Goal: Task Accomplishment & Management: Manage account settings

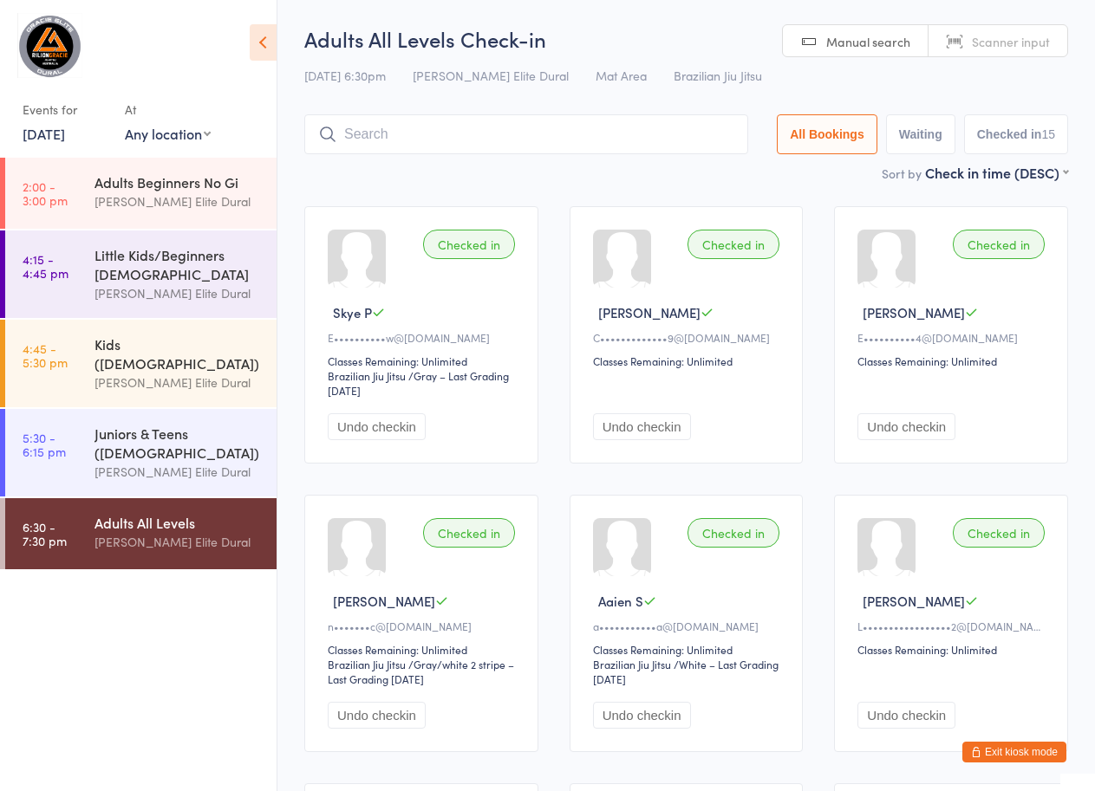
click at [999, 750] on button "Exit kiosk mode" at bounding box center [1014, 752] width 104 height 21
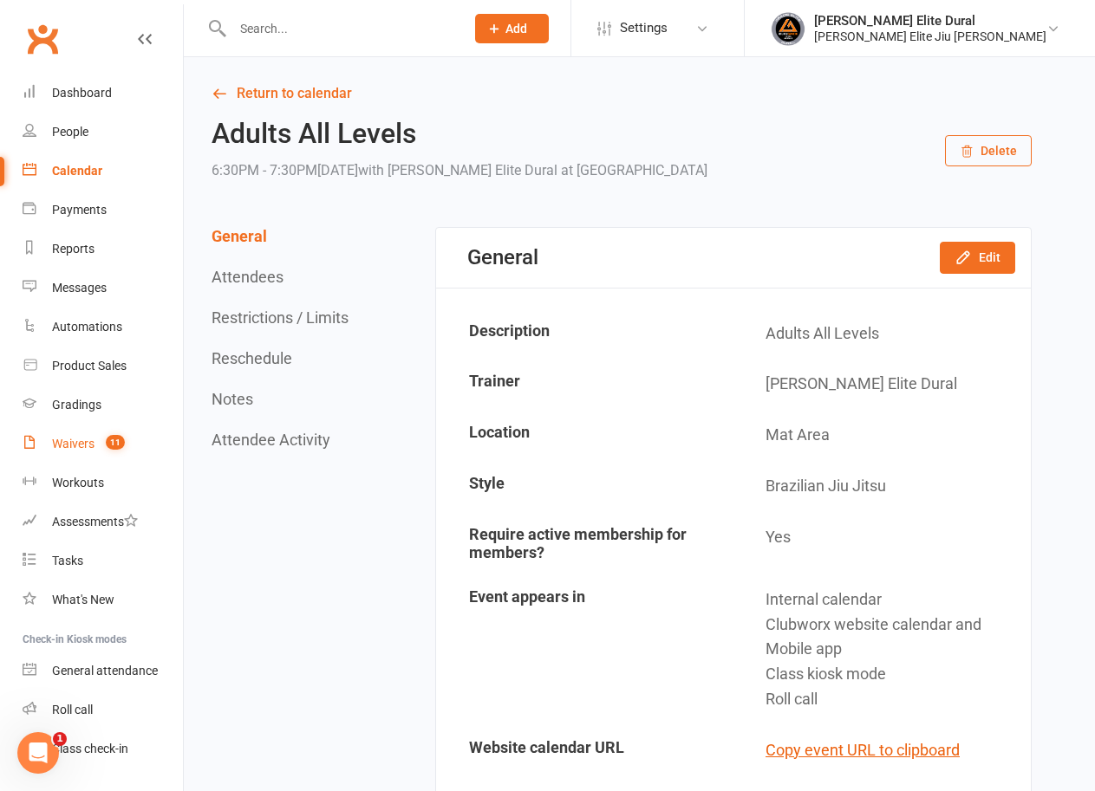
click at [87, 448] on div "Waivers" at bounding box center [73, 444] width 42 height 14
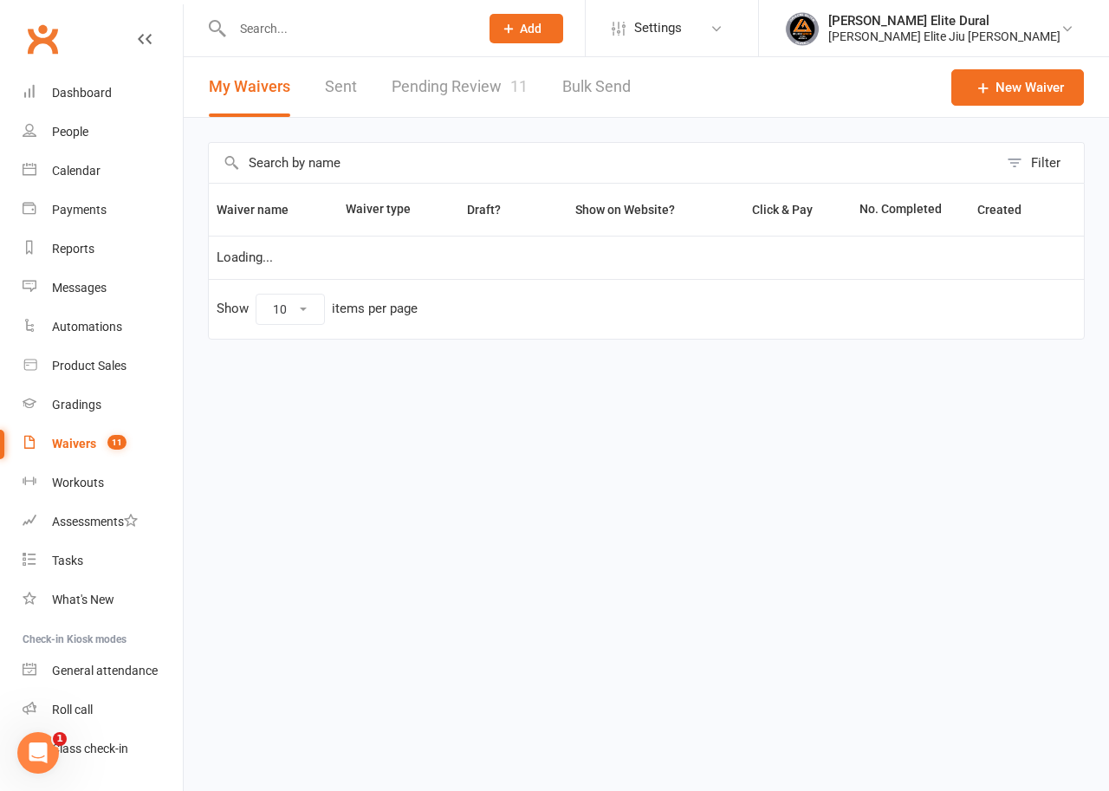
select select "100"
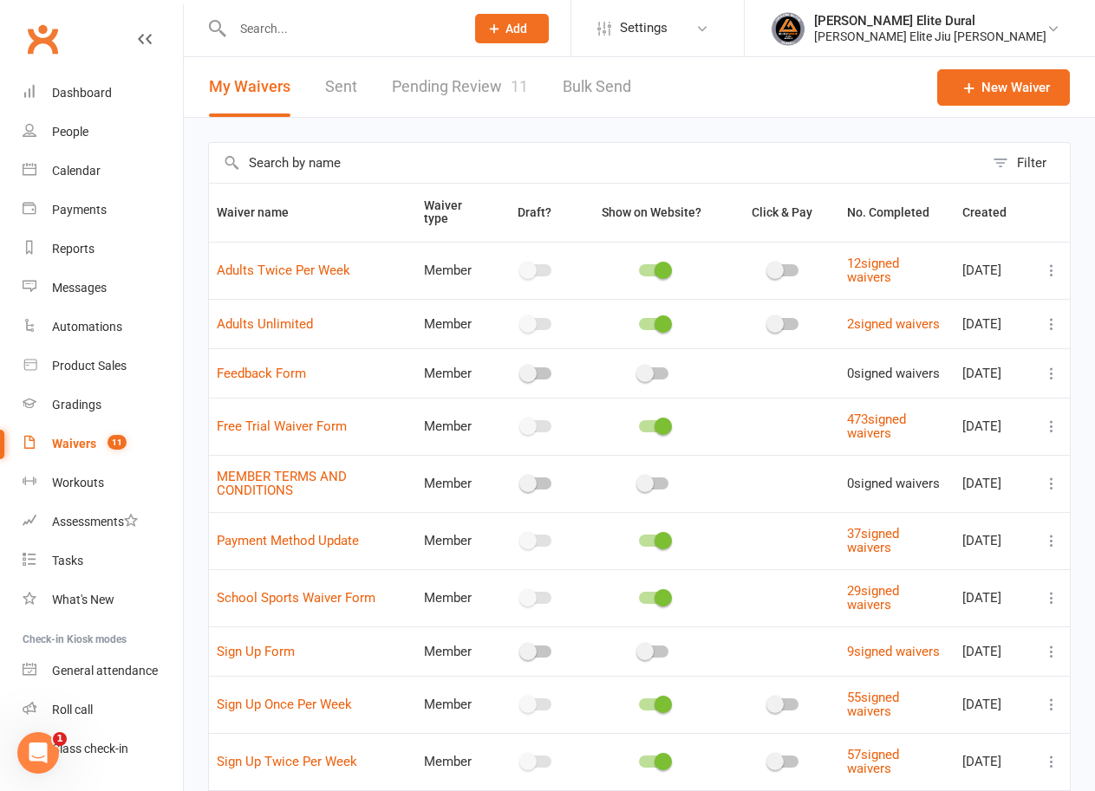
click at [453, 80] on link "Pending Review 11" at bounding box center [460, 87] width 136 height 60
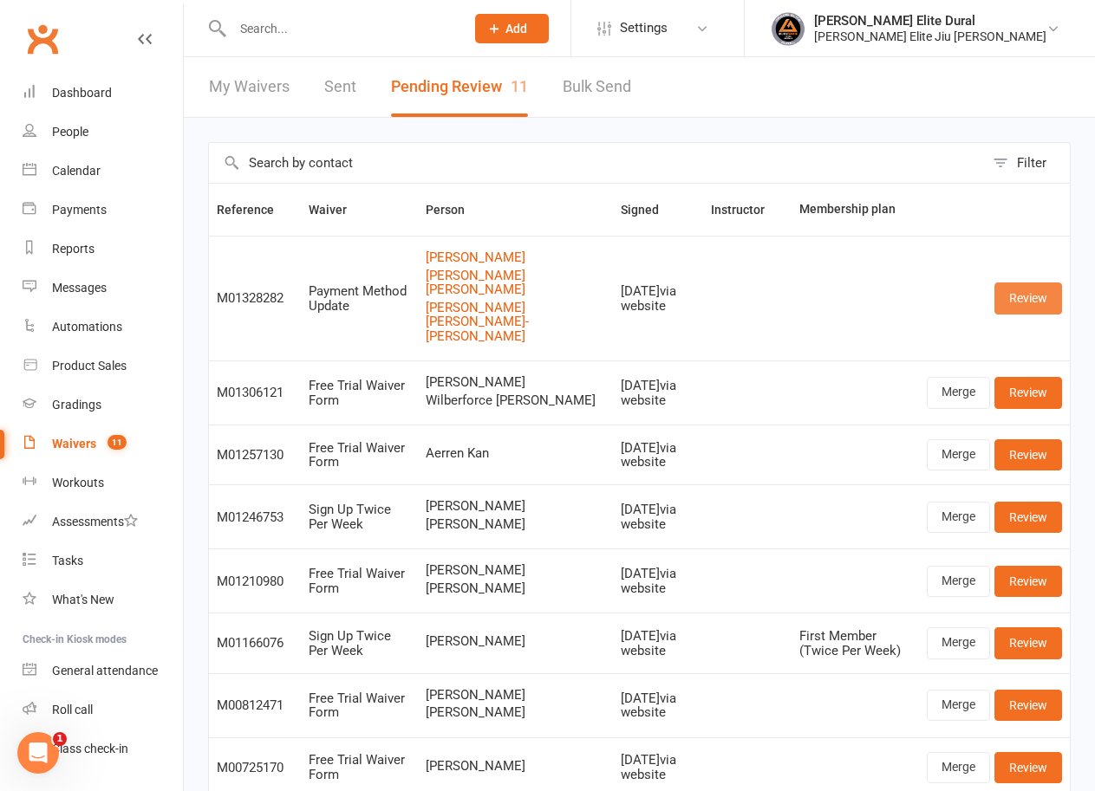
click at [1018, 288] on link "Review" at bounding box center [1028, 298] width 68 height 31
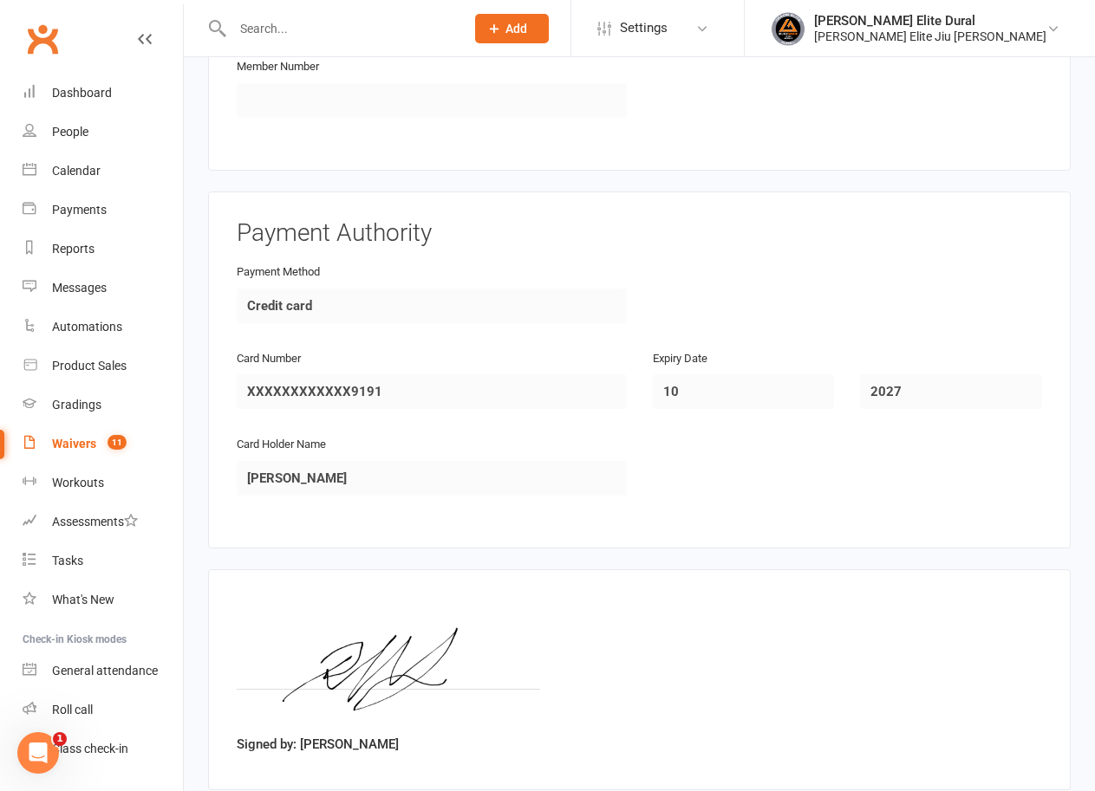
scroll to position [2156, 0]
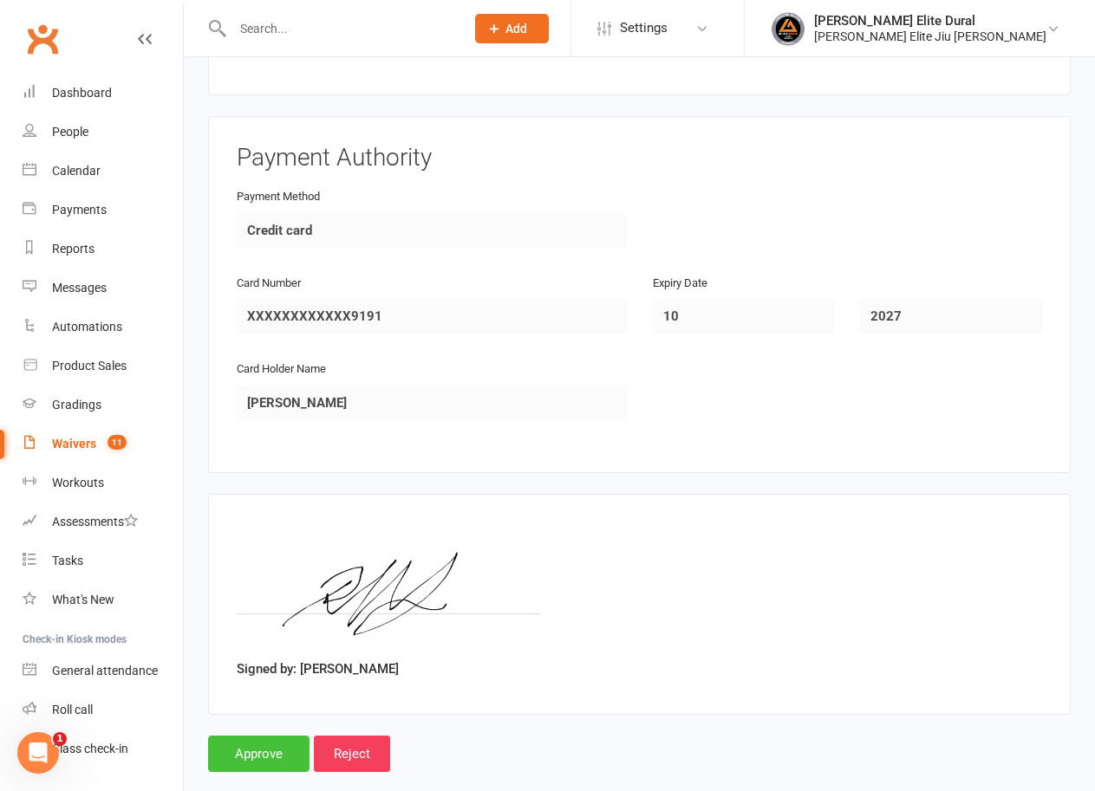
click at [254, 736] on input "Approve" at bounding box center [258, 754] width 101 height 36
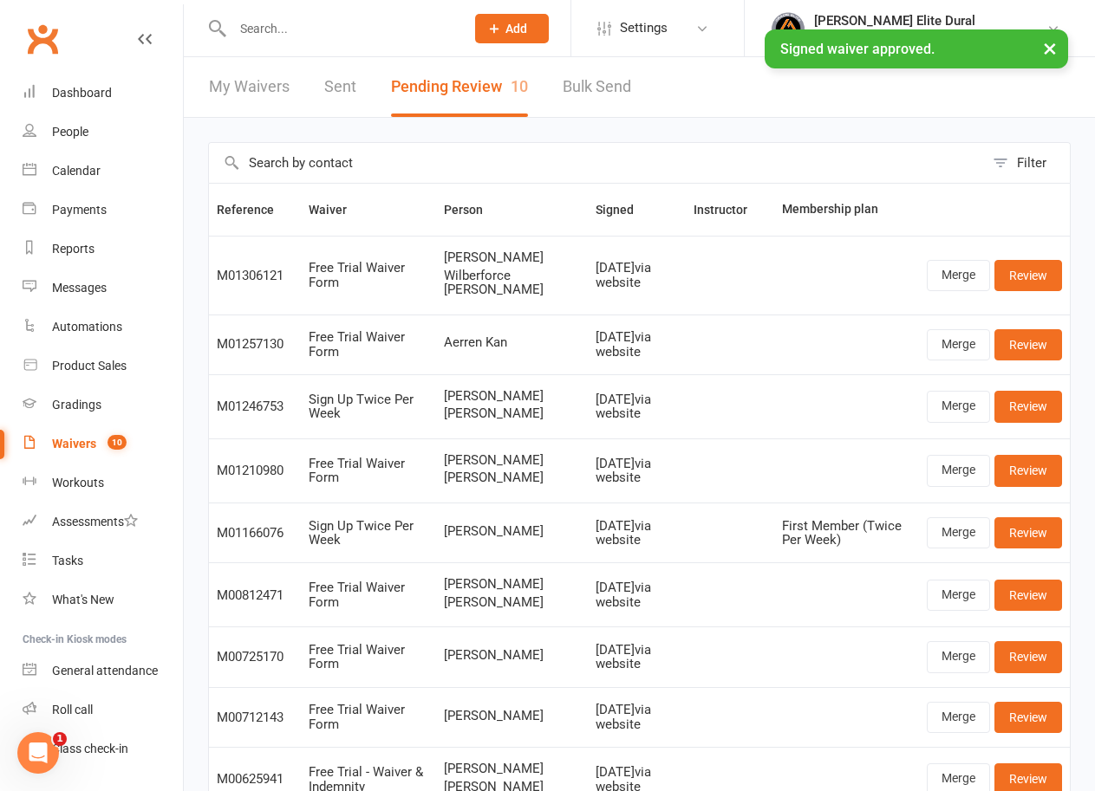
click at [343, 19] on input "text" at bounding box center [339, 28] width 225 height 24
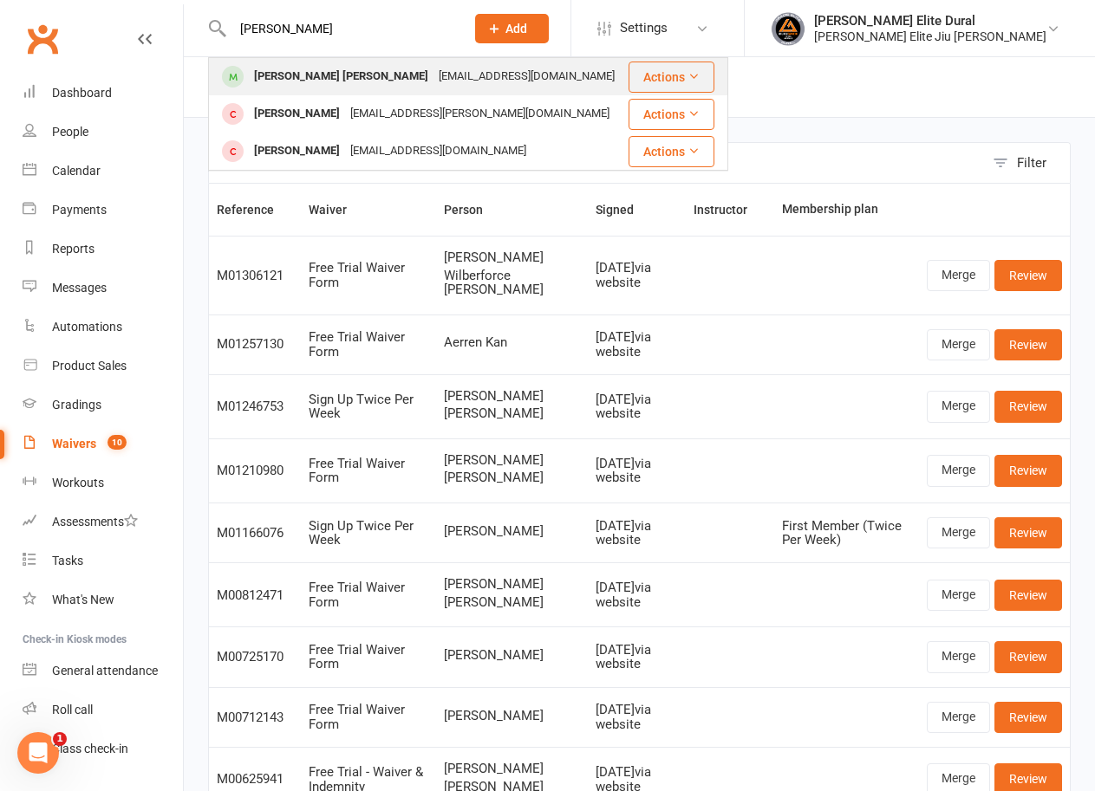
type input "[PERSON_NAME]"
click at [381, 76] on div "[PERSON_NAME] [PERSON_NAME]" at bounding box center [341, 76] width 185 height 25
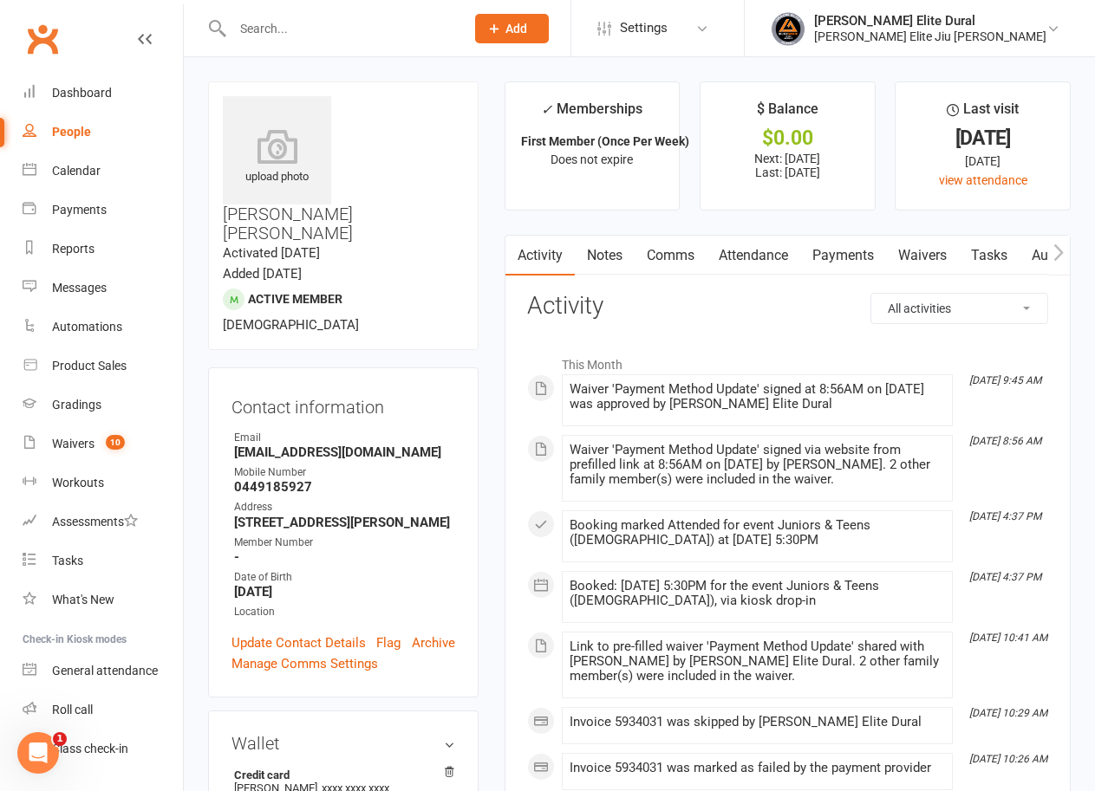
scroll to position [347, 0]
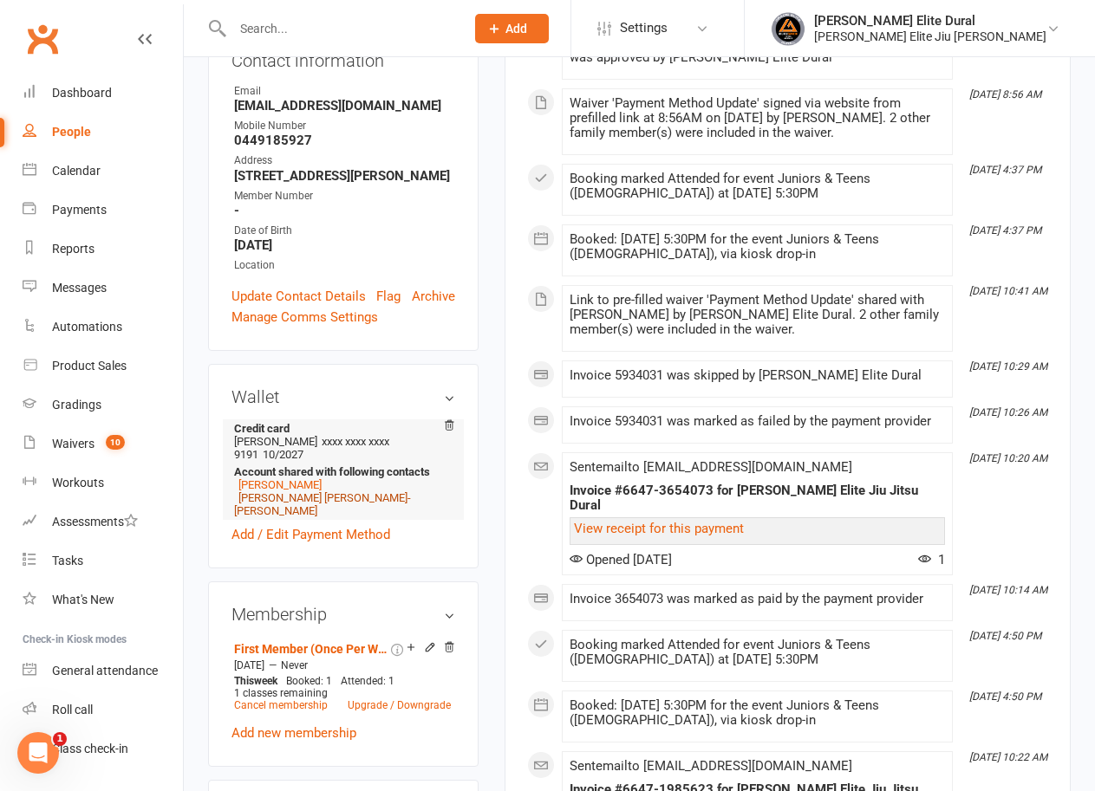
click at [287, 491] on link "[PERSON_NAME] [PERSON_NAME]-[PERSON_NAME]" at bounding box center [322, 504] width 177 height 26
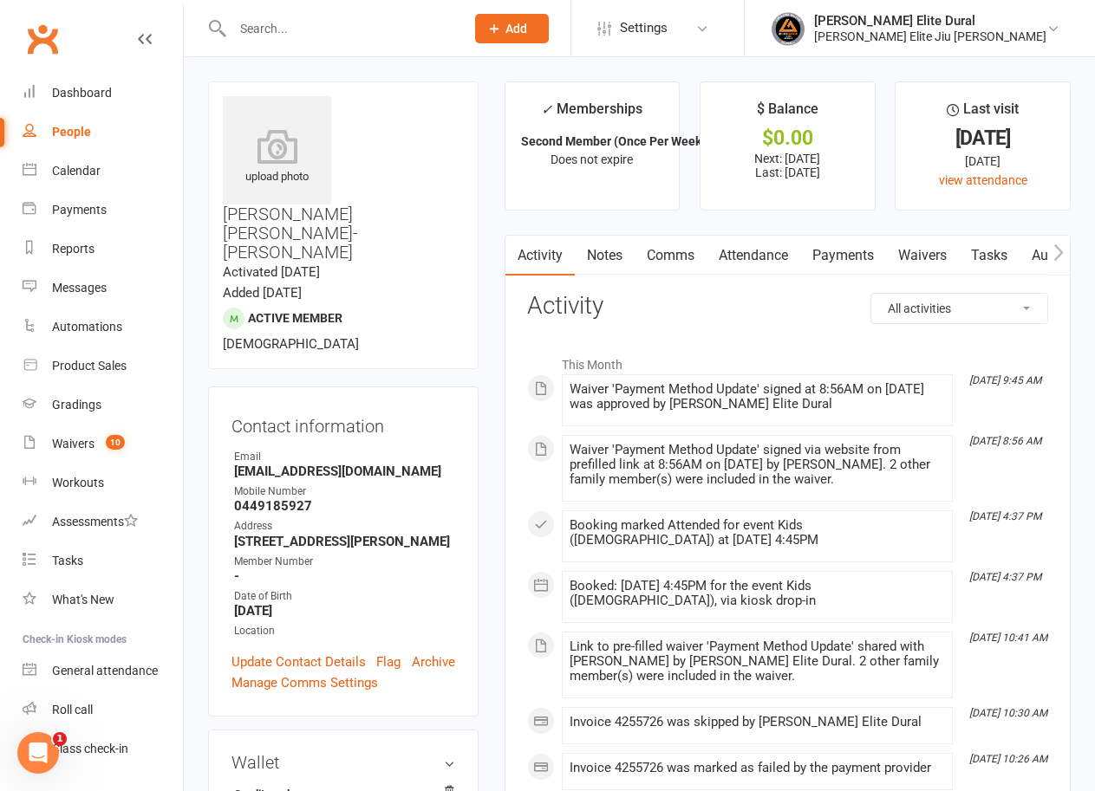
click at [914, 260] on link "Waivers" at bounding box center [922, 256] width 73 height 40
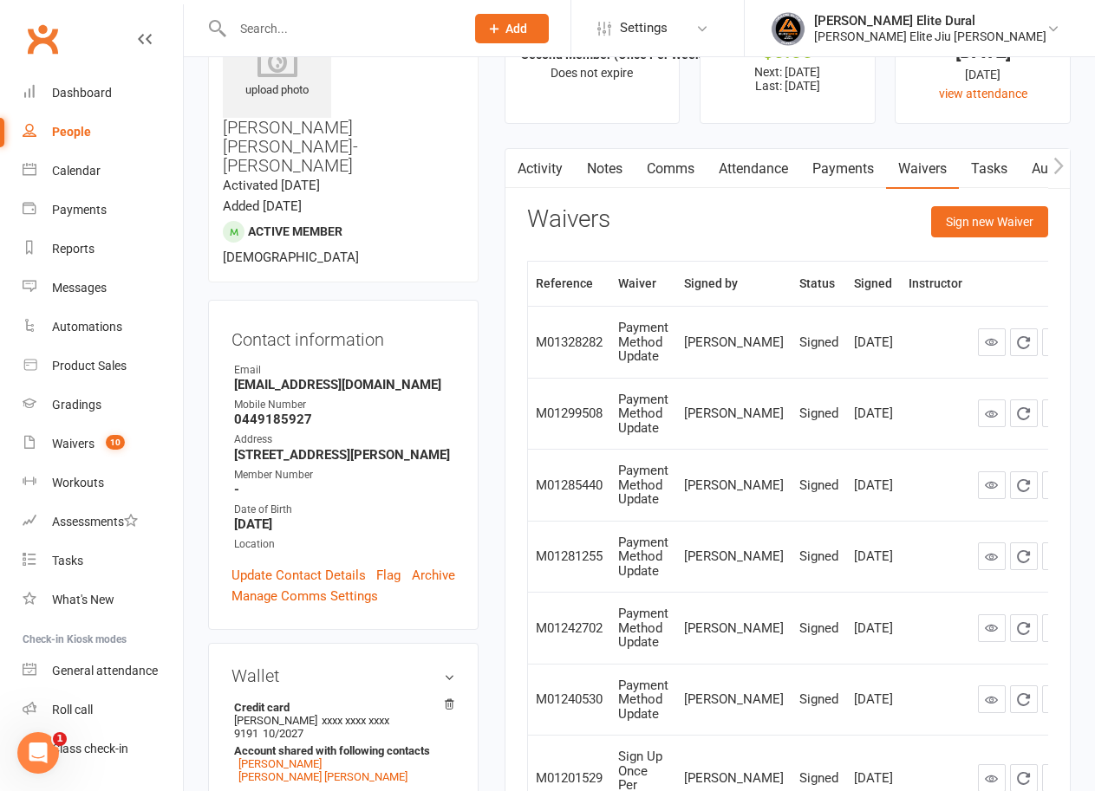
scroll to position [173, 0]
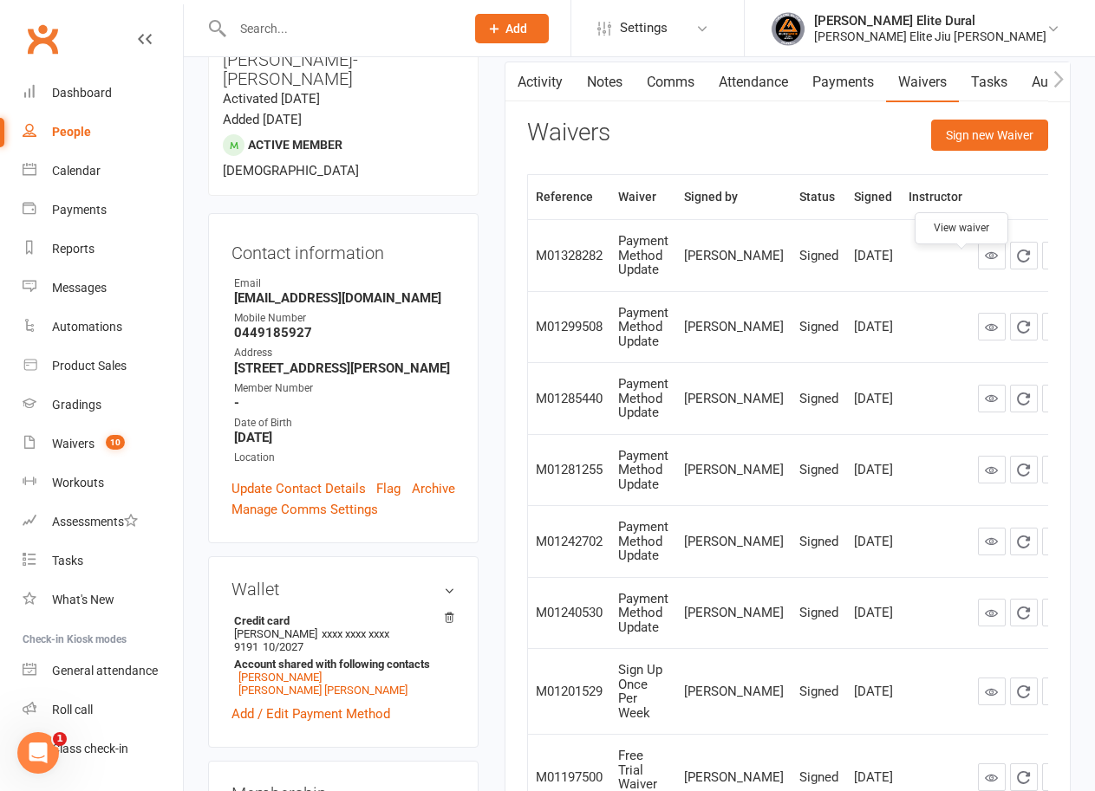
click at [985, 262] on icon at bounding box center [991, 255] width 13 height 13
click at [985, 334] on icon at bounding box center [991, 327] width 13 height 13
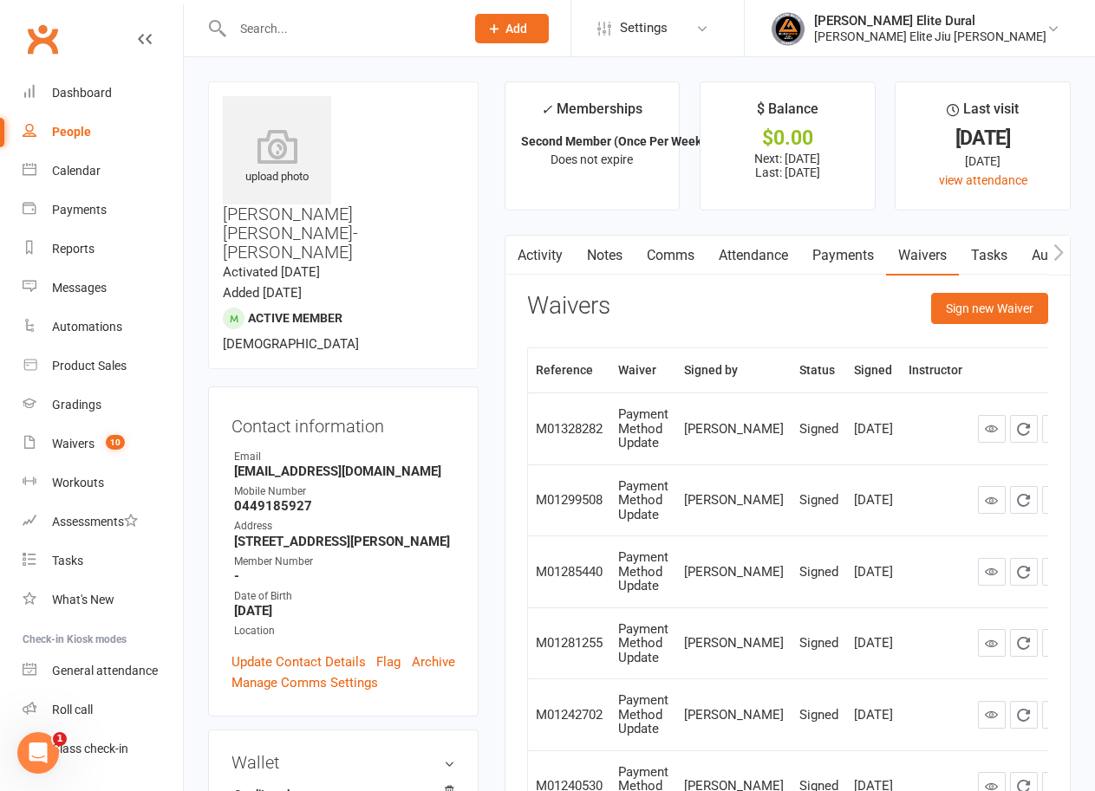
click at [373, 36] on input "text" at bounding box center [339, 28] width 225 height 24
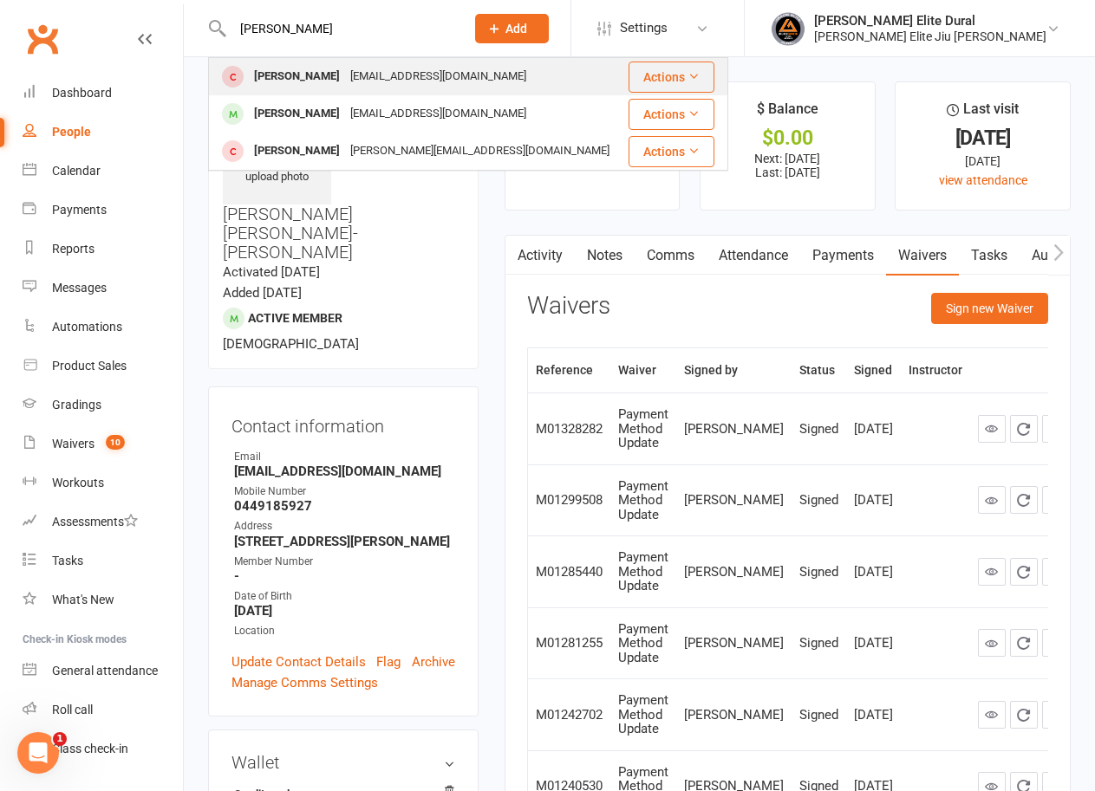
type input "[PERSON_NAME]"
click at [387, 73] on div "[EMAIL_ADDRESS][DOMAIN_NAME]" at bounding box center [438, 76] width 186 height 25
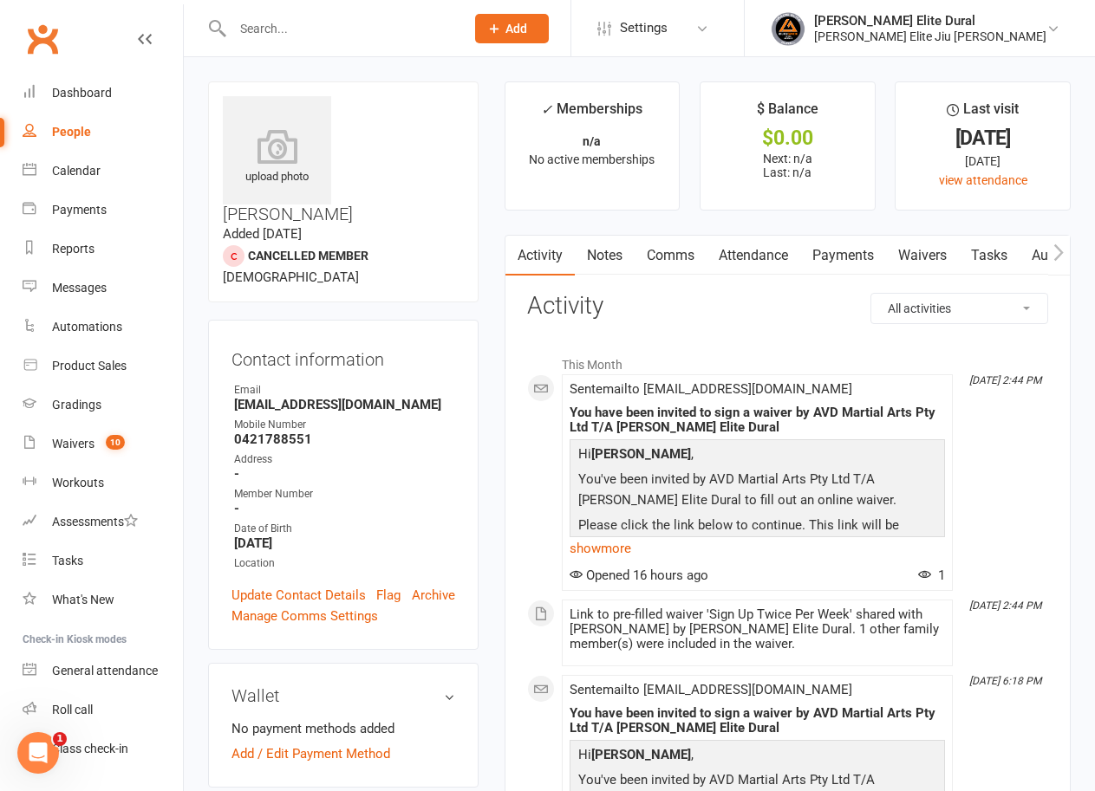
click at [904, 258] on link "Waivers" at bounding box center [922, 256] width 73 height 40
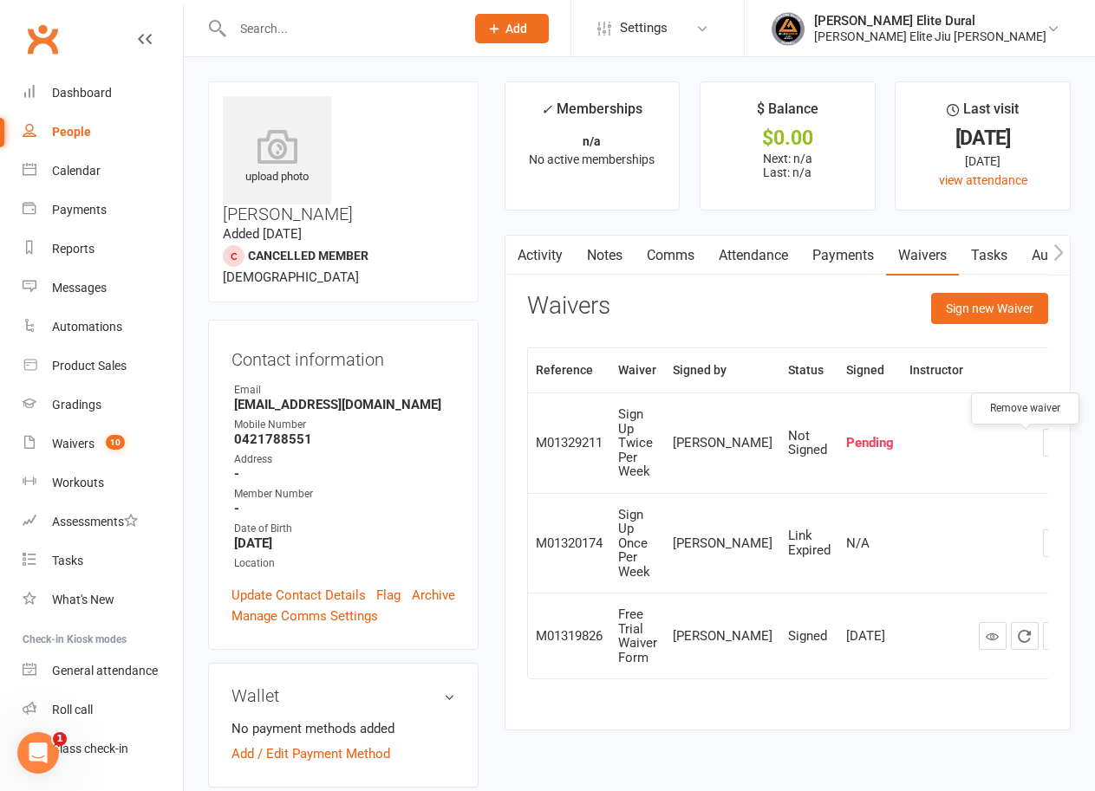
click at [1049, 448] on icon "button" at bounding box center [1057, 443] width 16 height 16
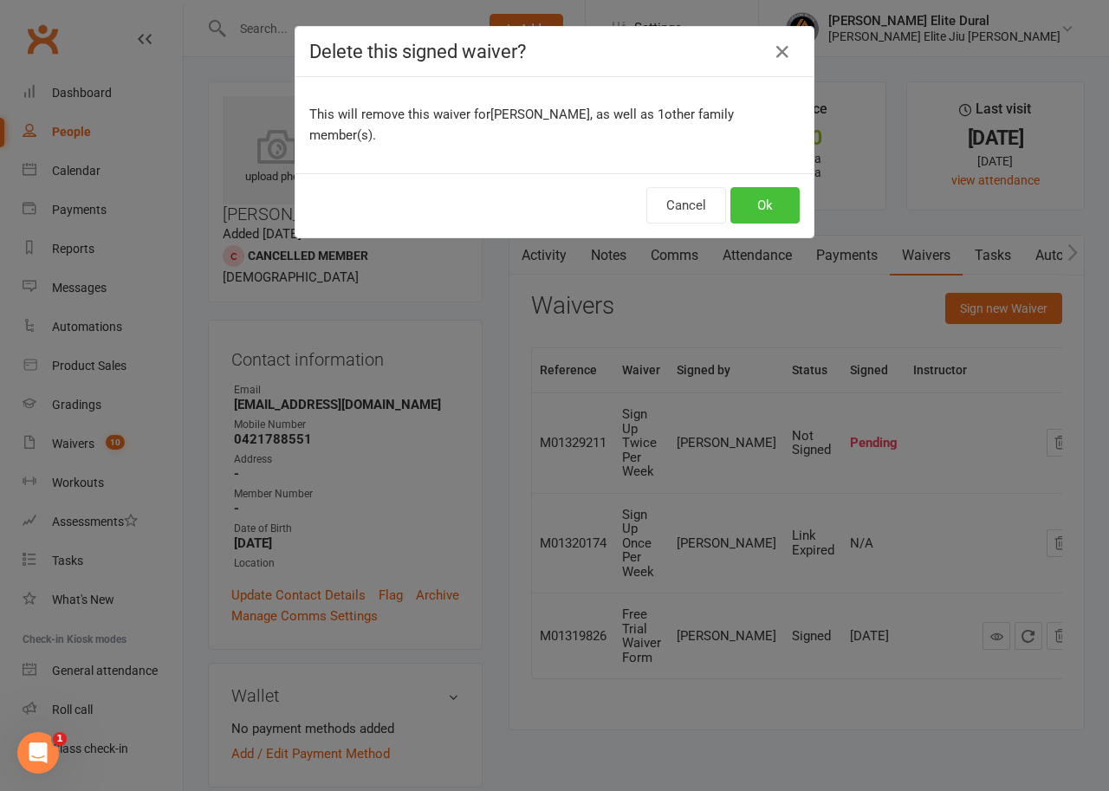
click at [751, 187] on button "Ok" at bounding box center [765, 205] width 69 height 36
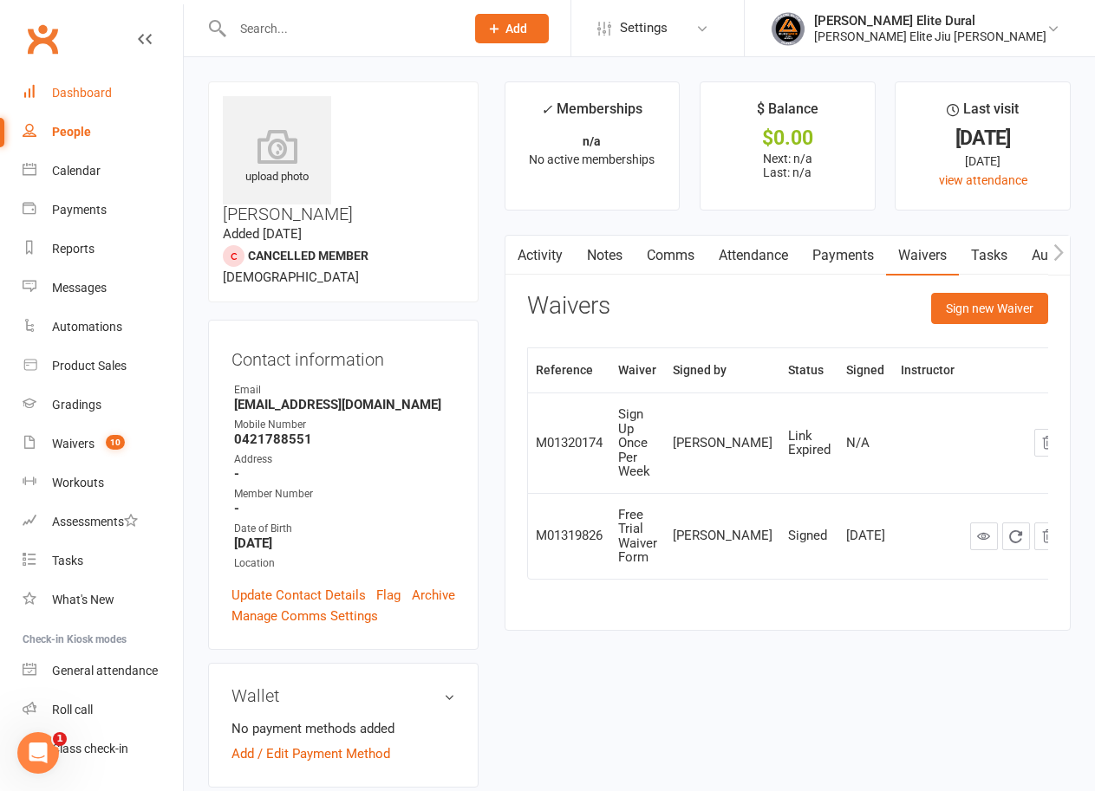
click at [84, 93] on div "Dashboard" at bounding box center [82, 93] width 60 height 14
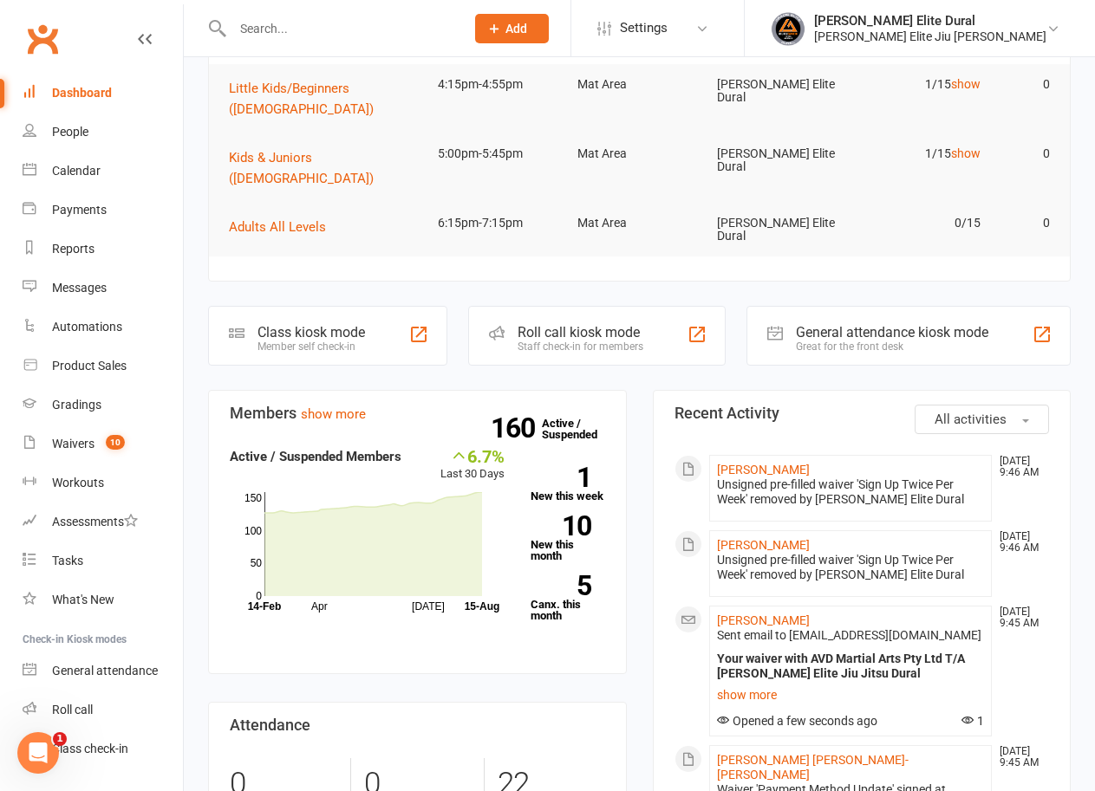
scroll to position [169, 0]
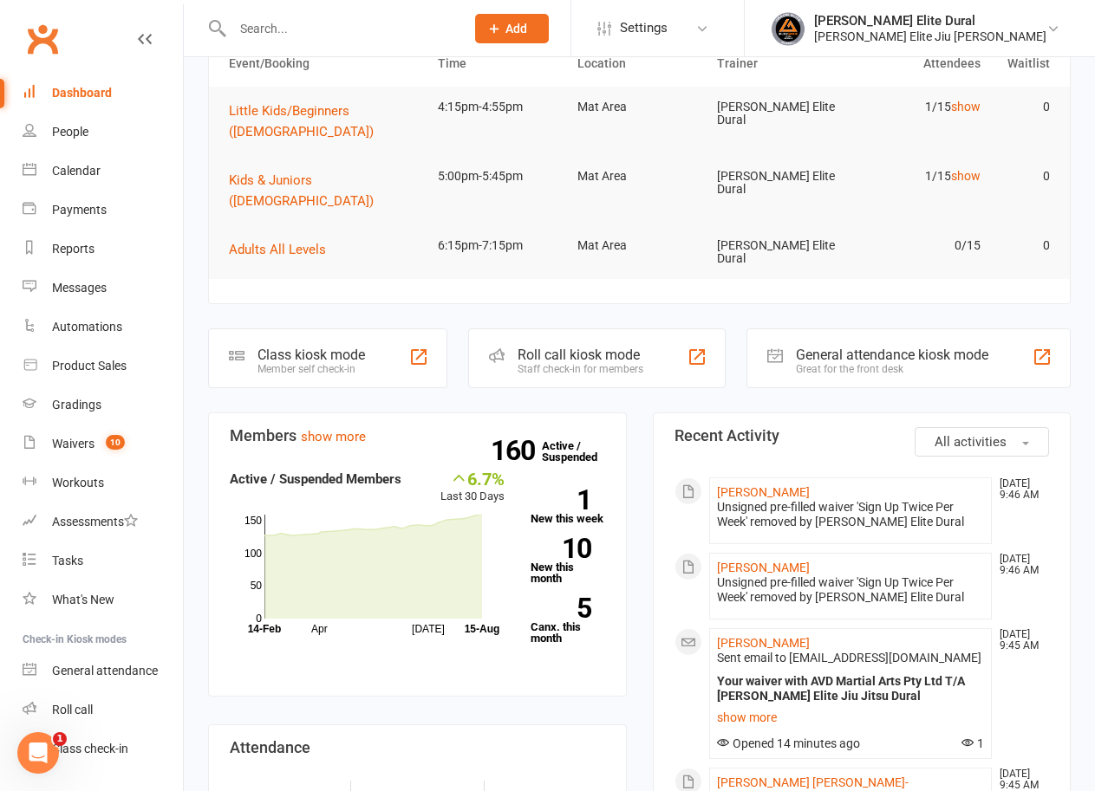
click at [358, 23] on input "text" at bounding box center [339, 28] width 225 height 24
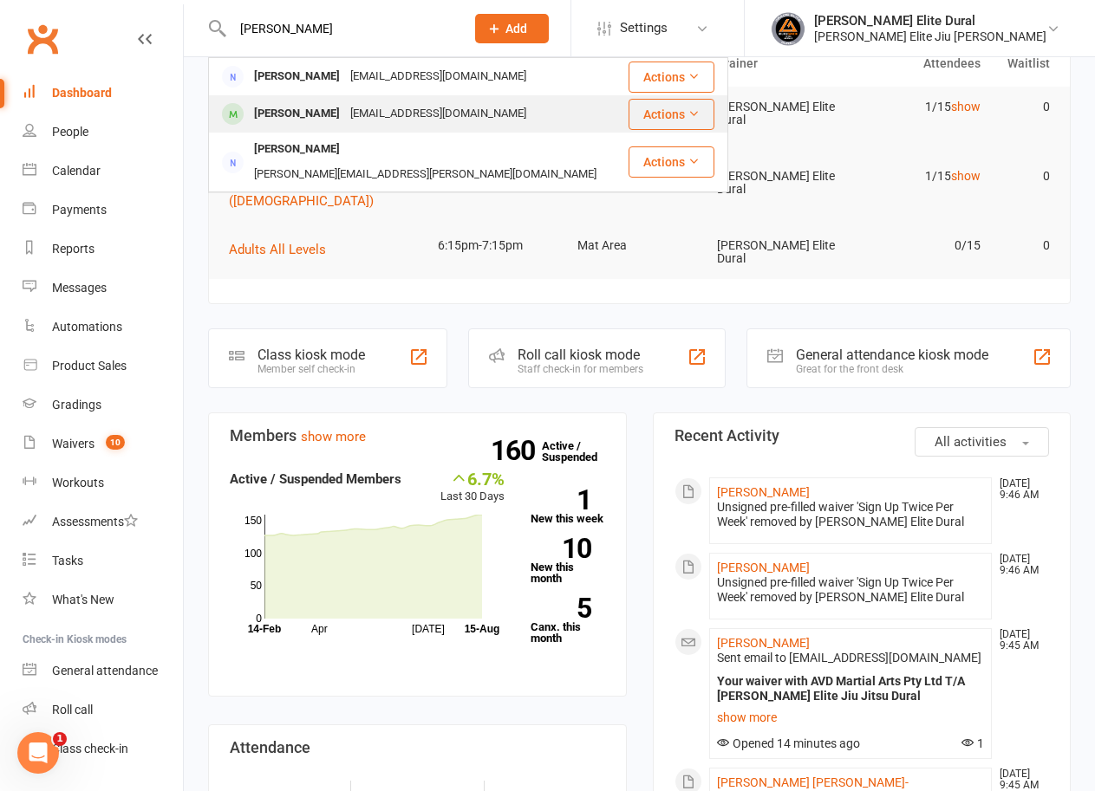
type input "[PERSON_NAME]"
click at [345, 111] on div "[EMAIL_ADDRESS][DOMAIN_NAME]" at bounding box center [438, 113] width 186 height 25
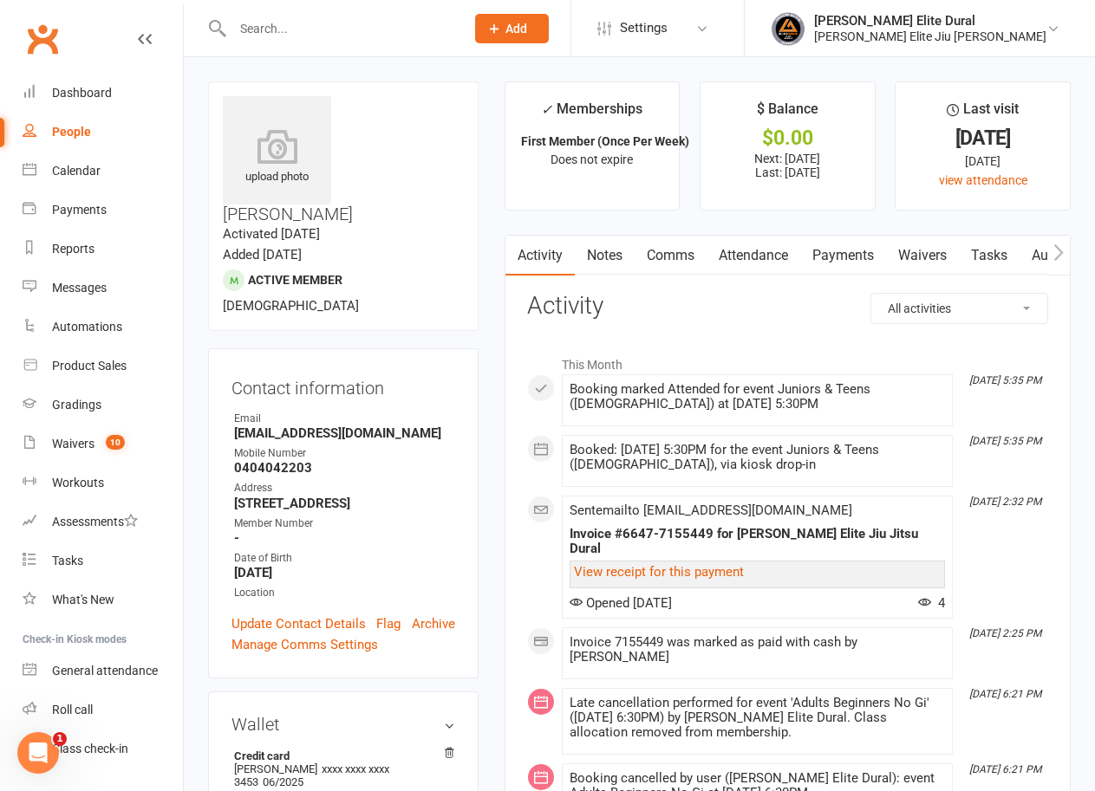
click at [853, 257] on link "Payments" at bounding box center [843, 256] width 86 height 40
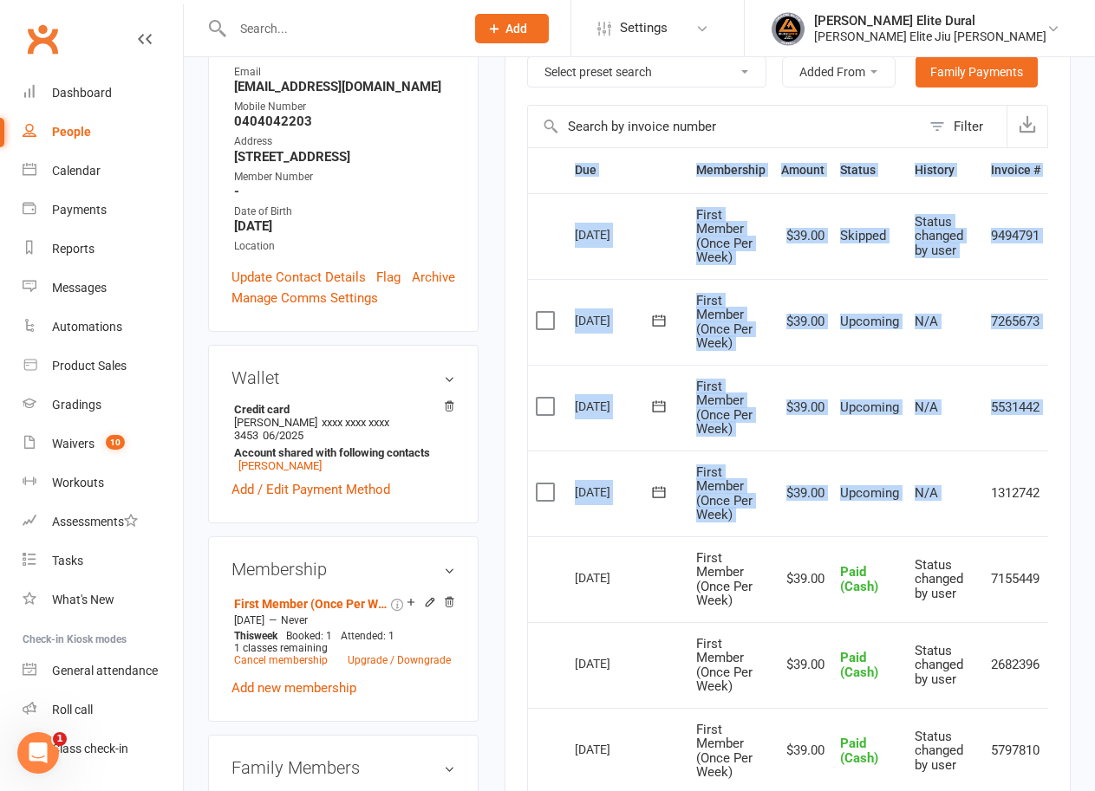
scroll to position [0, 37]
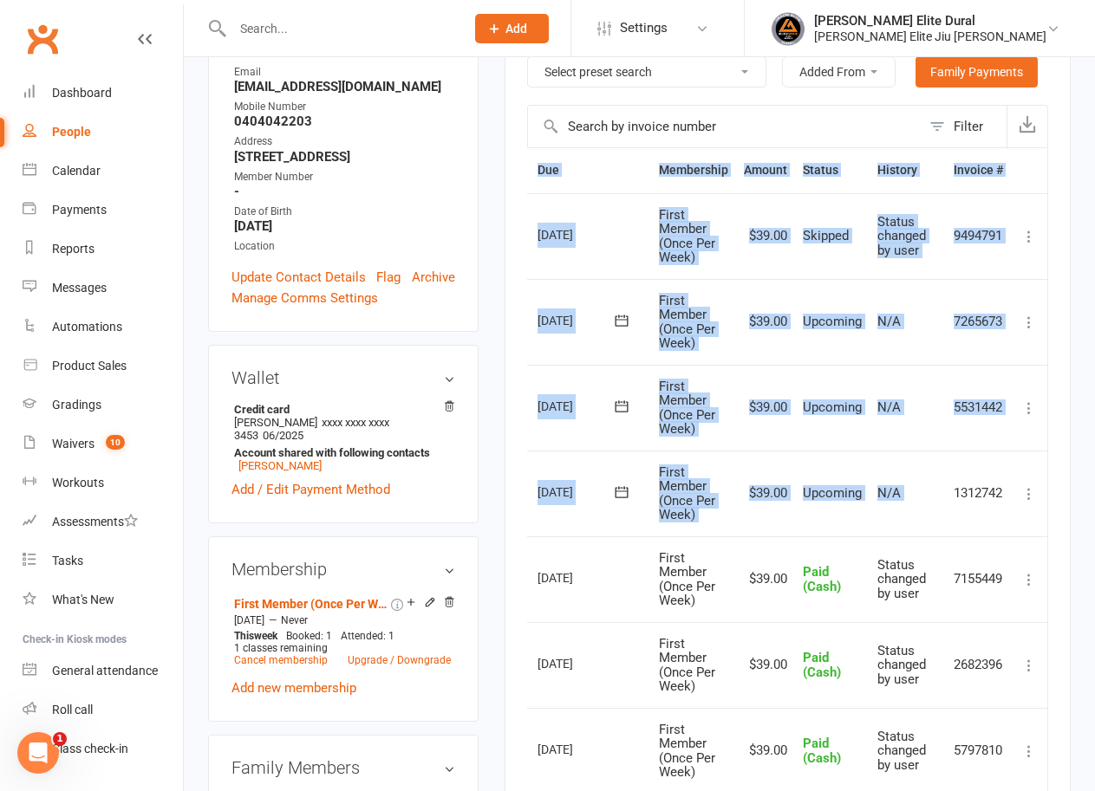
drag, startPoint x: 992, startPoint y: 490, endPoint x: 1091, endPoint y: 488, distance: 99.7
click at [1094, 488] on html "Prospect Member Non-attending contact Class / event Appointment Grading event T…" at bounding box center [547, 649] width 1095 height 1993
click at [965, 493] on td "1312742" at bounding box center [978, 494] width 65 height 86
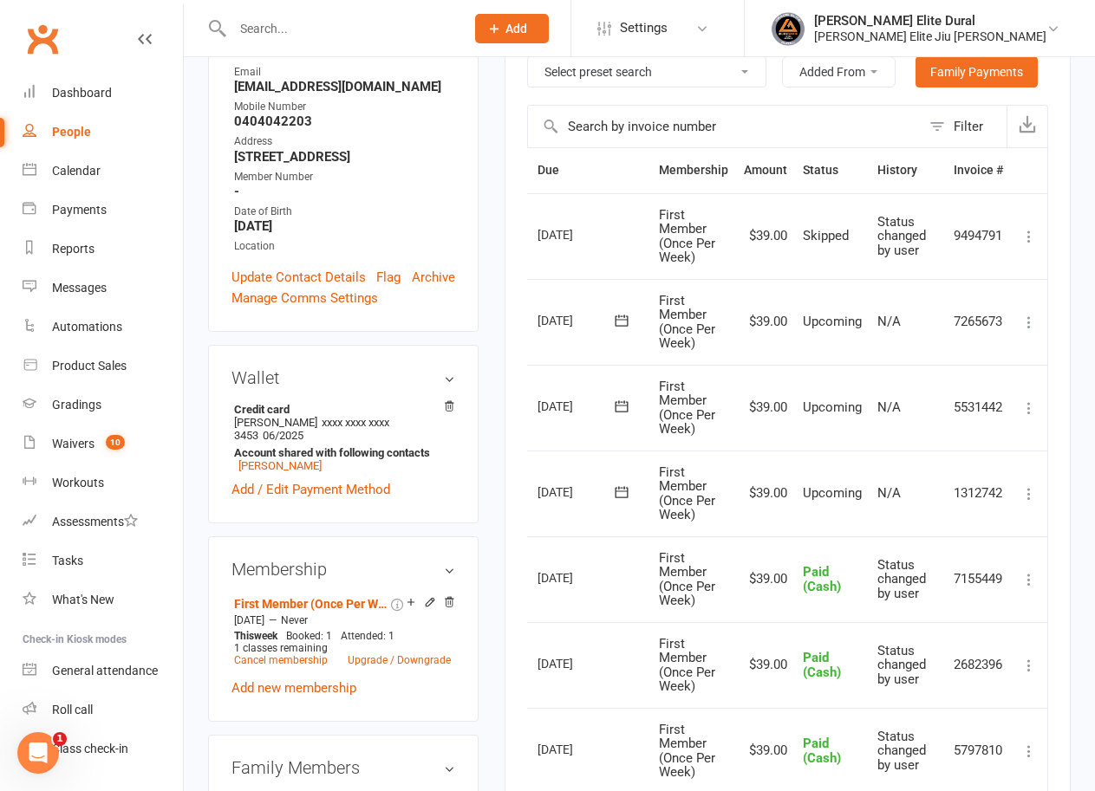
click at [1025, 492] on icon at bounding box center [1028, 493] width 17 height 17
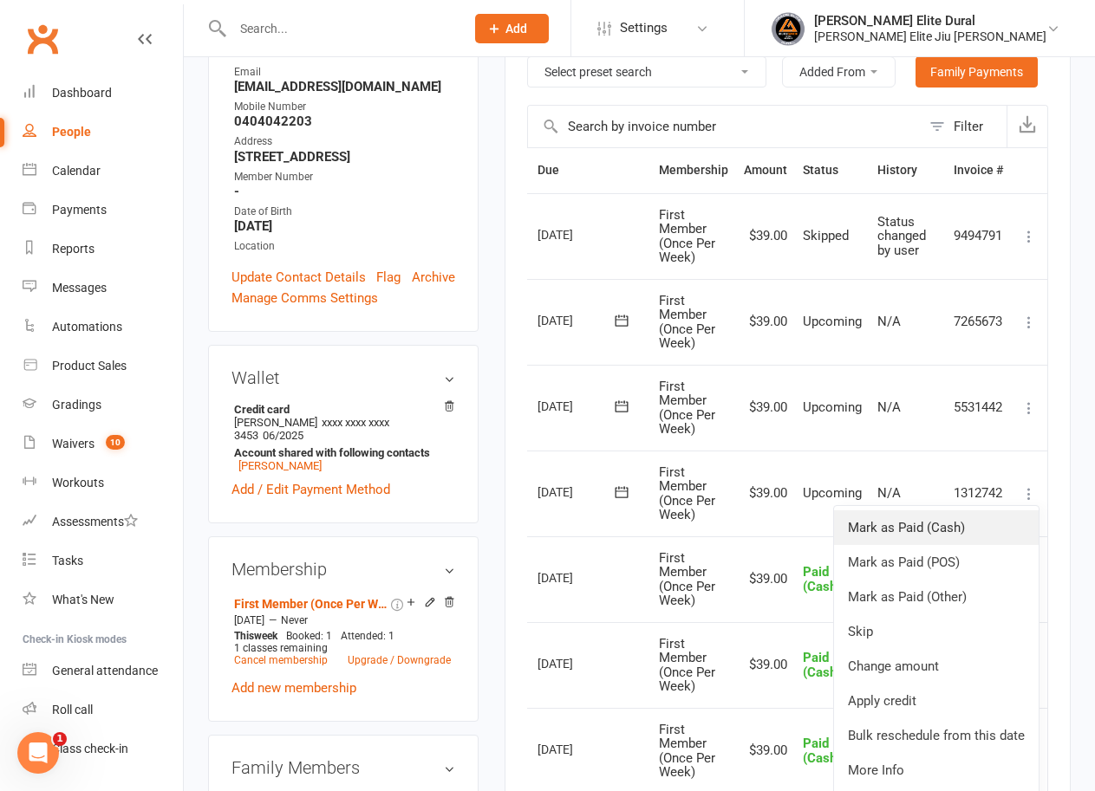
click at [947, 528] on link "Mark as Paid (Cash)" at bounding box center [936, 528] width 205 height 35
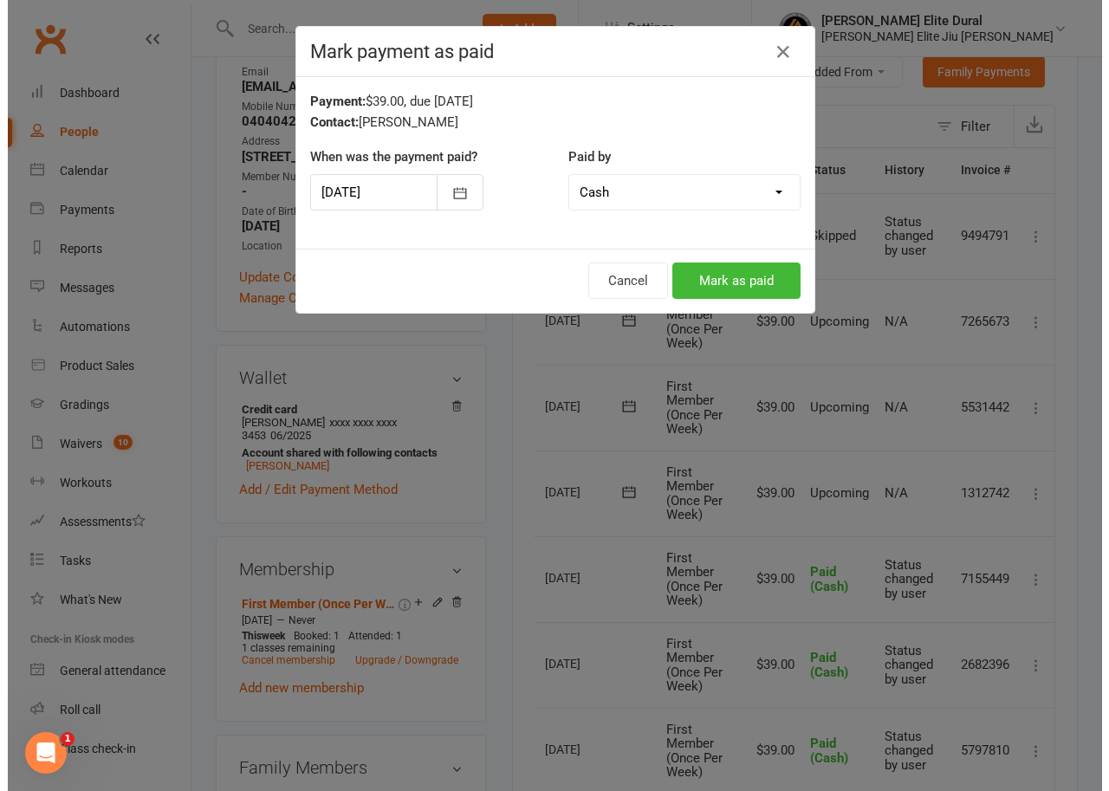
scroll to position [0, 27]
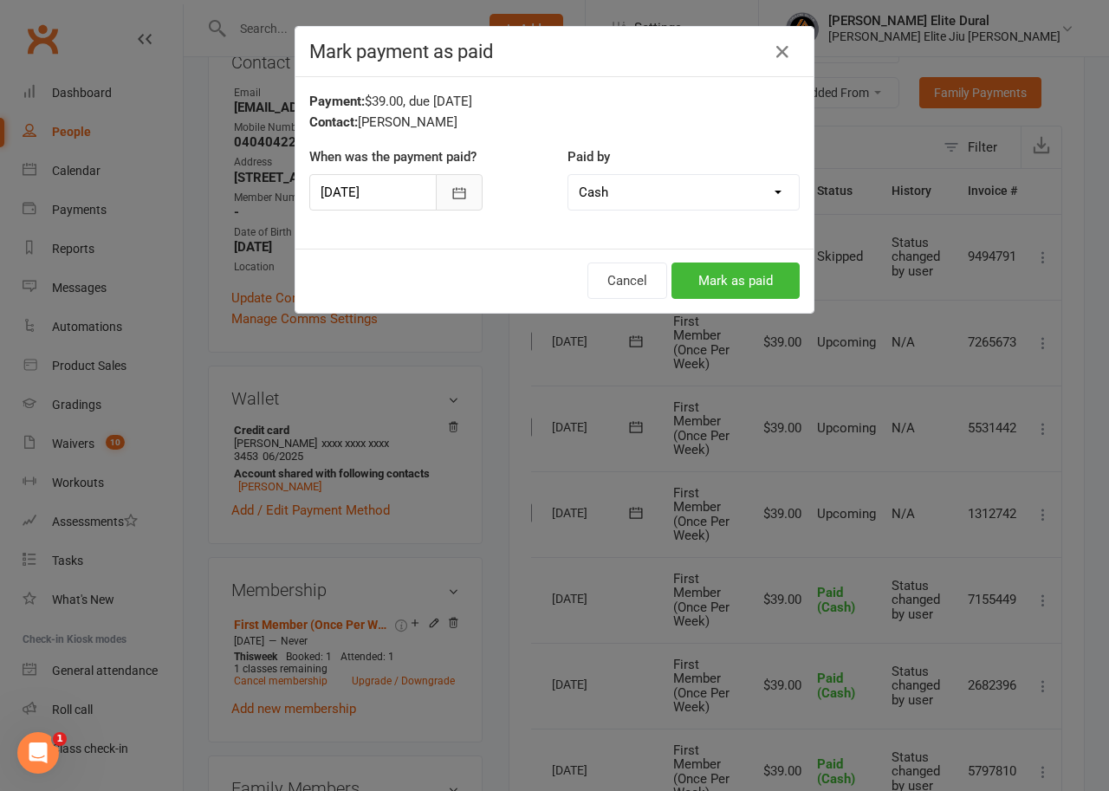
click at [451, 194] on icon "button" at bounding box center [459, 193] width 17 height 17
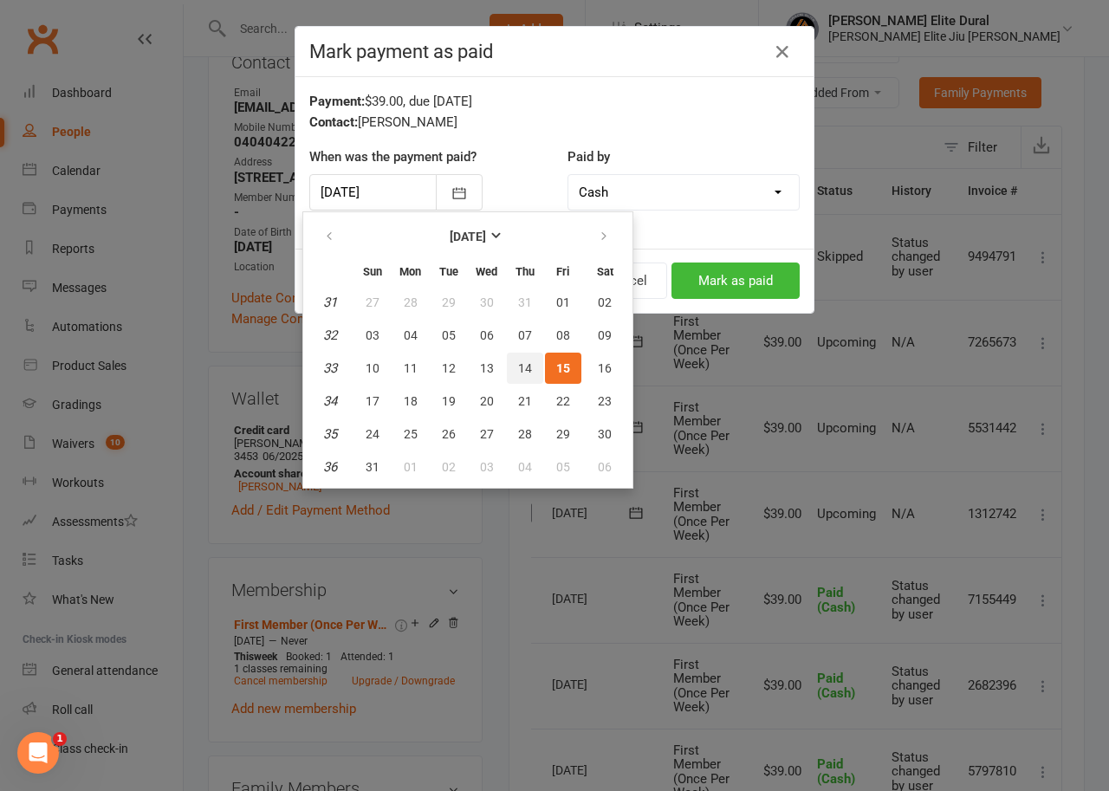
click at [524, 377] on button "14" at bounding box center [525, 368] width 36 height 31
type input "[DATE]"
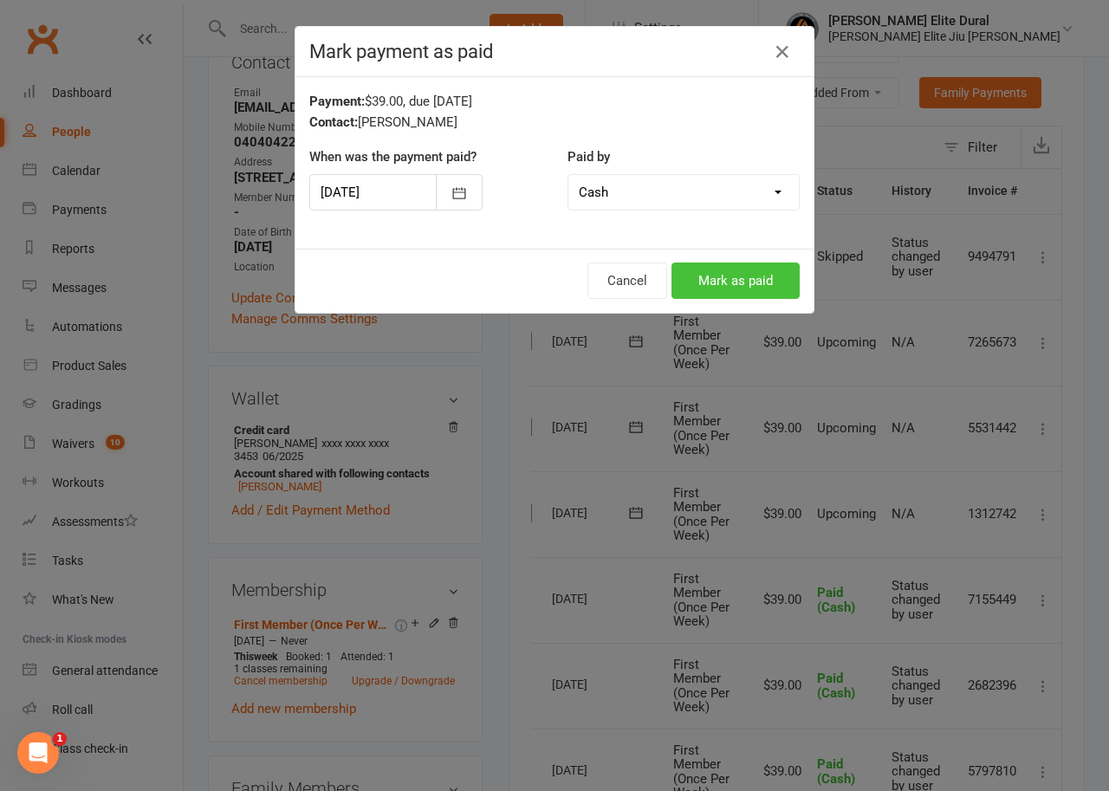
click at [749, 281] on button "Mark as paid" at bounding box center [736, 281] width 128 height 36
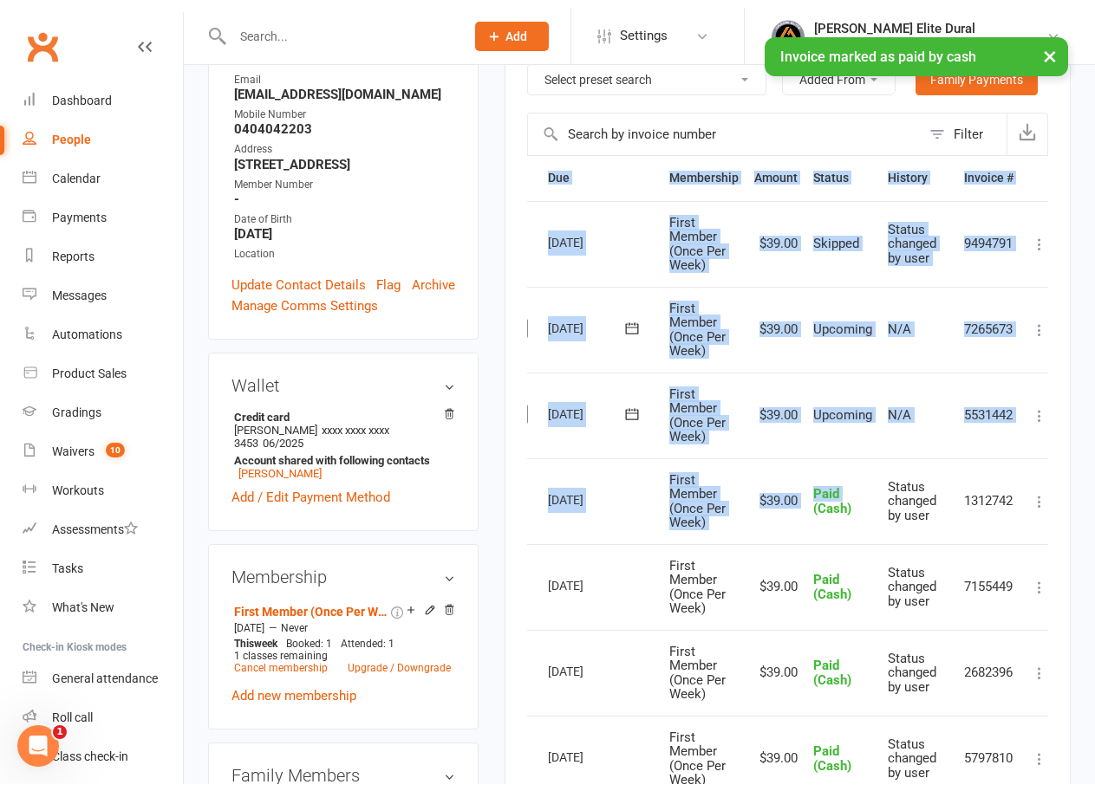
scroll to position [0, 0]
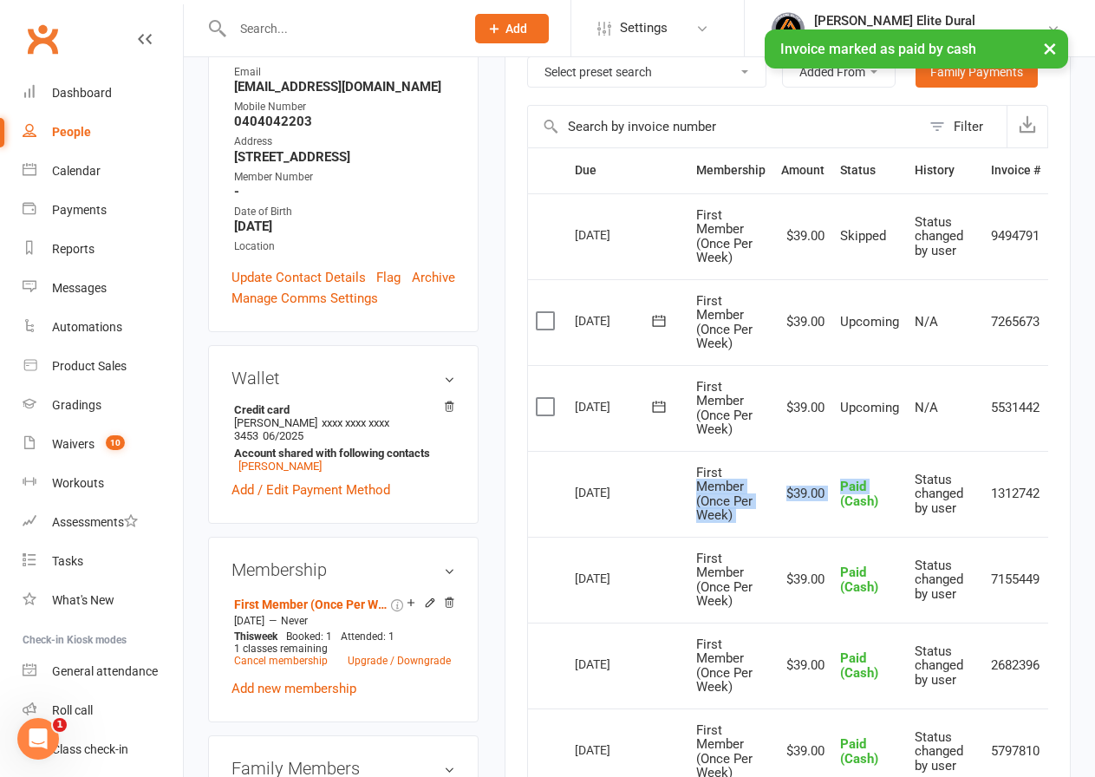
drag, startPoint x: 808, startPoint y: 496, endPoint x: 693, endPoint y: 482, distance: 116.1
click at [693, 482] on tr "Select this [DATE] [PERSON_NAME] First Member (Once Per Week) $39.00 Paid (Cash…" at bounding box center [806, 494] width 556 height 86
click at [699, 480] on span "First Member (Once Per Week)" at bounding box center [724, 494] width 56 height 59
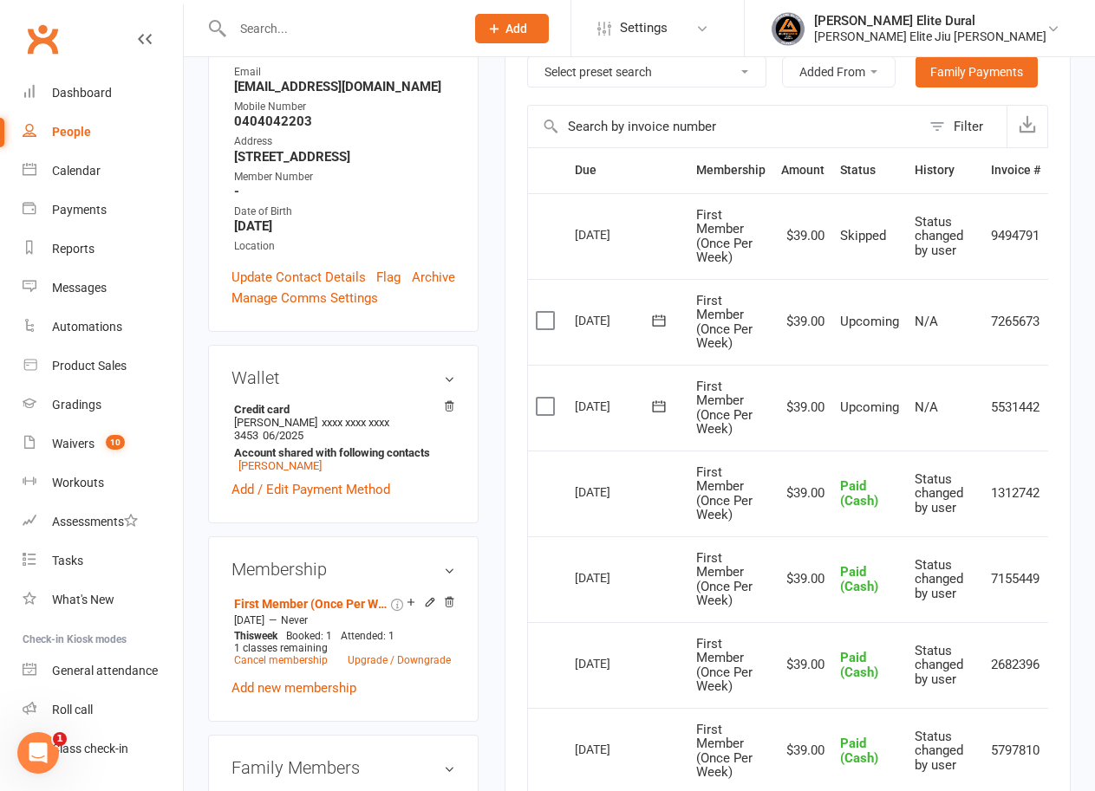
click at [288, 31] on input "text" at bounding box center [339, 28] width 225 height 24
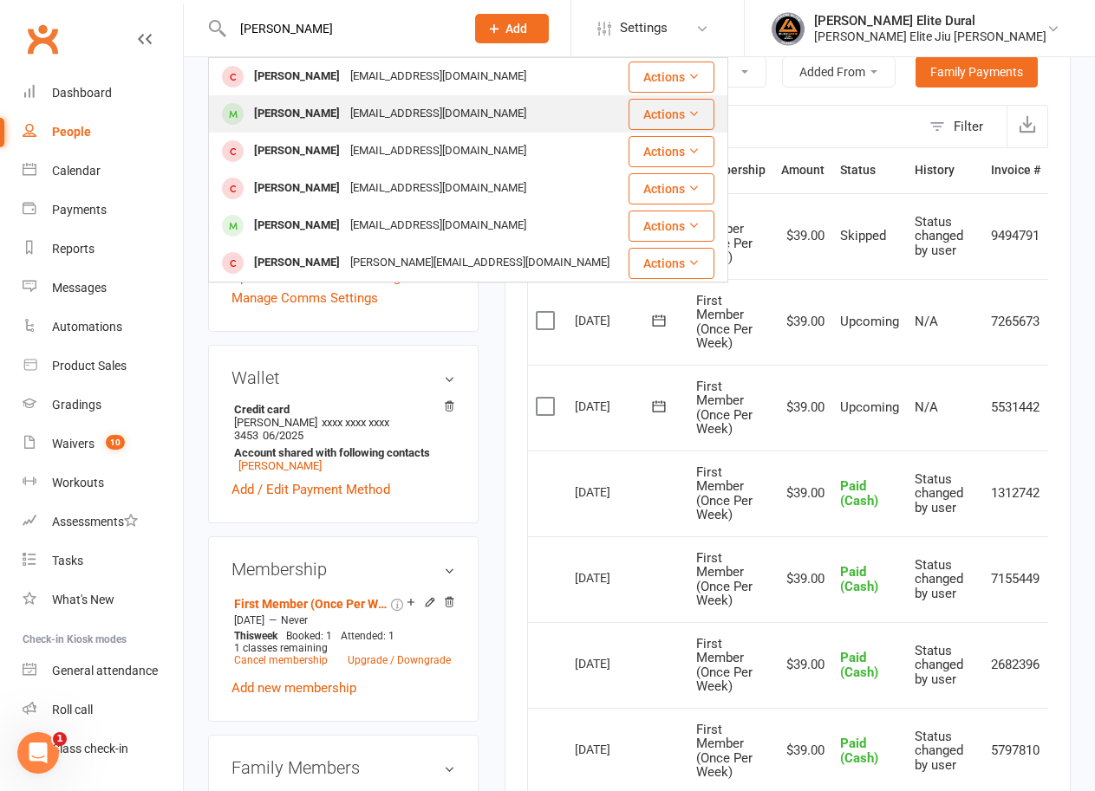
type input "[PERSON_NAME]"
click at [359, 115] on div "[EMAIL_ADDRESS][DOMAIN_NAME]" at bounding box center [438, 113] width 186 height 25
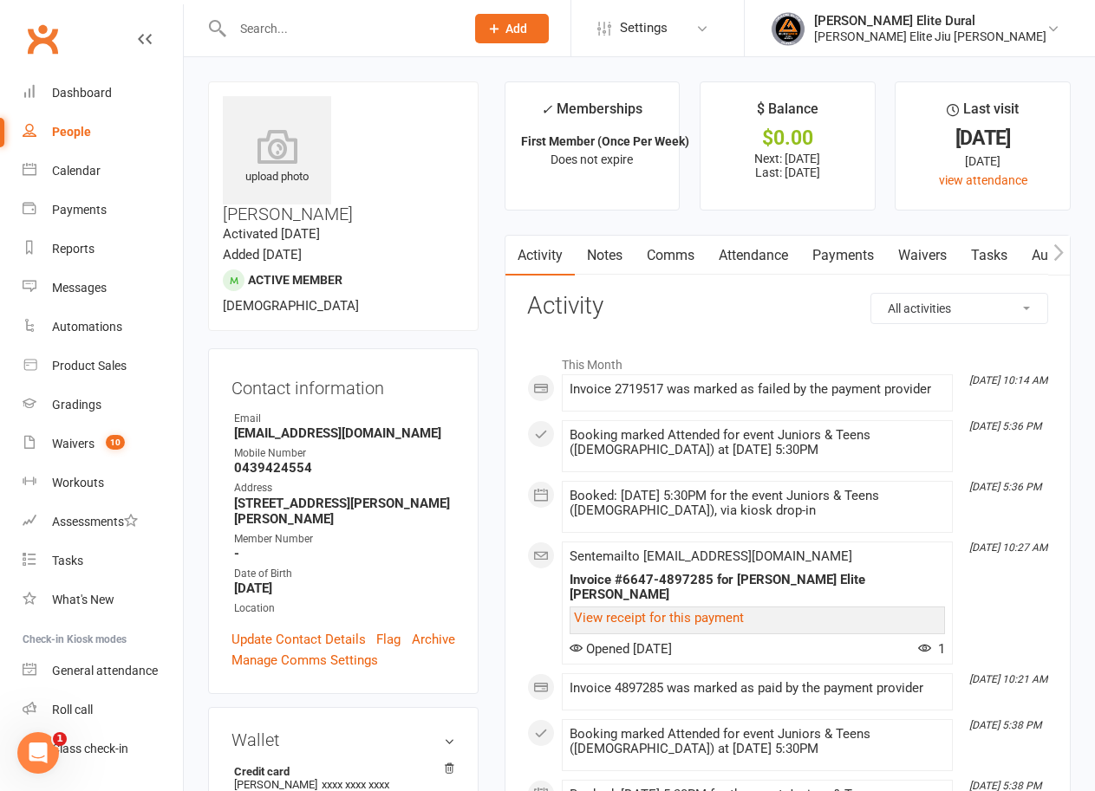
click at [850, 257] on link "Payments" at bounding box center [843, 256] width 86 height 40
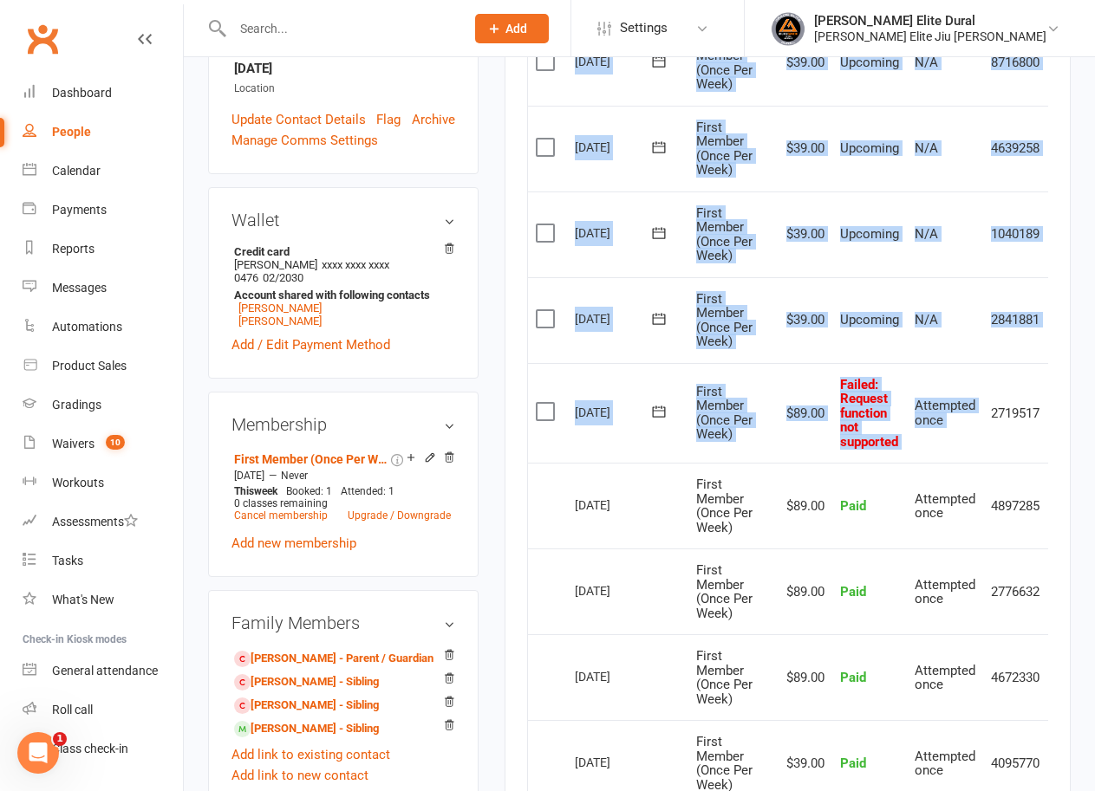
scroll to position [0, 37]
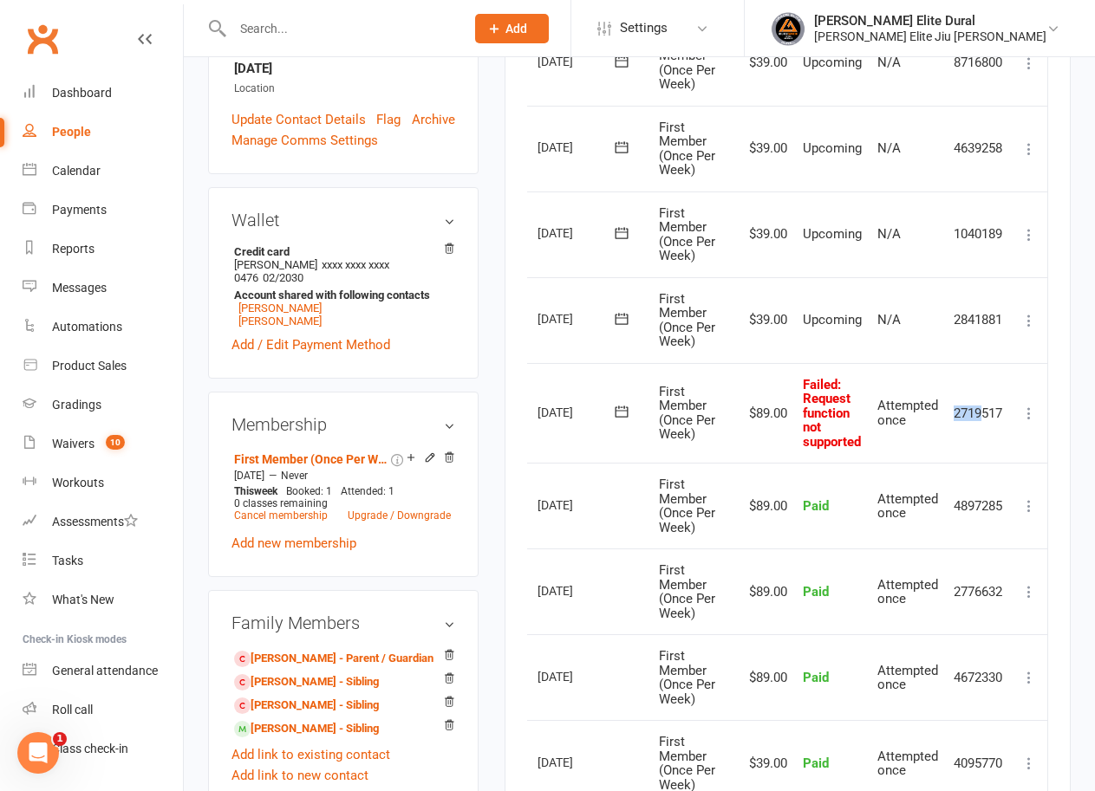
drag, startPoint x: 992, startPoint y: 414, endPoint x: 981, endPoint y: 411, distance: 11.0
click at [981, 411] on td "2719517" at bounding box center [978, 413] width 65 height 101
click at [1029, 412] on icon at bounding box center [1028, 413] width 17 height 17
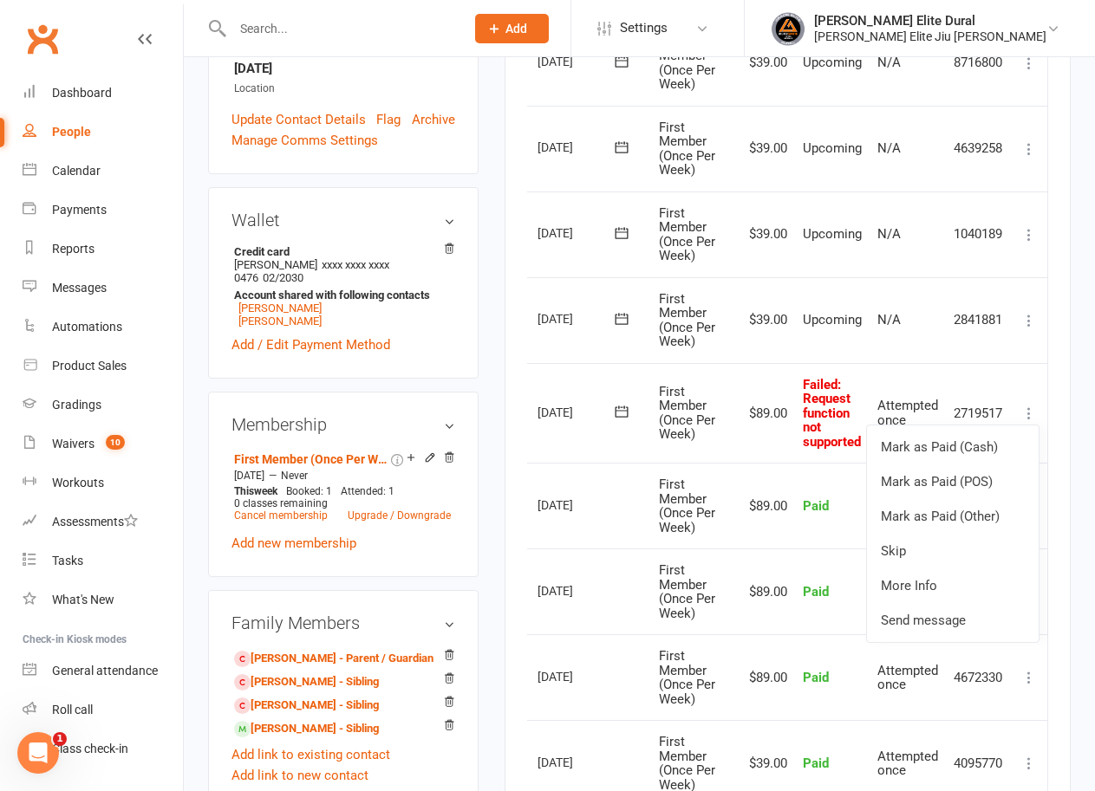
click at [485, 391] on div "upload photo [PERSON_NAME] Activated [DATE] Added [DATE] Active member [DEMOGRA…" at bounding box center [343, 532] width 296 height 1942
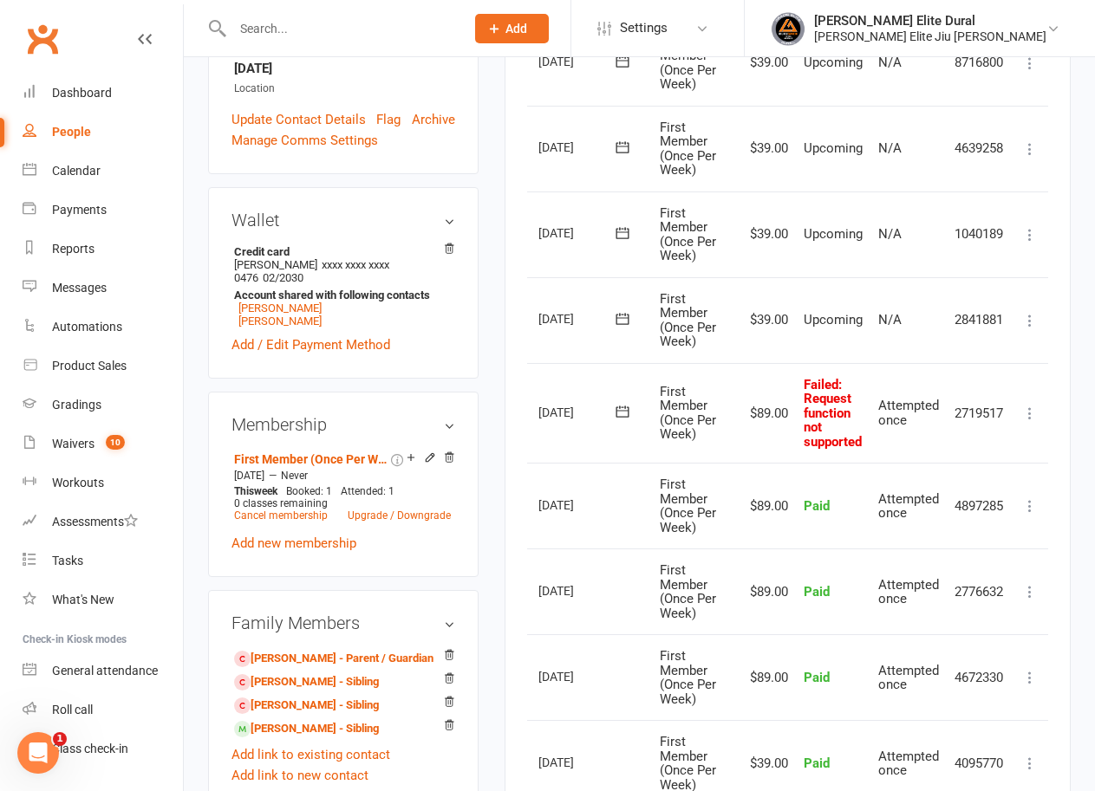
scroll to position [433, 0]
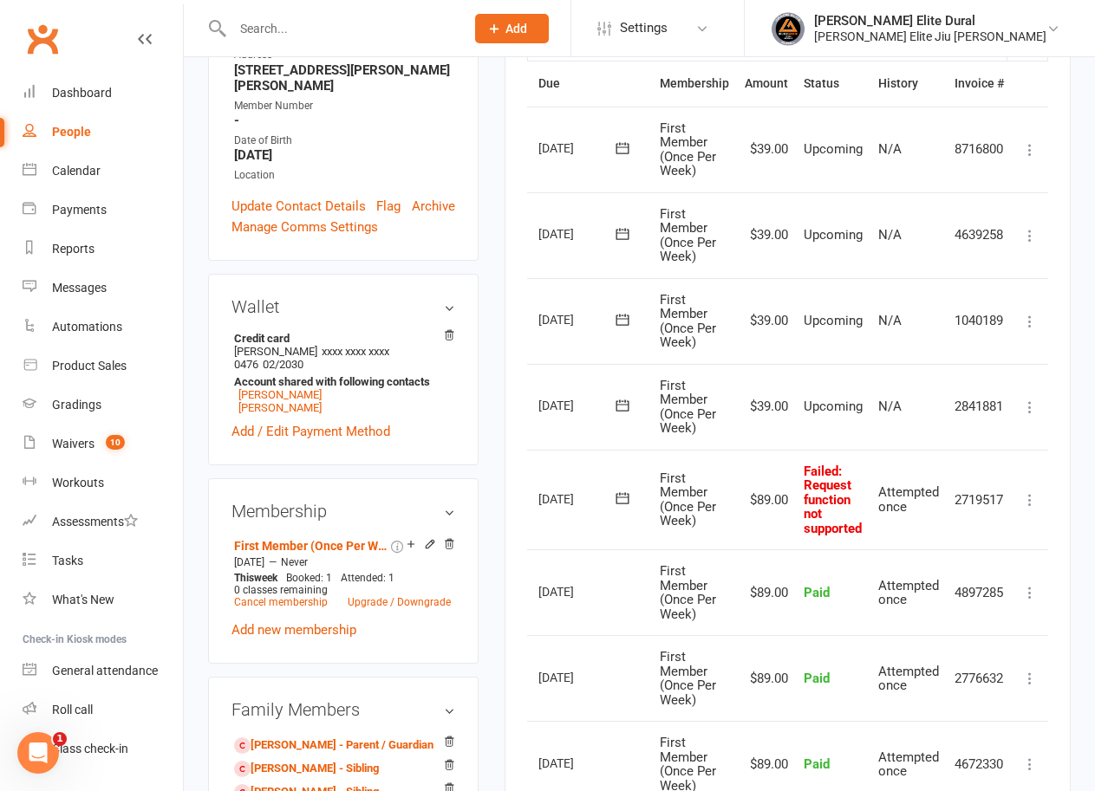
click at [503, 337] on main "✓ Memberships First Member (Once Per Week) Does not expire $ Balance $0.00 Next…" at bounding box center [787, 430] width 592 height 1565
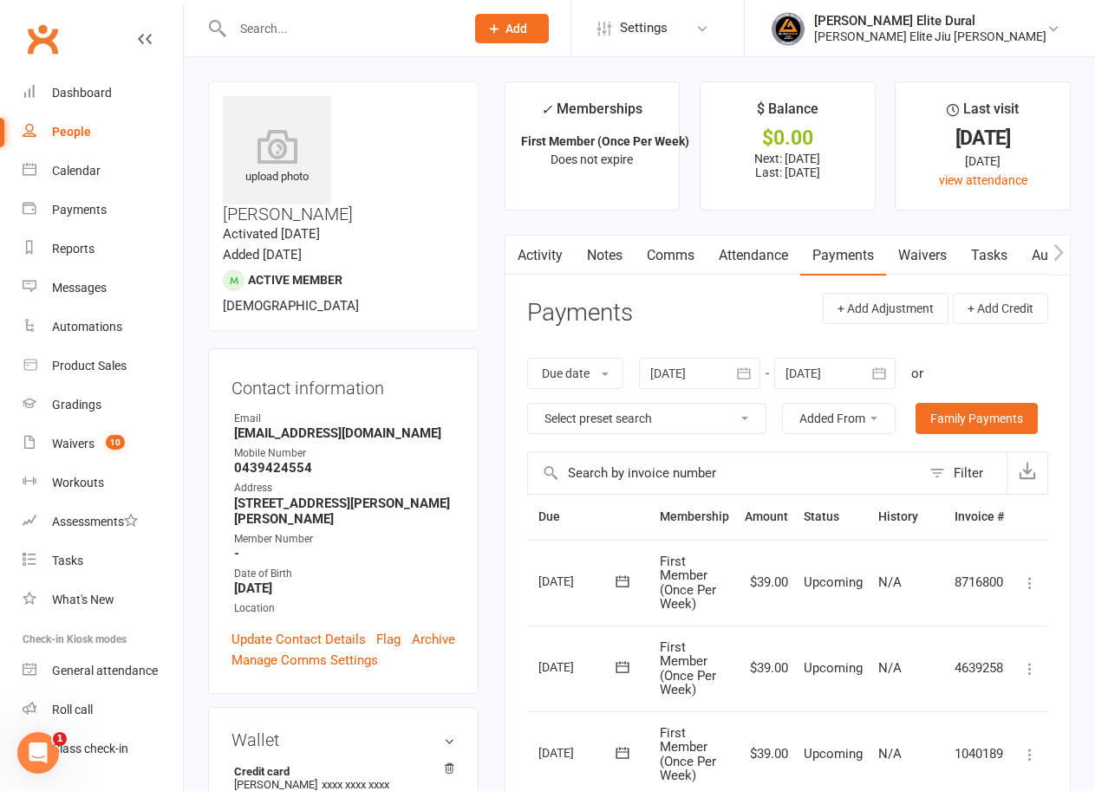
click at [337, 35] on input "text" at bounding box center [339, 28] width 225 height 24
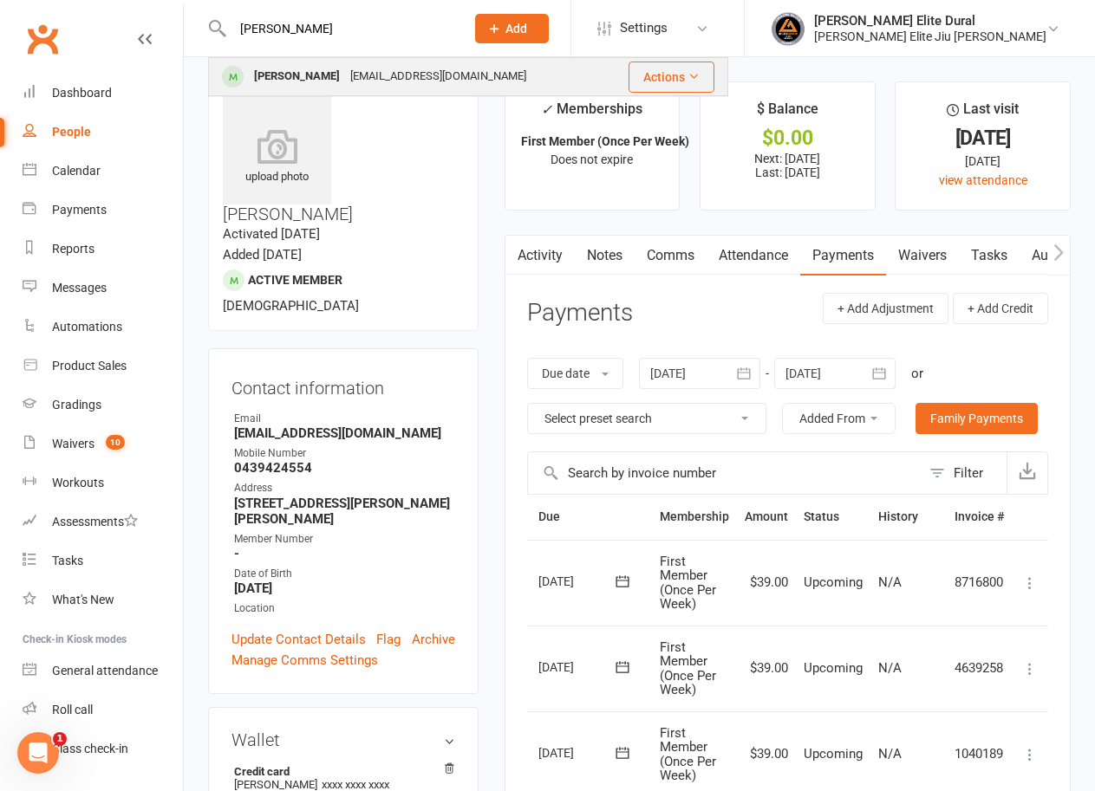
type input "[PERSON_NAME]"
click at [345, 78] on div "[EMAIL_ADDRESS][DOMAIN_NAME]" at bounding box center [438, 76] width 186 height 25
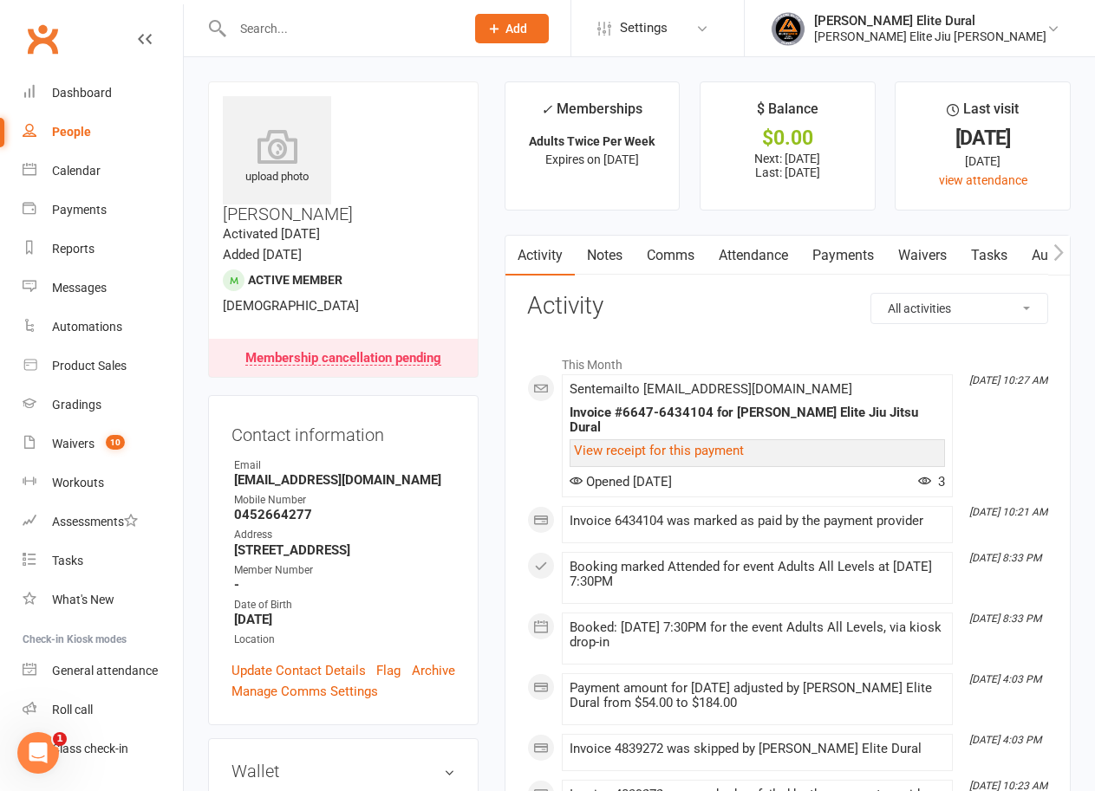
click at [843, 250] on link "Payments" at bounding box center [843, 256] width 86 height 40
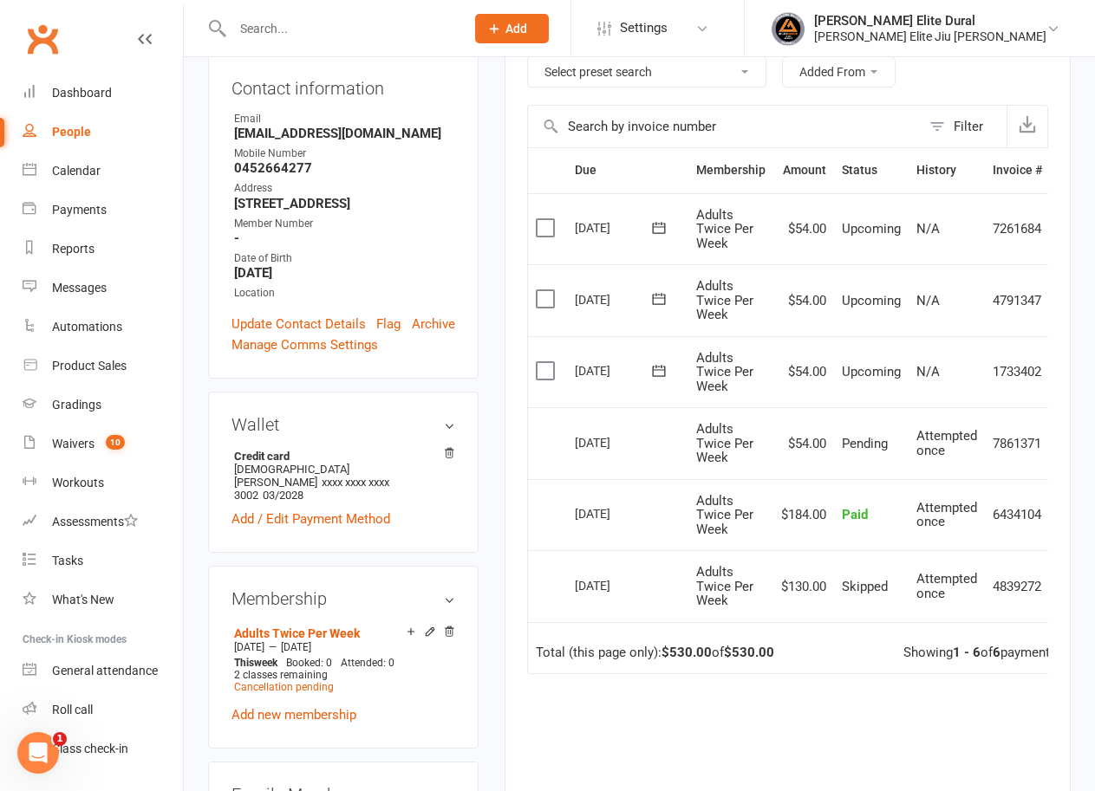
scroll to position [173, 0]
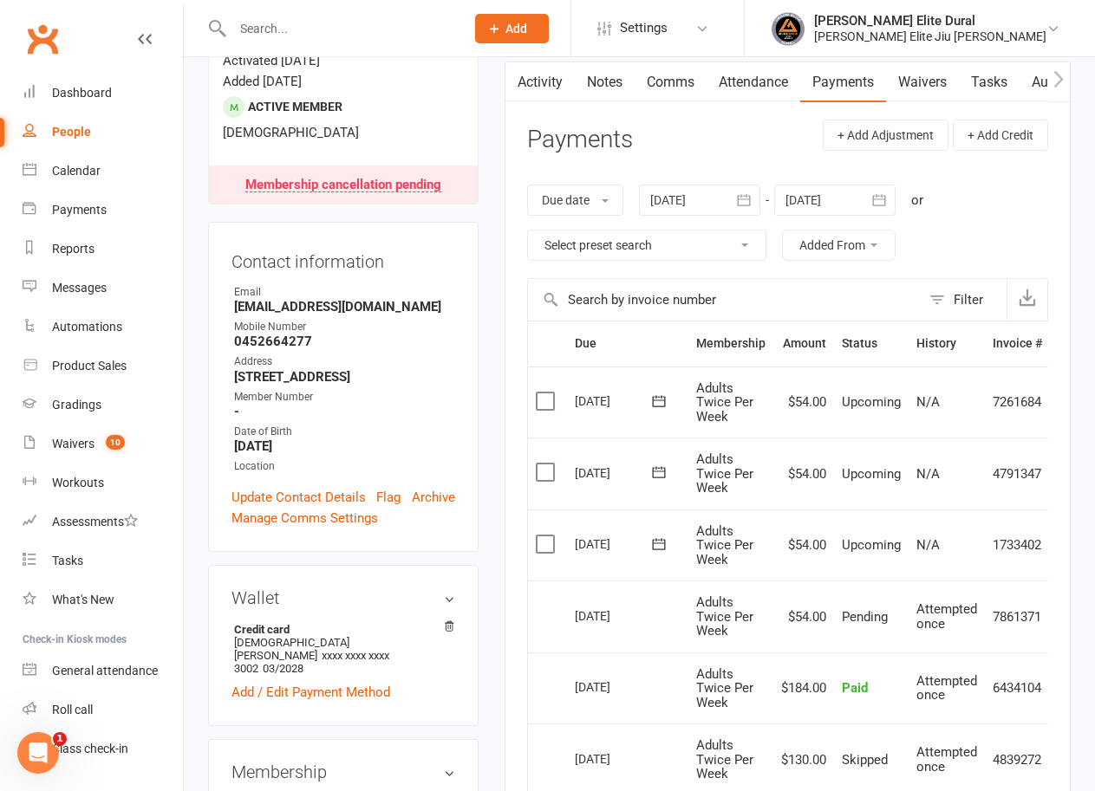
click at [888, 199] on icon "button" at bounding box center [878, 200] width 17 height 17
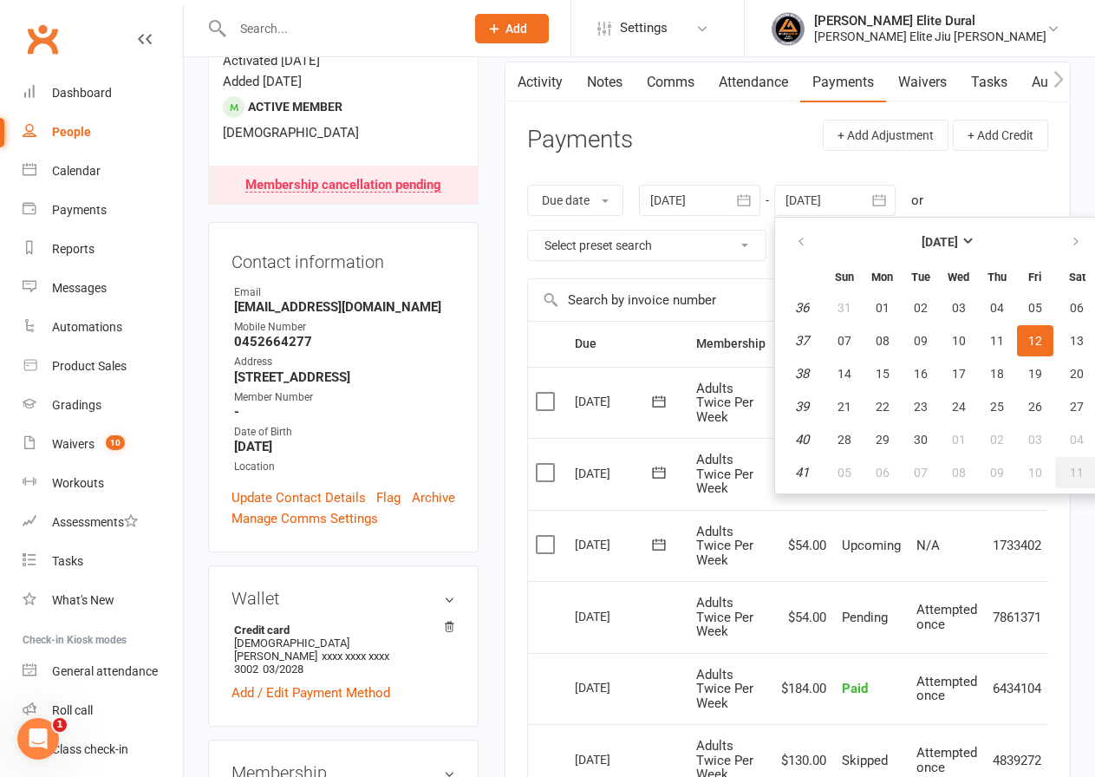
click at [1070, 476] on button "11" at bounding box center [1077, 472] width 44 height 31
type input "[DATE]"
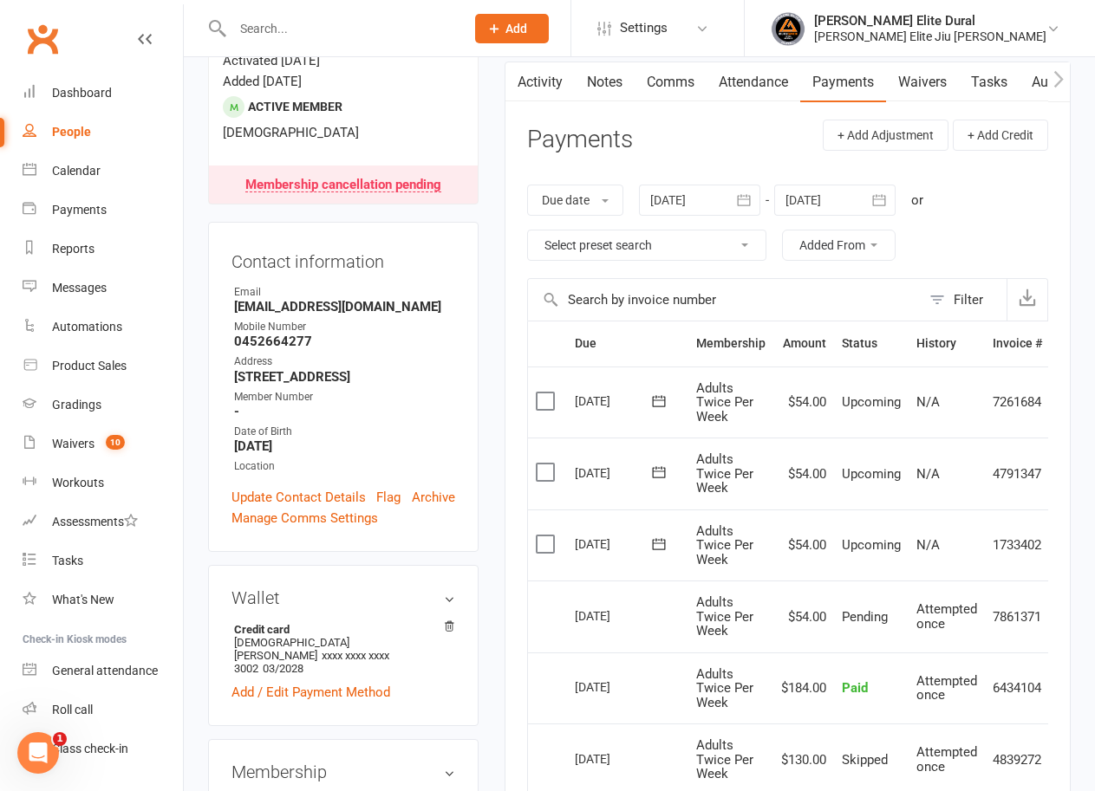
click at [283, 21] on input "text" at bounding box center [339, 28] width 225 height 24
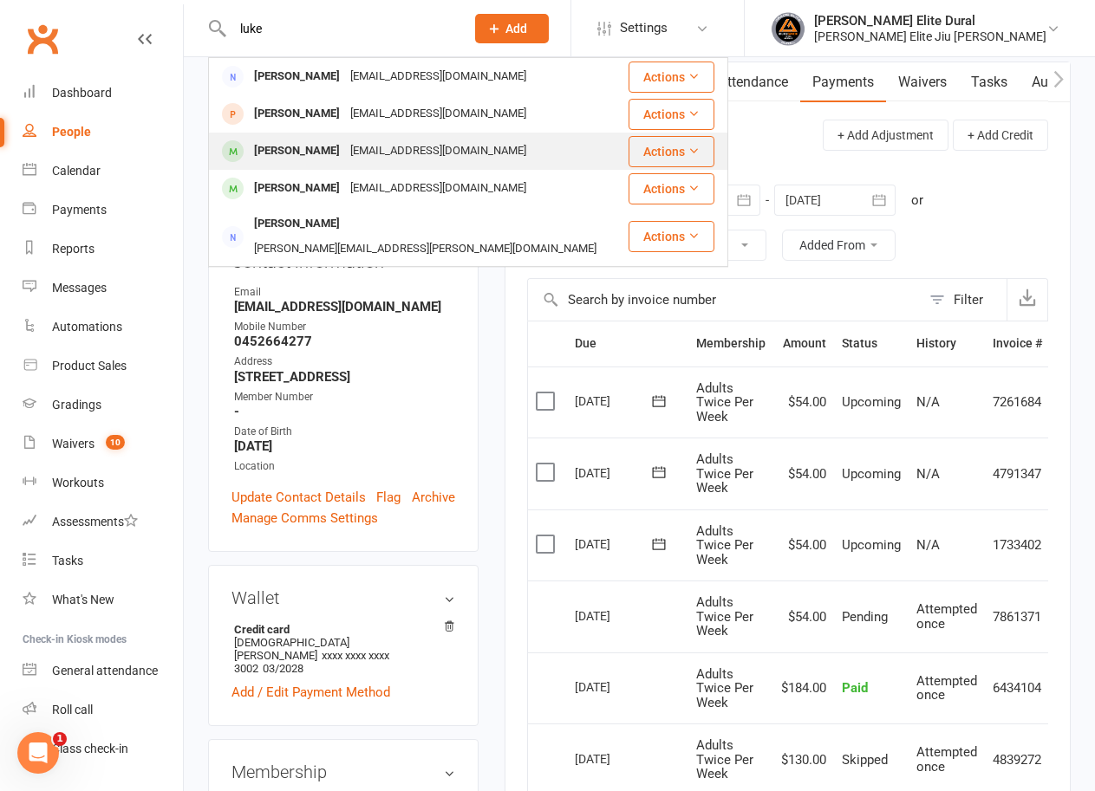
type input "luke"
click at [323, 157] on div "[PERSON_NAME]" at bounding box center [297, 151] width 96 height 25
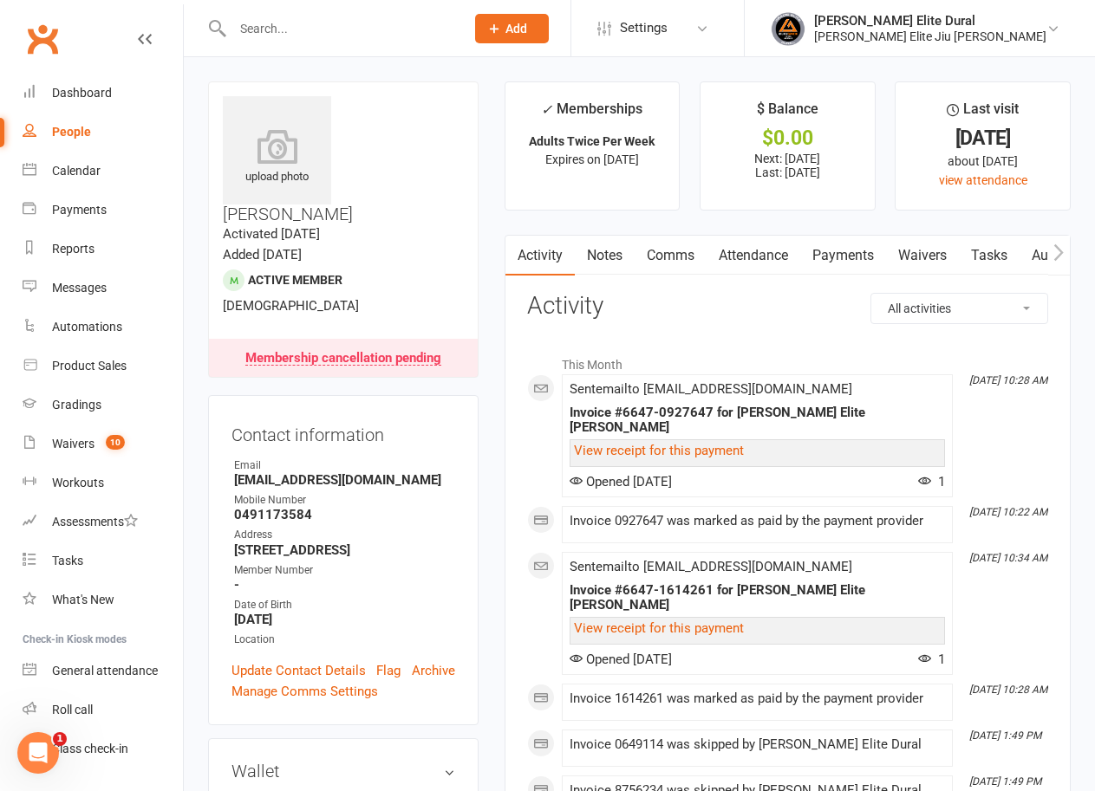
click at [844, 257] on link "Payments" at bounding box center [843, 256] width 86 height 40
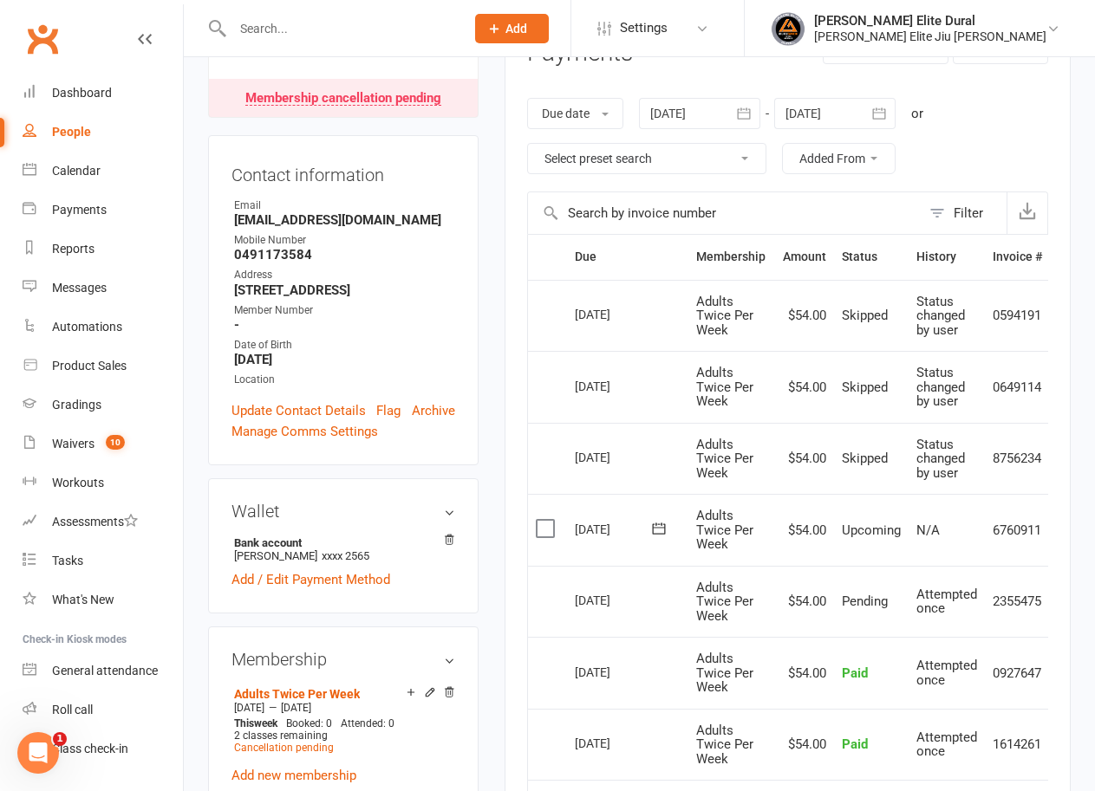
scroll to position [87, 0]
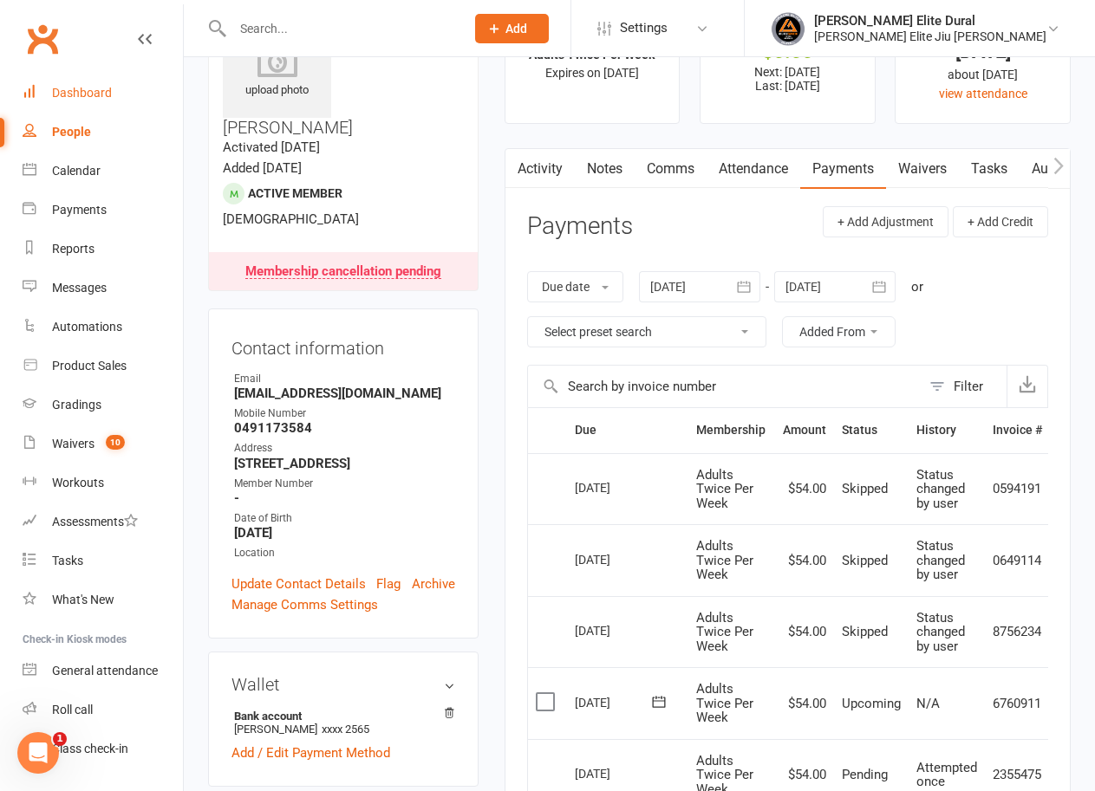
click at [89, 83] on link "Dashboard" at bounding box center [103, 93] width 160 height 39
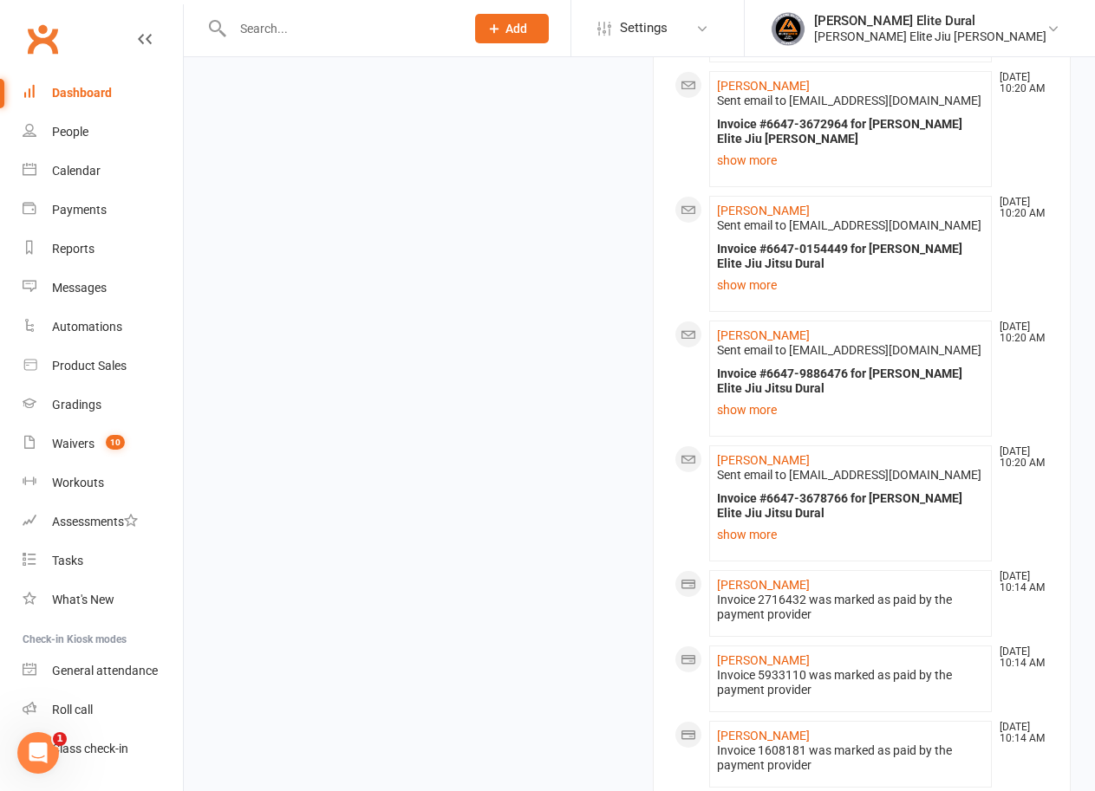
scroll to position [2360, 0]
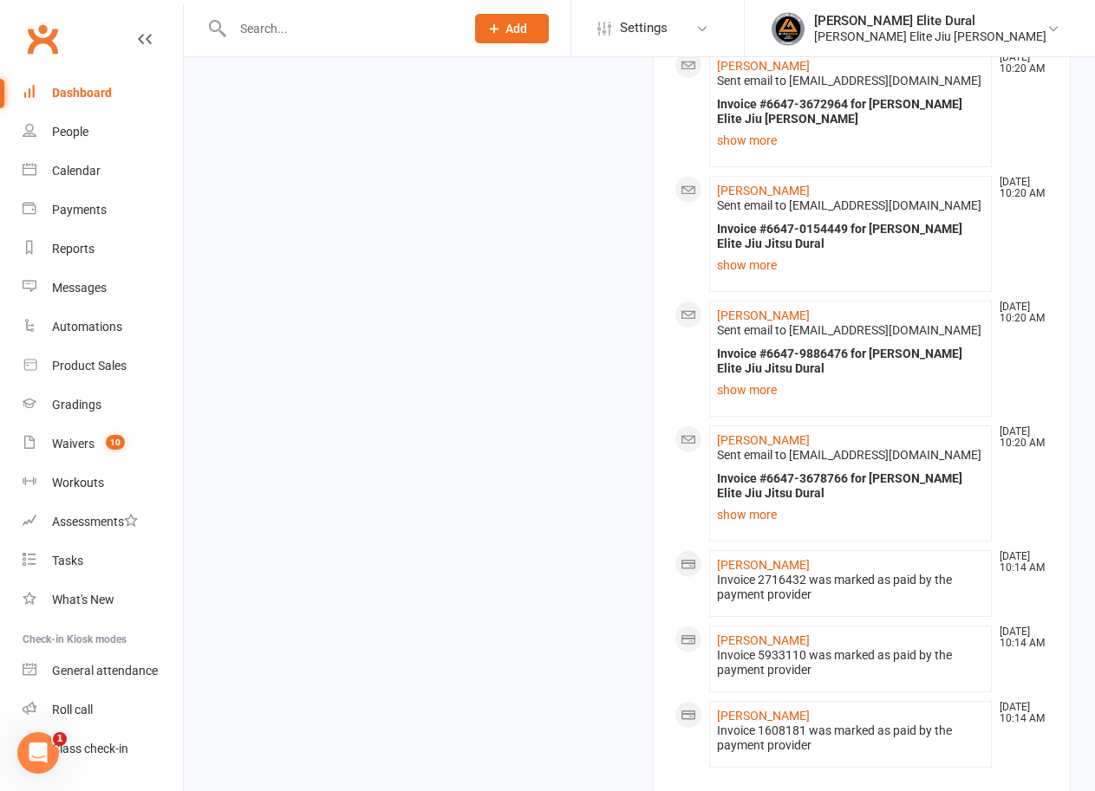
click at [355, 37] on input "text" at bounding box center [339, 28] width 225 height 24
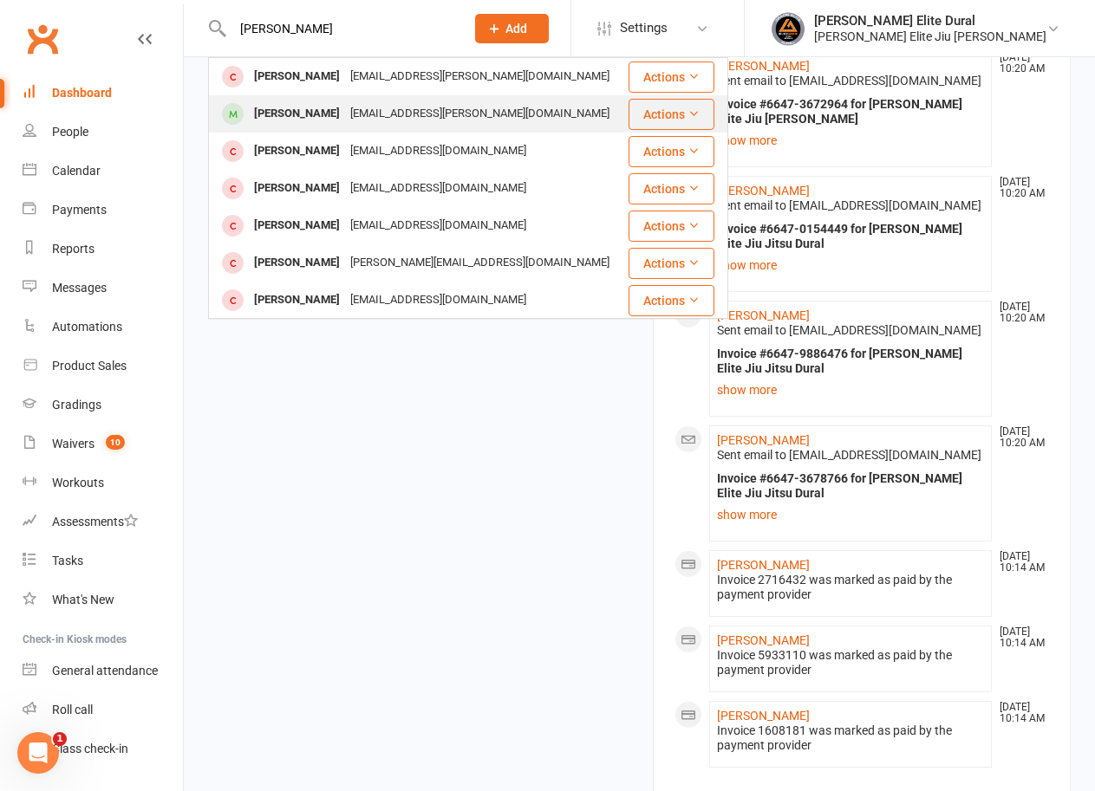
type input "[PERSON_NAME]"
click at [352, 107] on div "[EMAIL_ADDRESS][PERSON_NAME][DOMAIN_NAME]" at bounding box center [480, 113] width 270 height 25
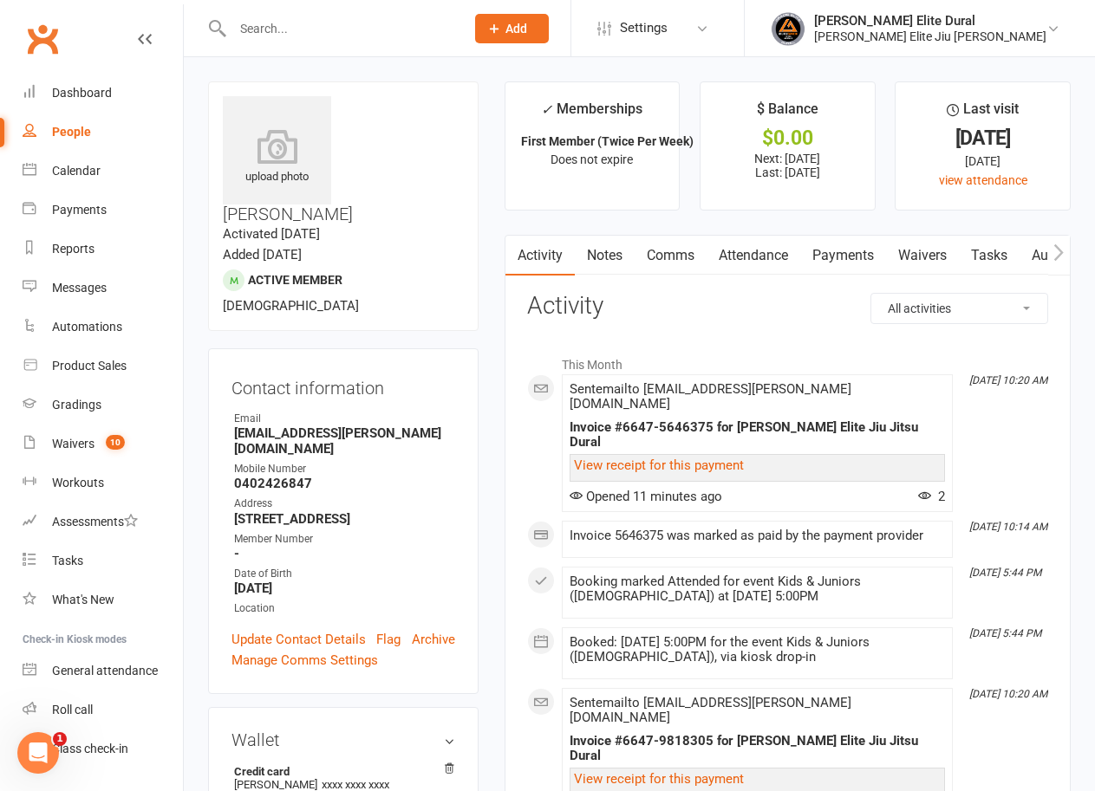
click at [845, 250] on link "Payments" at bounding box center [843, 256] width 86 height 40
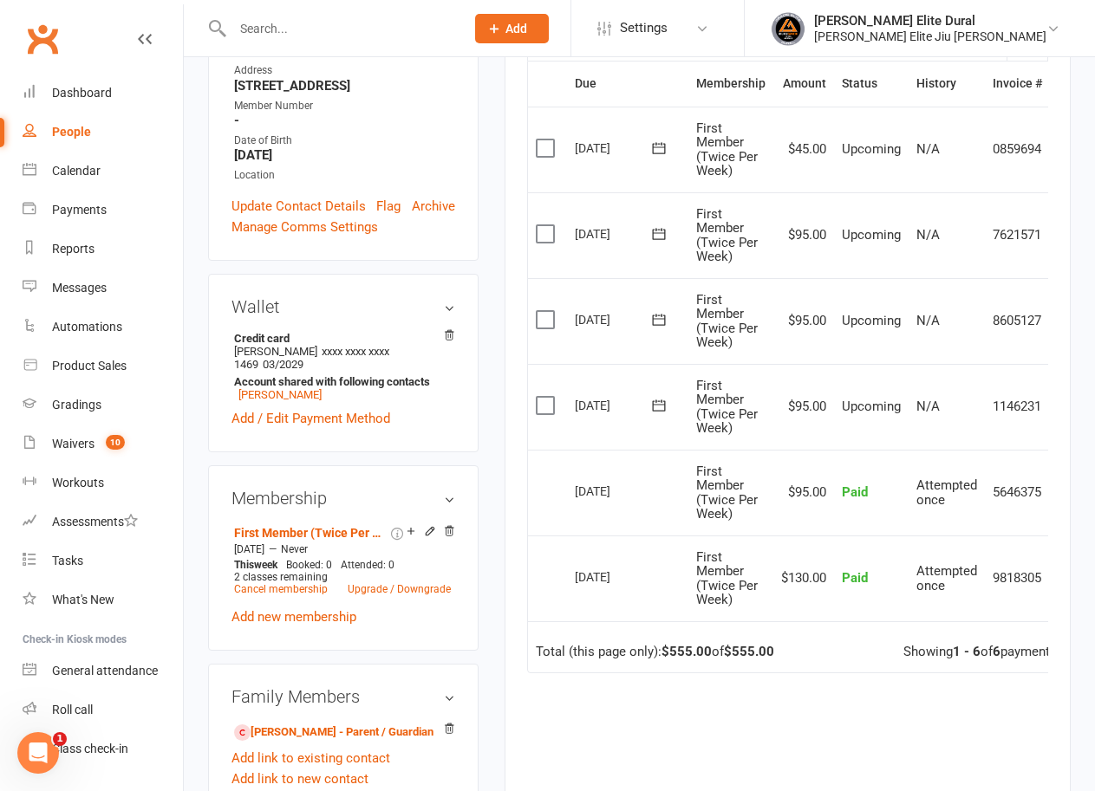
scroll to position [347, 0]
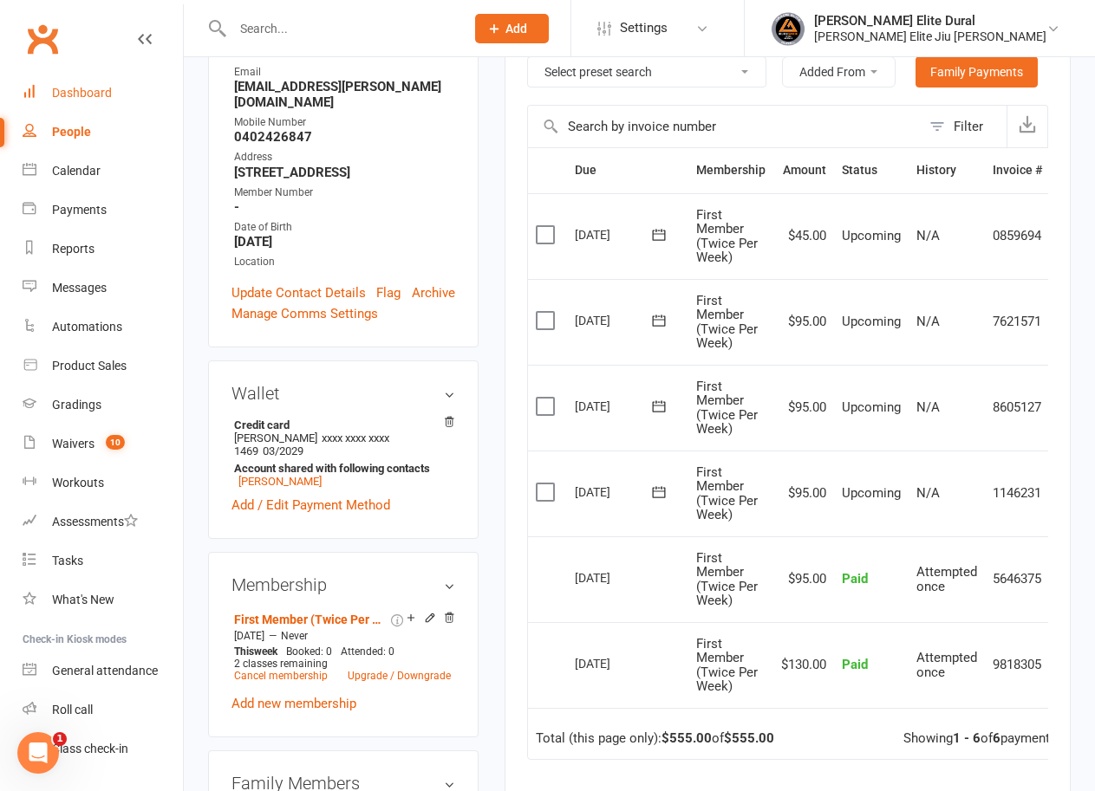
click at [88, 92] on div "Dashboard" at bounding box center [82, 93] width 60 height 14
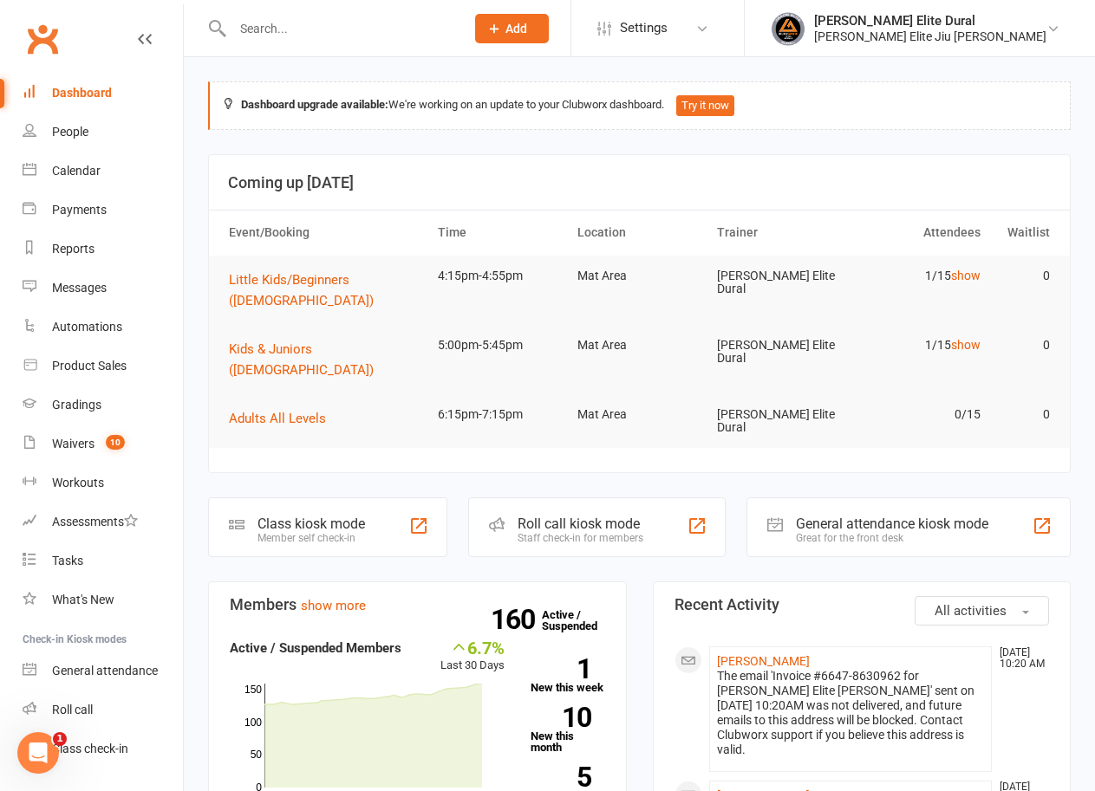
click at [336, 32] on input "text" at bounding box center [339, 28] width 225 height 24
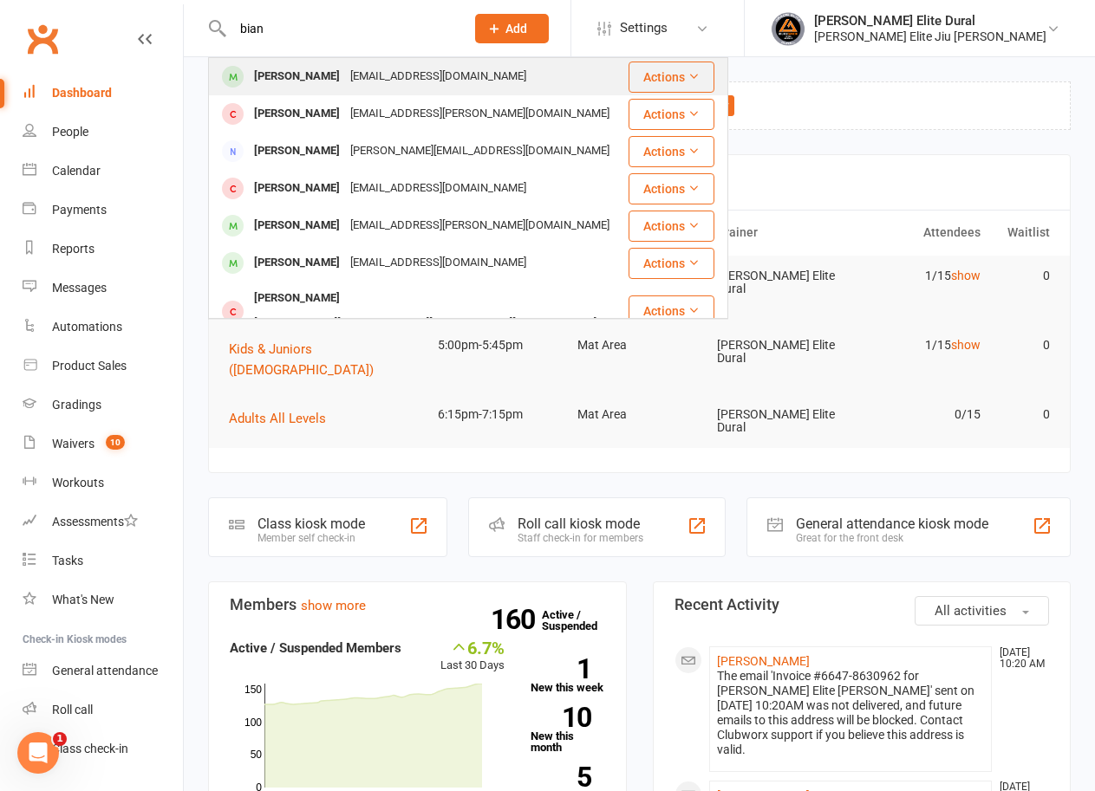
type input "bian"
click at [351, 74] on div "[EMAIL_ADDRESS][DOMAIN_NAME]" at bounding box center [438, 76] width 186 height 25
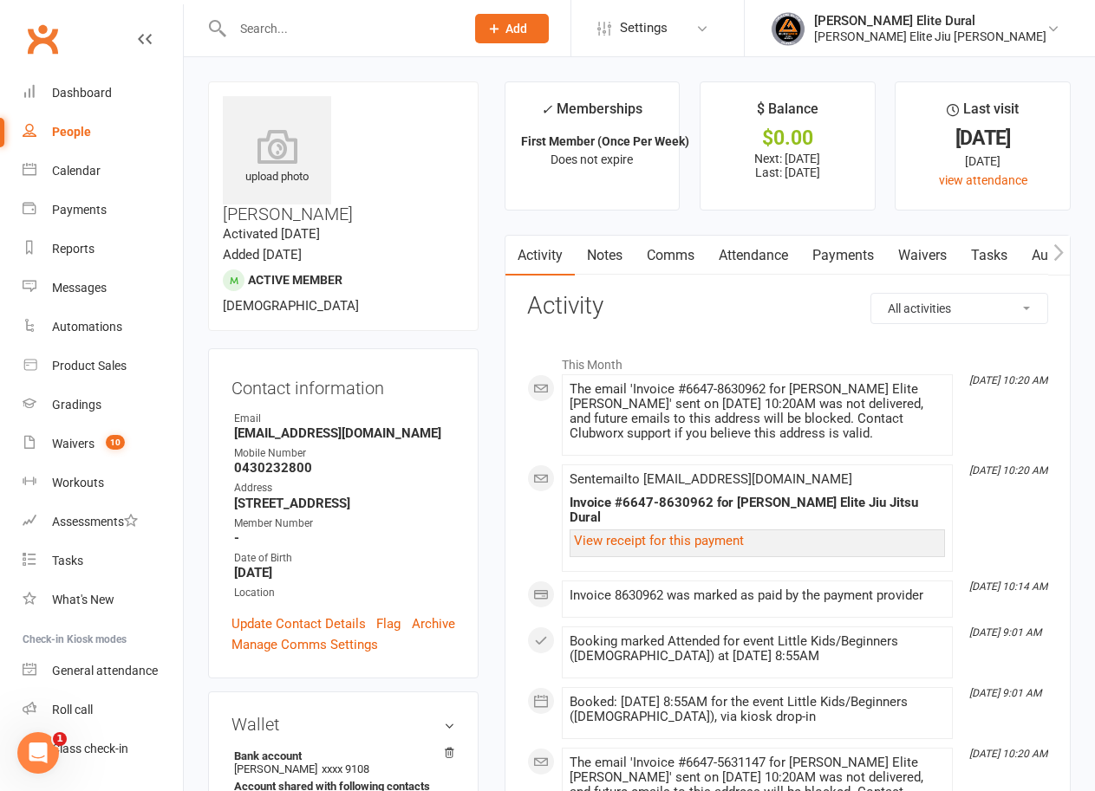
click at [855, 247] on link "Payments" at bounding box center [843, 256] width 86 height 40
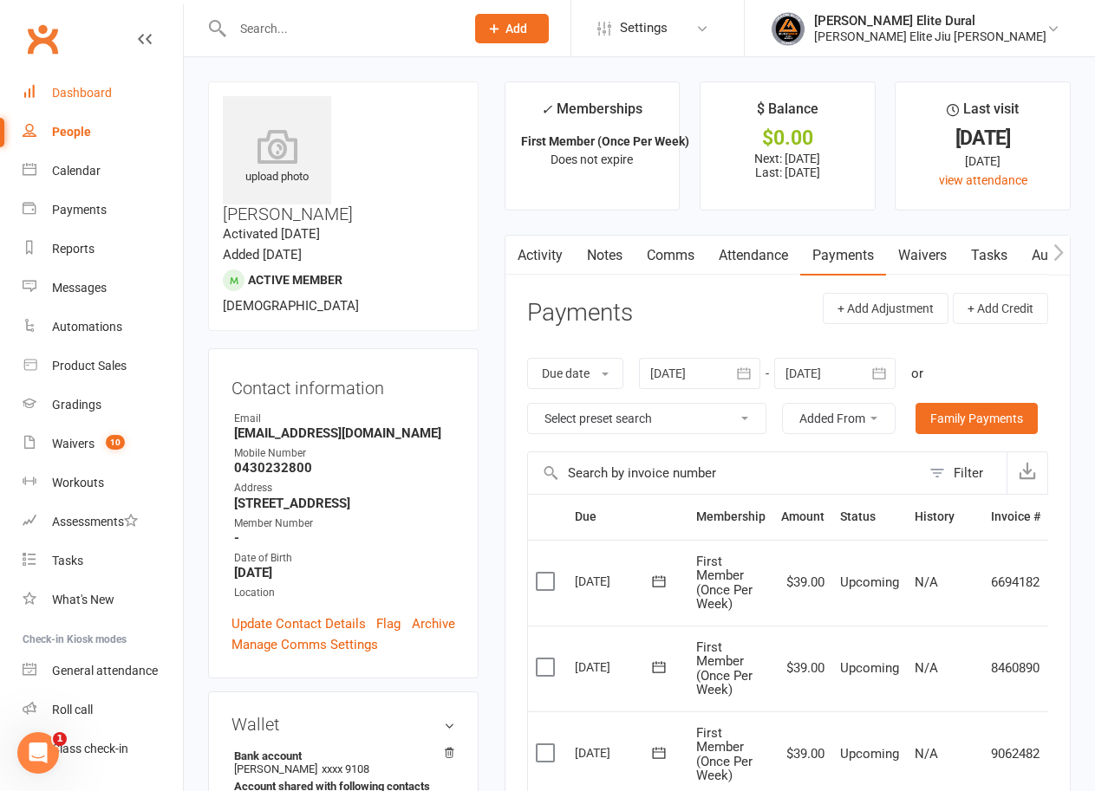
click at [68, 92] on div "Dashboard" at bounding box center [82, 93] width 60 height 14
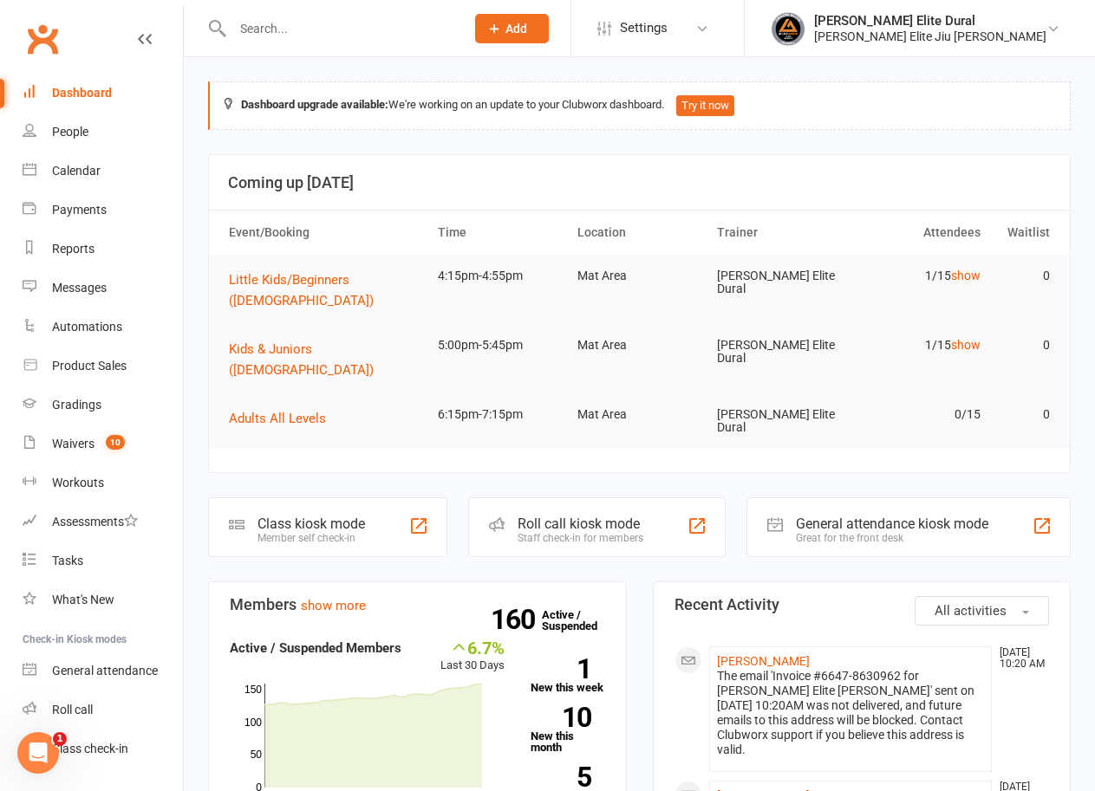
click at [368, 36] on input "text" at bounding box center [339, 28] width 225 height 24
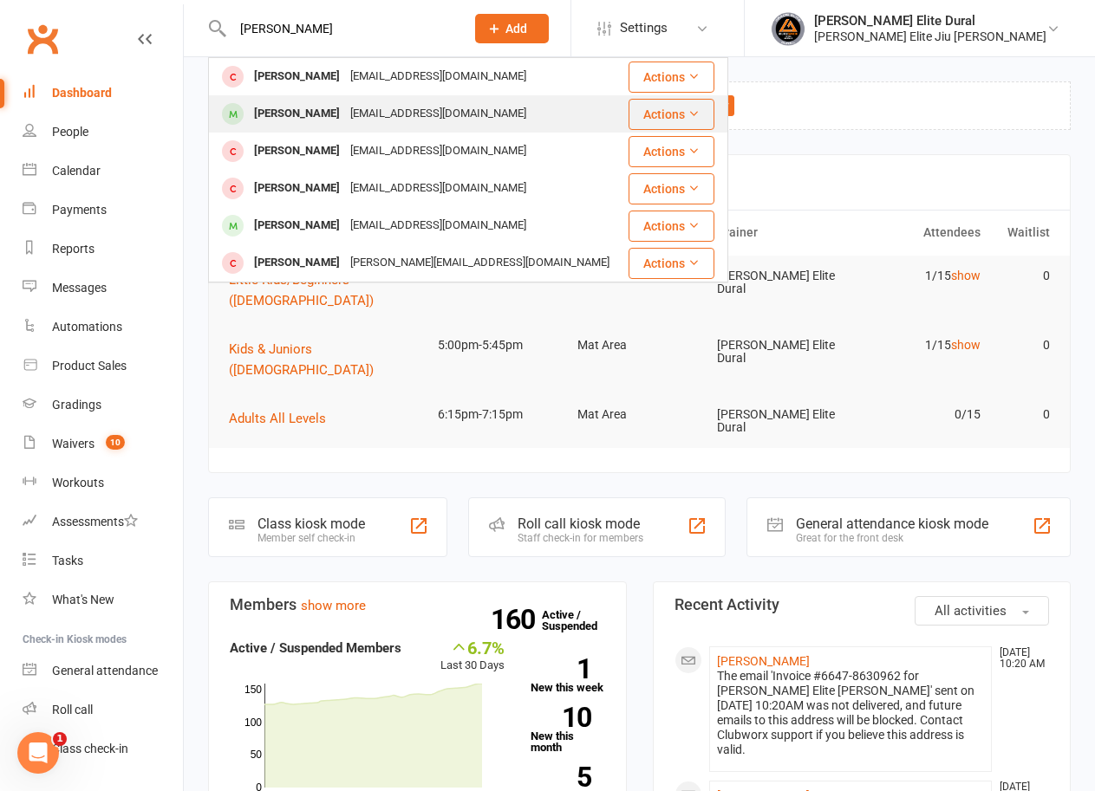
type input "[PERSON_NAME]"
click at [366, 109] on div "[EMAIL_ADDRESS][DOMAIN_NAME]" at bounding box center [438, 113] width 186 height 25
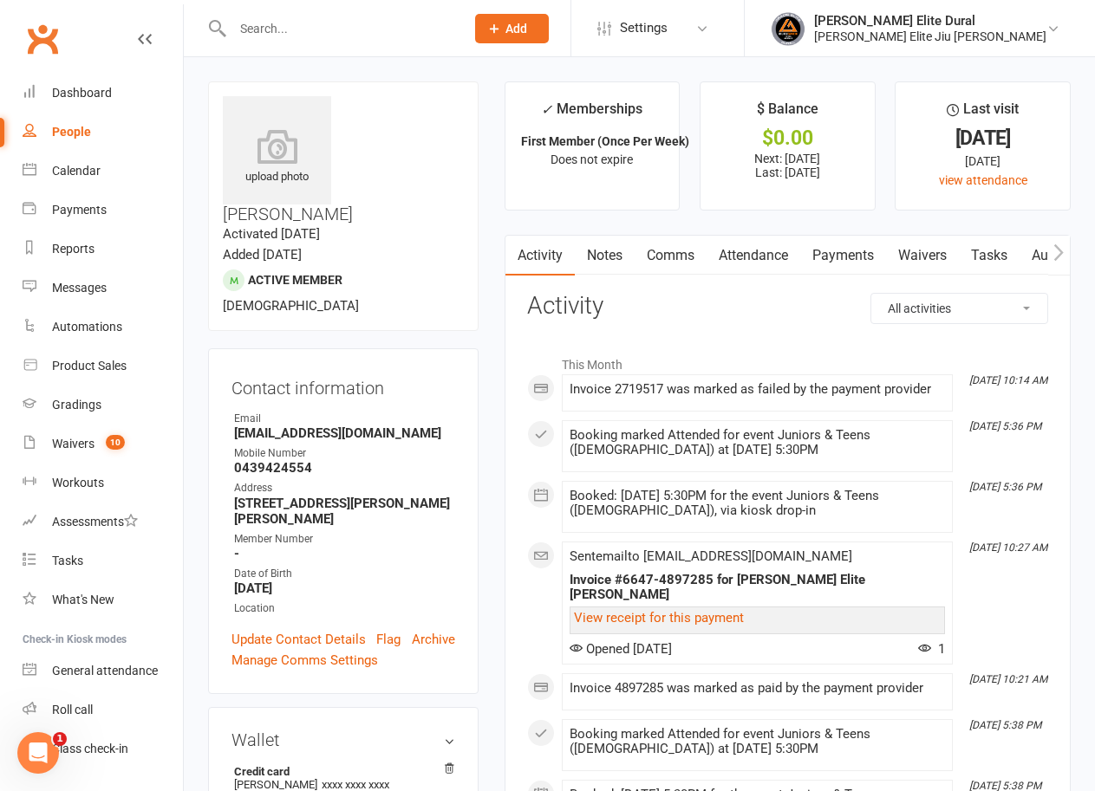
click at [847, 254] on link "Payments" at bounding box center [843, 256] width 86 height 40
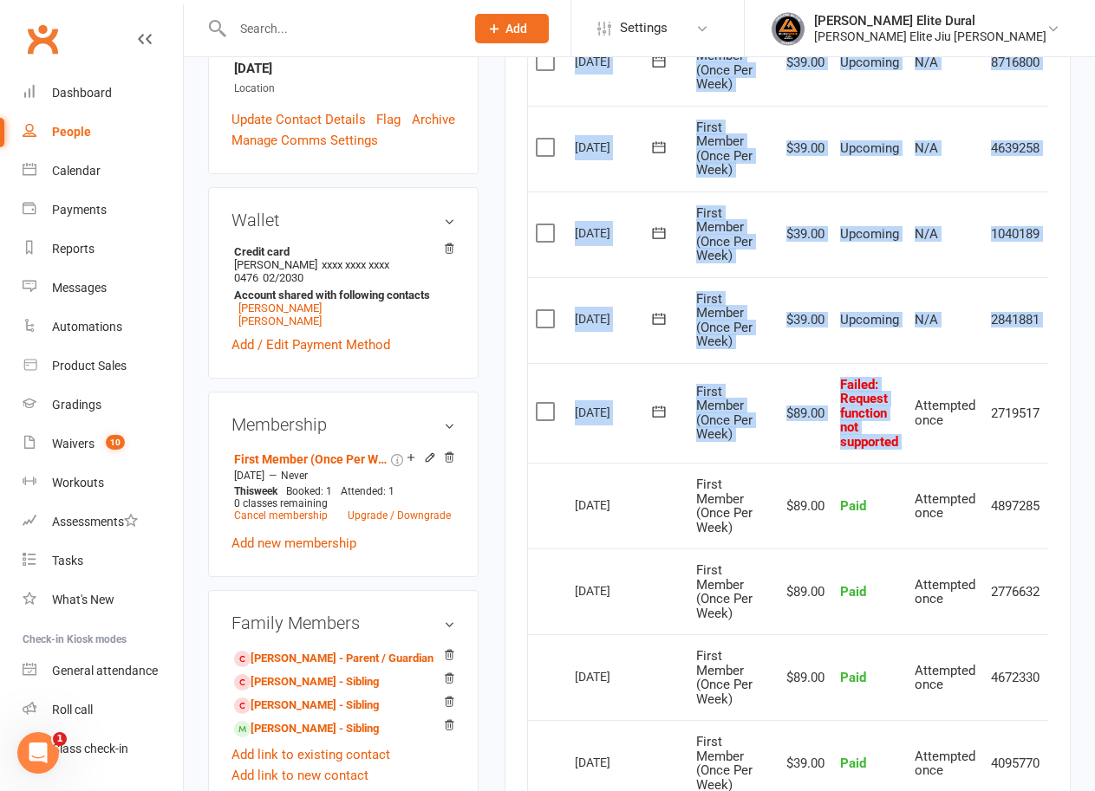
scroll to position [0, 37]
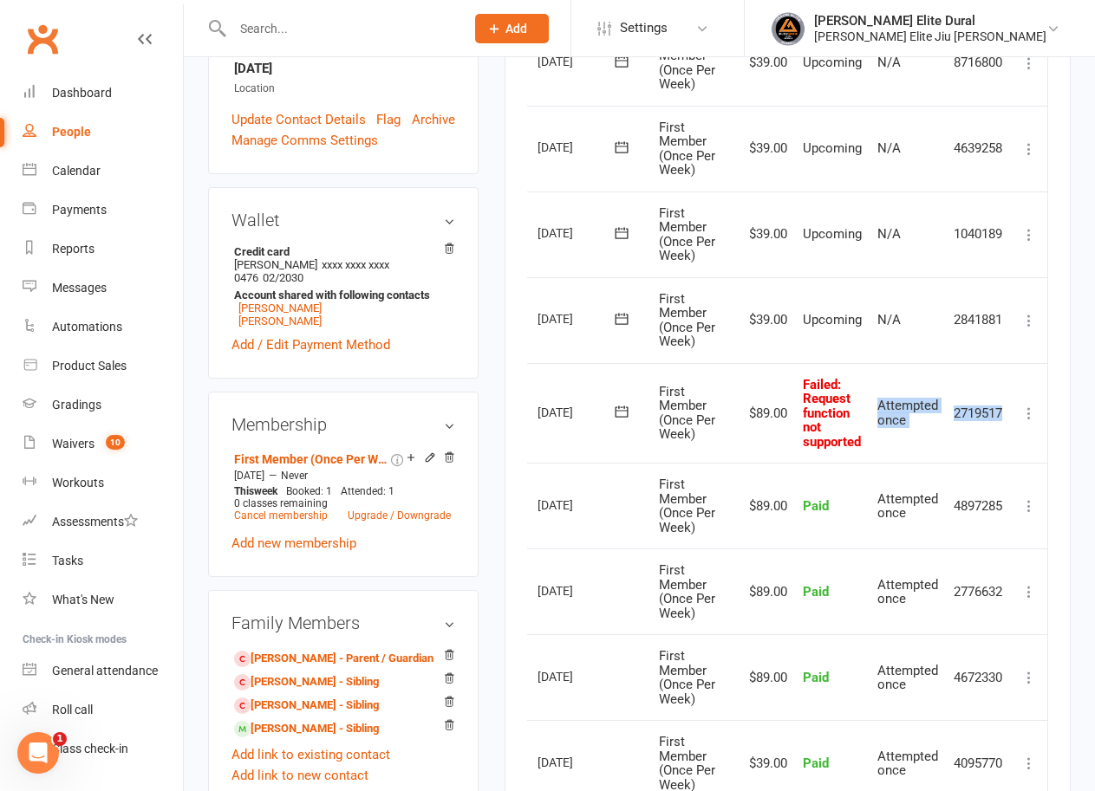
drag, startPoint x: 915, startPoint y: 405, endPoint x: 1008, endPoint y: 410, distance: 92.9
click at [1008, 410] on tr "Select this [DATE] [PERSON_NAME] First Member (Once Per Week) $89.00 Failed : R…" at bounding box center [769, 413] width 556 height 101
click at [1008, 410] on td "2719517" at bounding box center [978, 413] width 65 height 101
click at [1029, 407] on icon at bounding box center [1028, 413] width 17 height 17
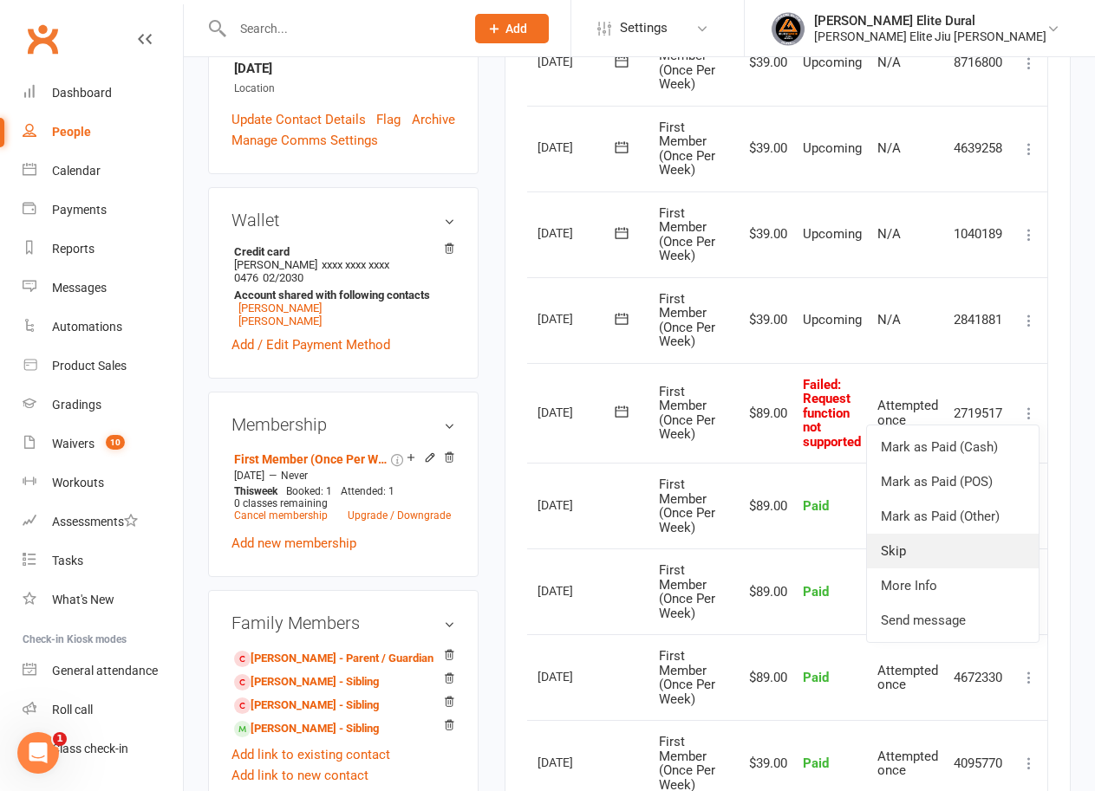
click at [947, 552] on link "Skip" at bounding box center [953, 551] width 172 height 35
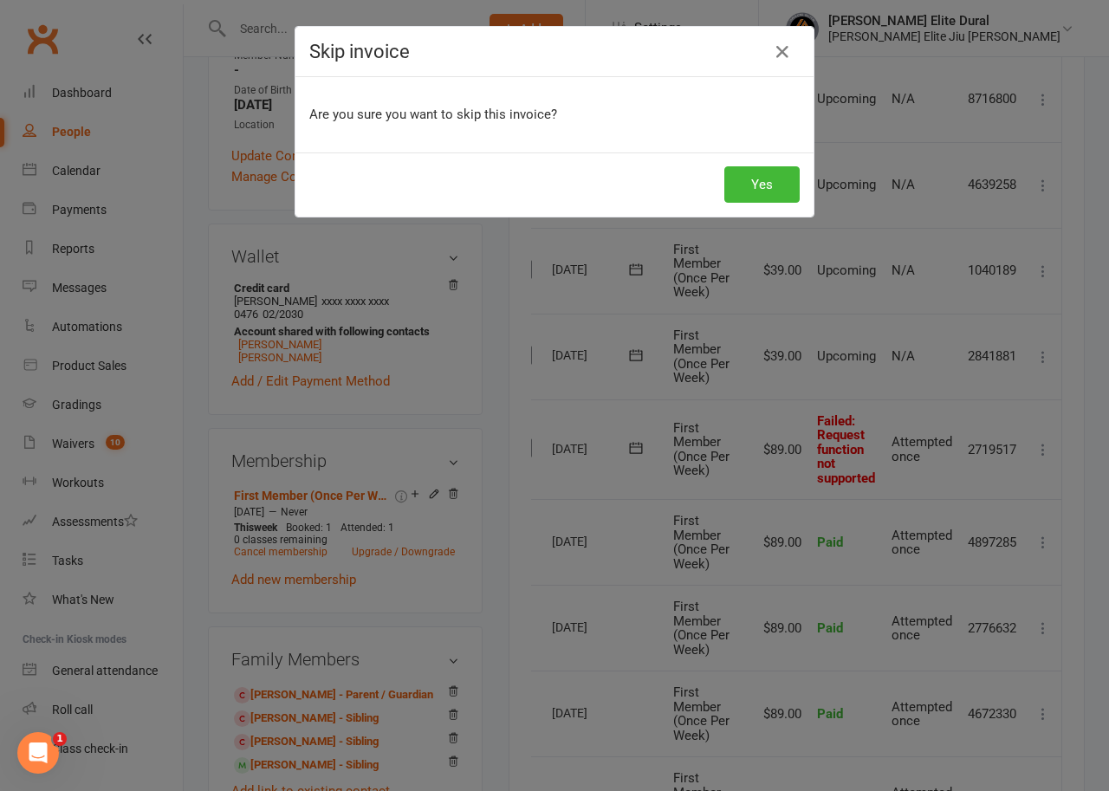
scroll to position [0, 27]
click at [766, 192] on button "Yes" at bounding box center [762, 184] width 75 height 36
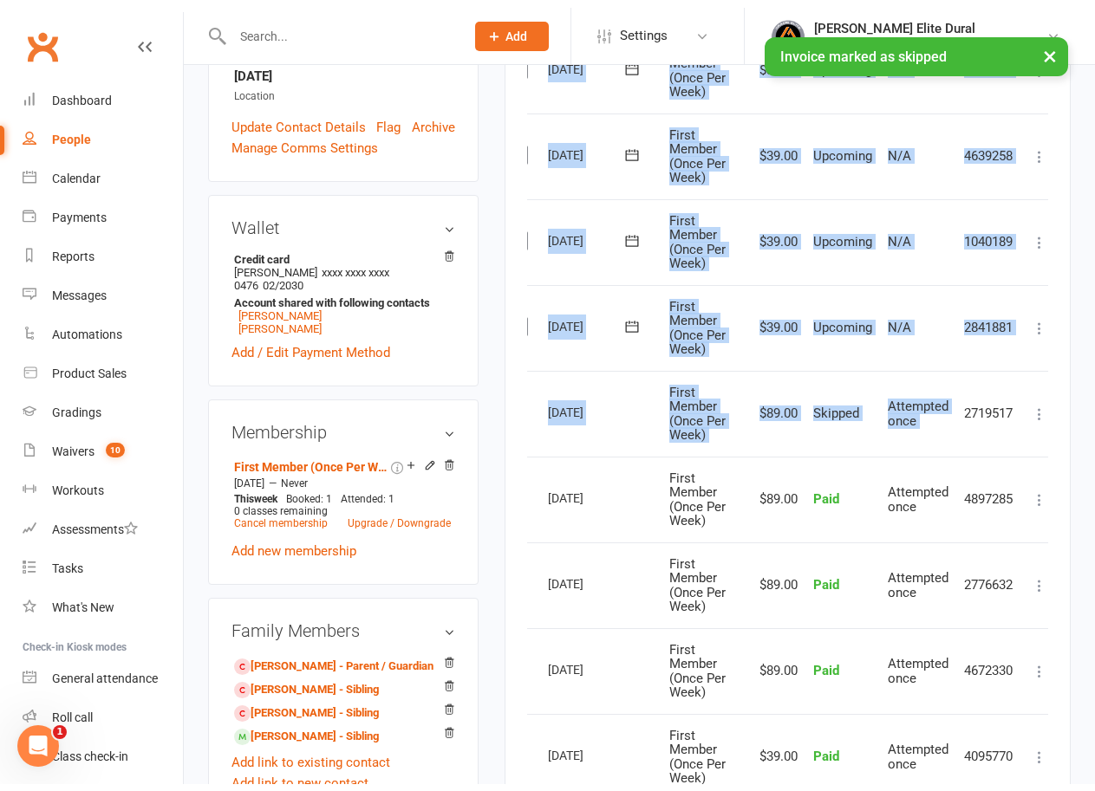
scroll to position [0, 0]
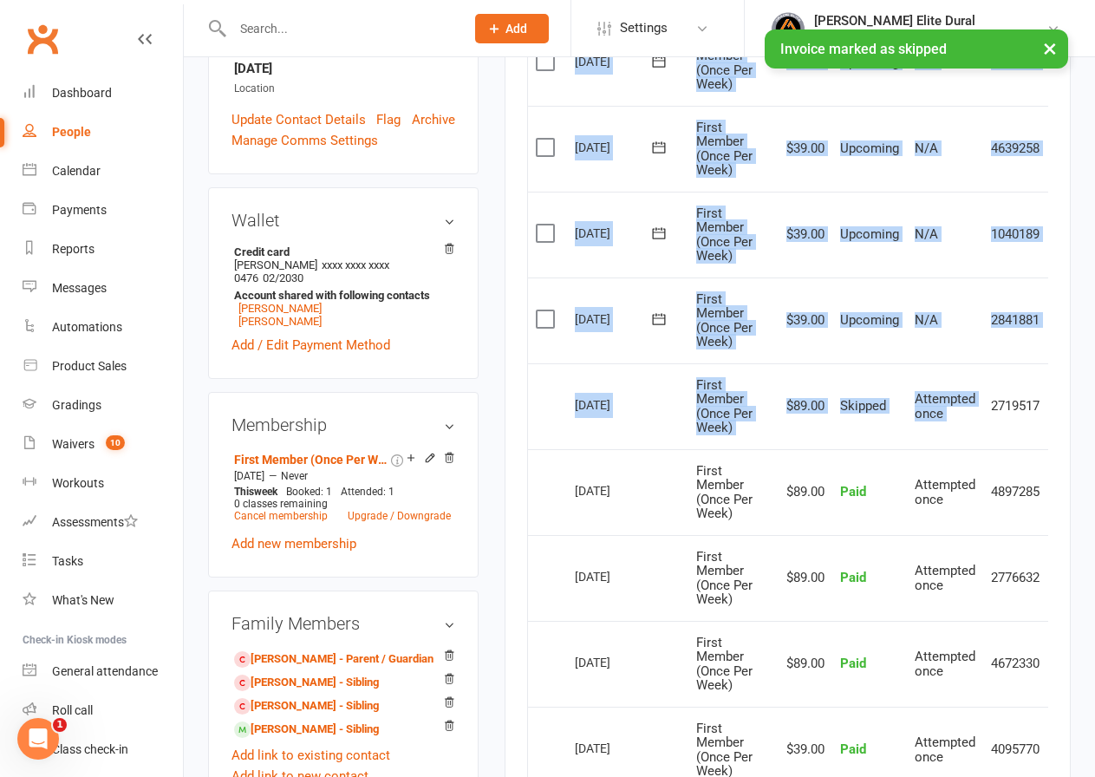
drag, startPoint x: 957, startPoint y: 417, endPoint x: 707, endPoint y: 413, distance: 249.7
click at [707, 413] on tr "Select this [DATE] [PERSON_NAME] First Member (Once Per Week) $89.00 Skipped At…" at bounding box center [806, 406] width 556 height 86
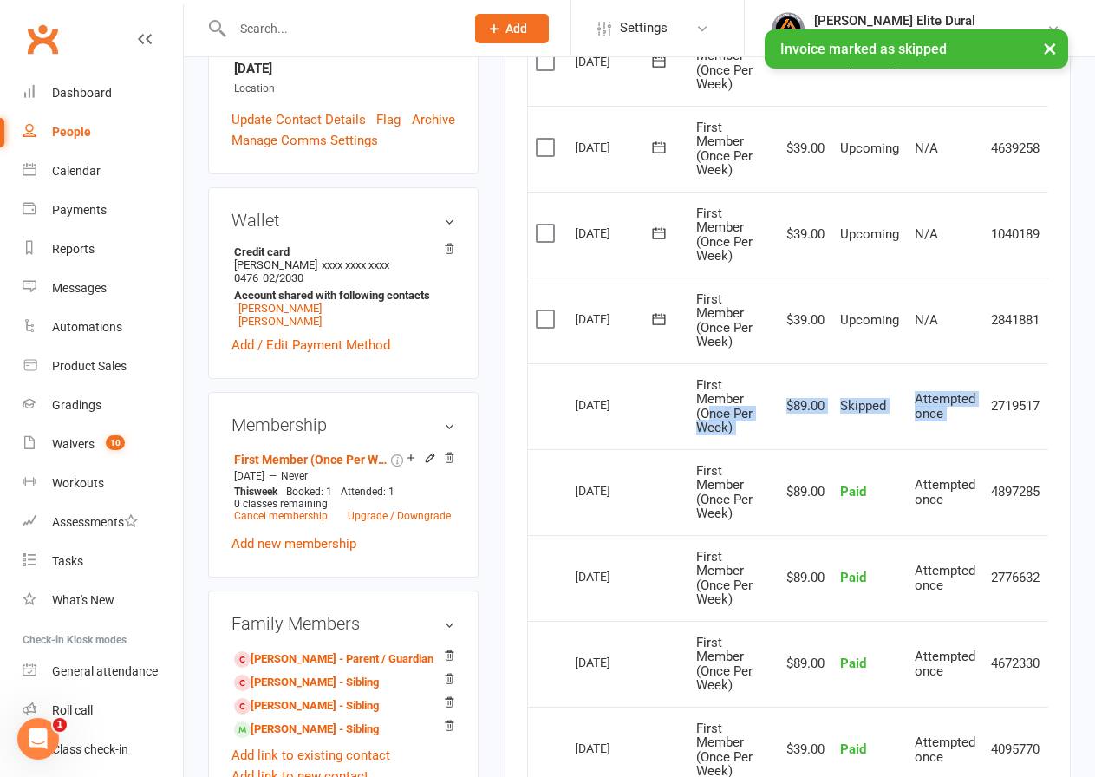
click at [707, 413] on span "First Member (Once Per Week)" at bounding box center [724, 406] width 56 height 59
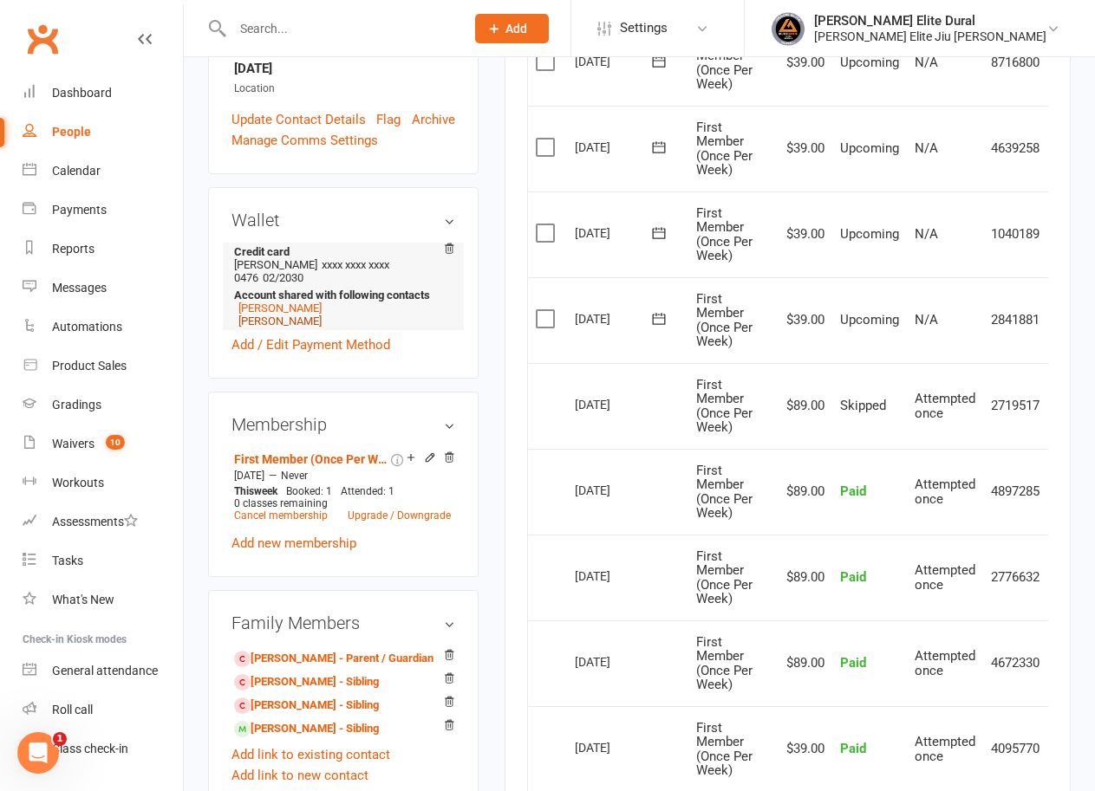
click at [266, 315] on link "[PERSON_NAME]" at bounding box center [279, 321] width 83 height 13
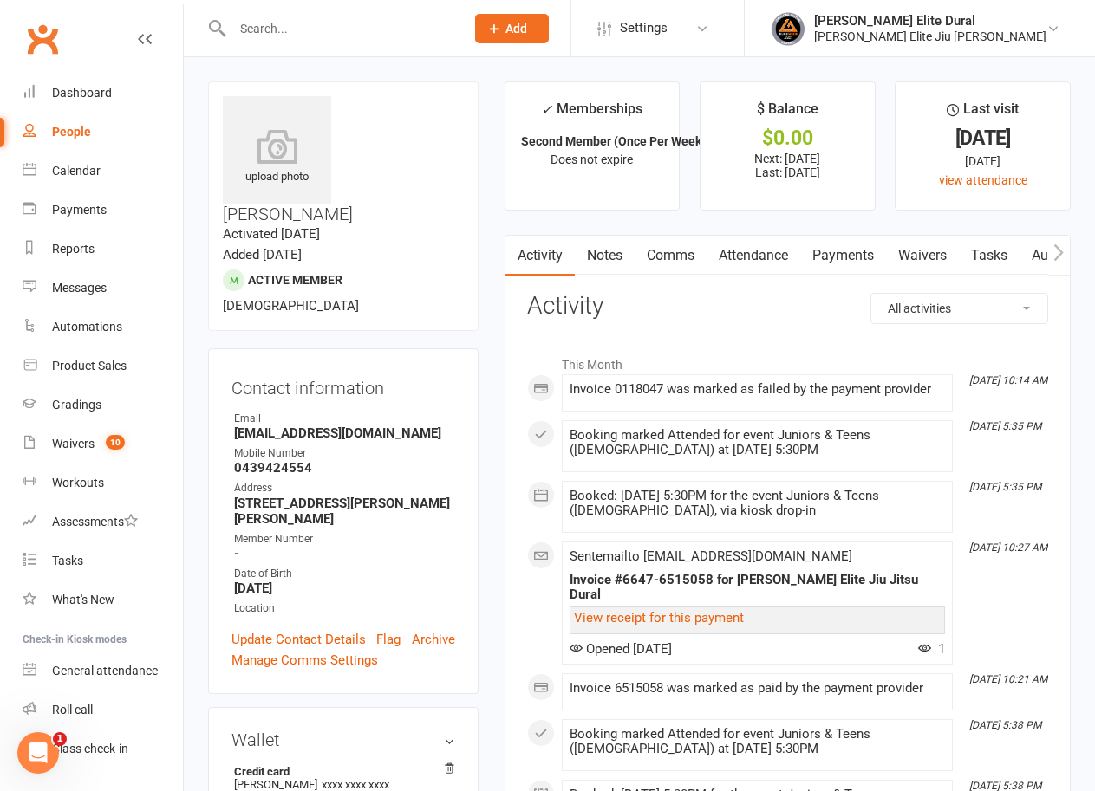
click at [856, 255] on link "Payments" at bounding box center [843, 256] width 86 height 40
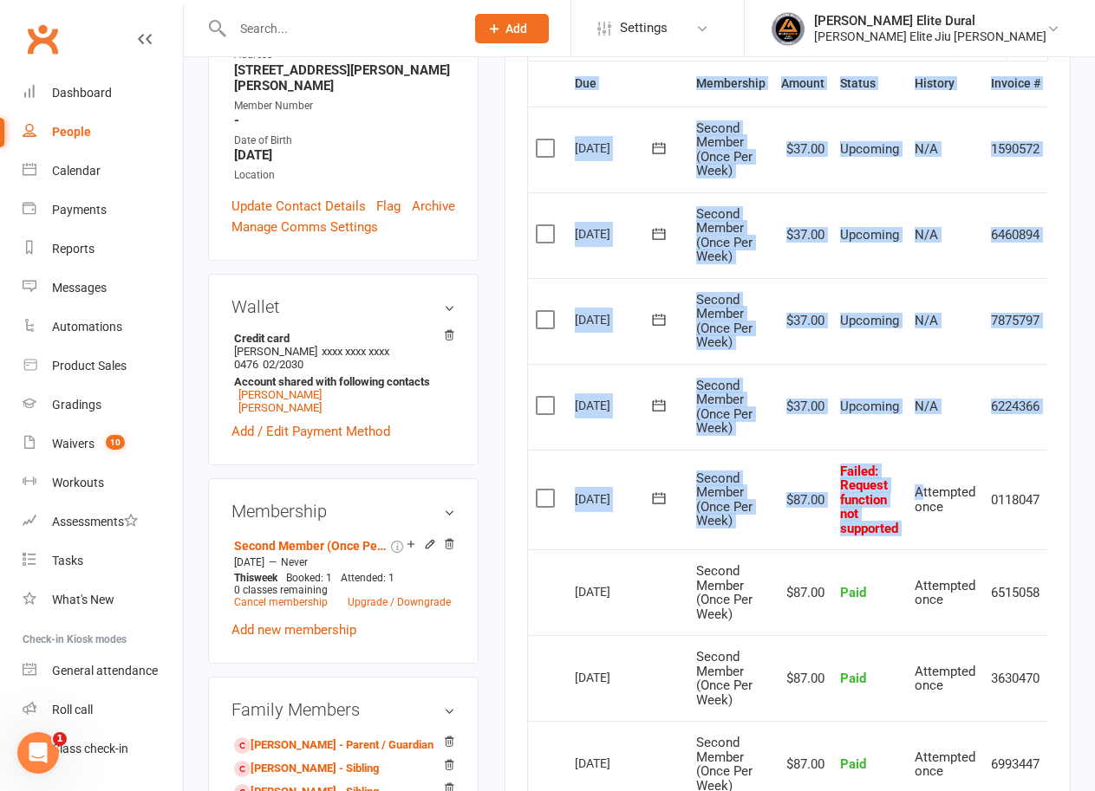
scroll to position [0, 37]
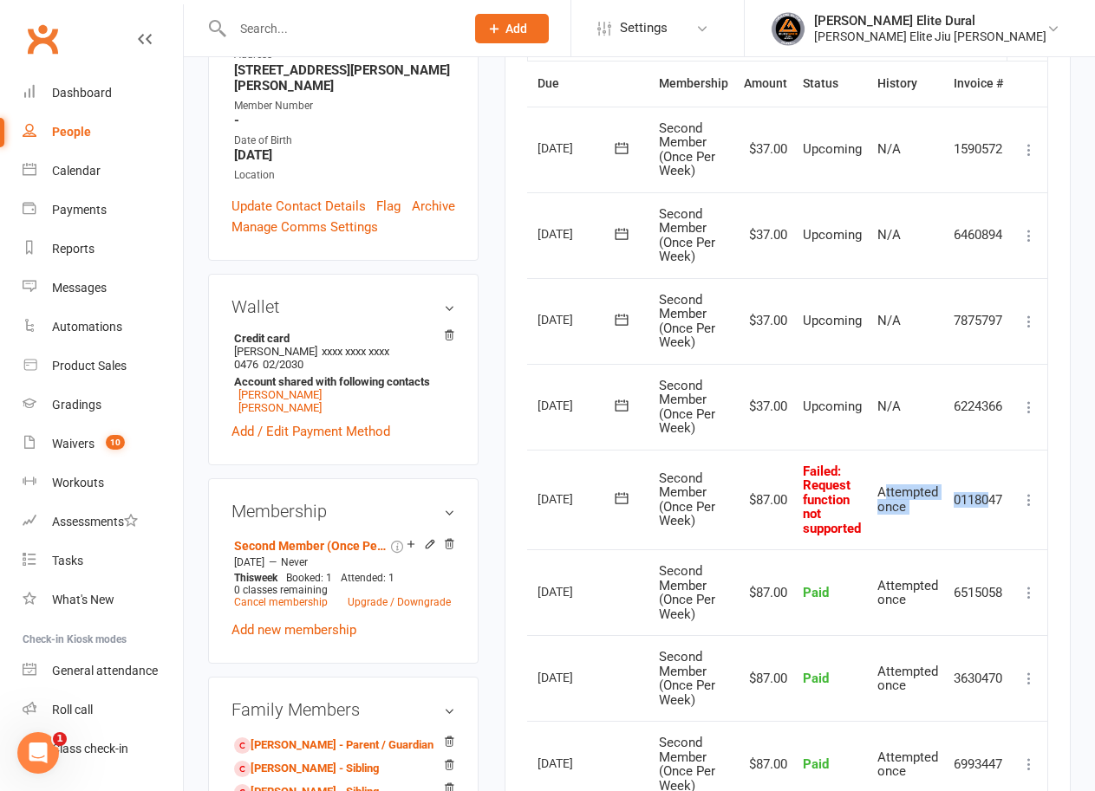
drag, startPoint x: 922, startPoint y: 494, endPoint x: 985, endPoint y: 492, distance: 62.4
click at [985, 492] on tr "Select this [DATE] [PERSON_NAME] Second Member (Once Per Week) $87.00 Failed : …" at bounding box center [769, 500] width 556 height 101
click at [1030, 502] on icon at bounding box center [1028, 499] width 17 height 17
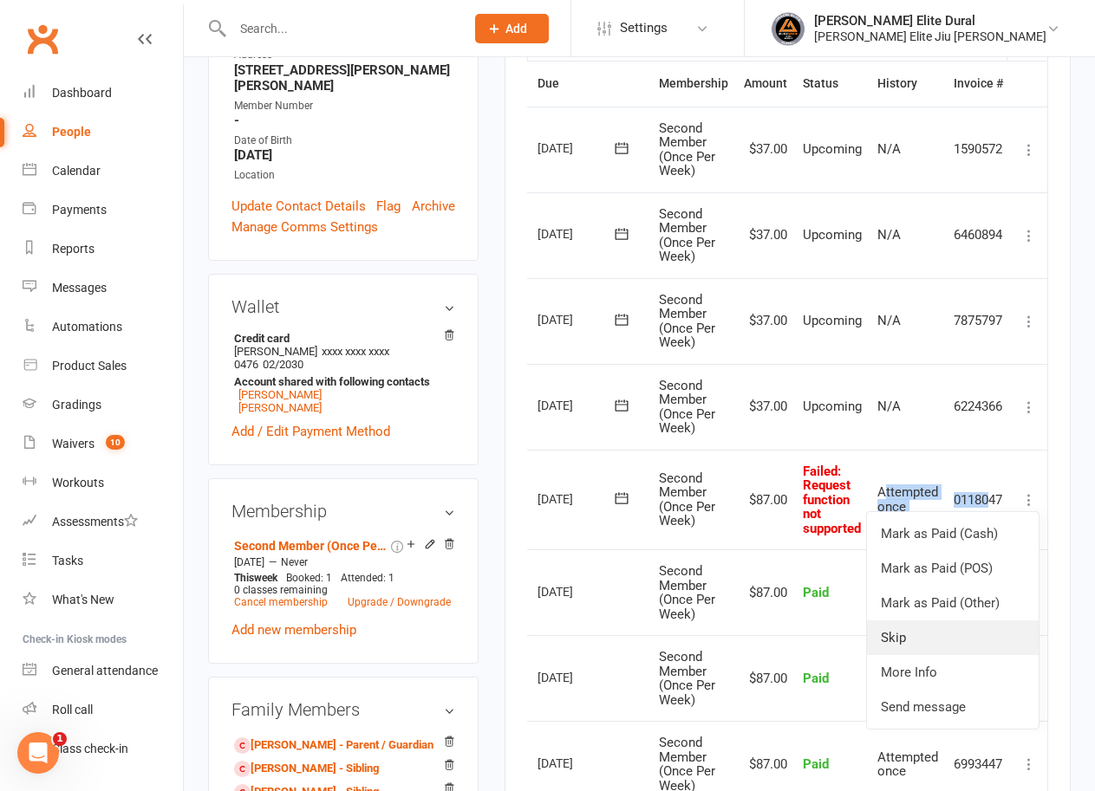
click at [940, 628] on link "Skip" at bounding box center [953, 638] width 172 height 35
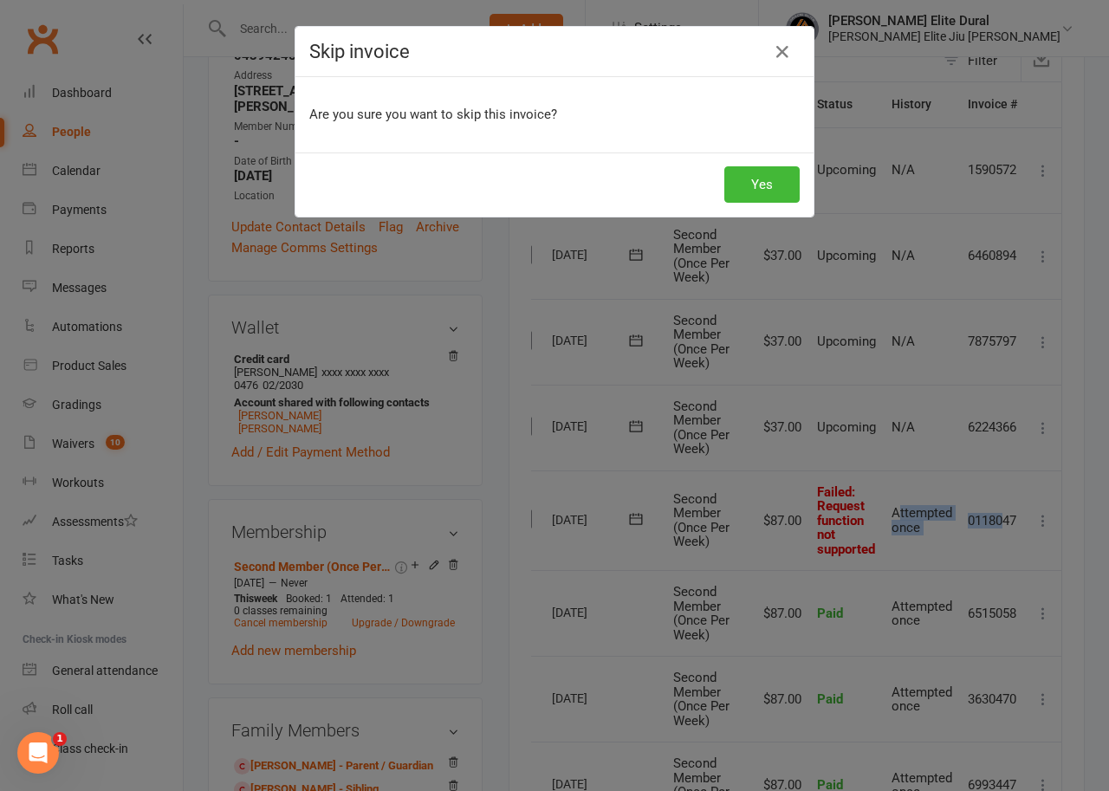
scroll to position [0, 27]
click at [754, 196] on button "Yes" at bounding box center [762, 184] width 75 height 36
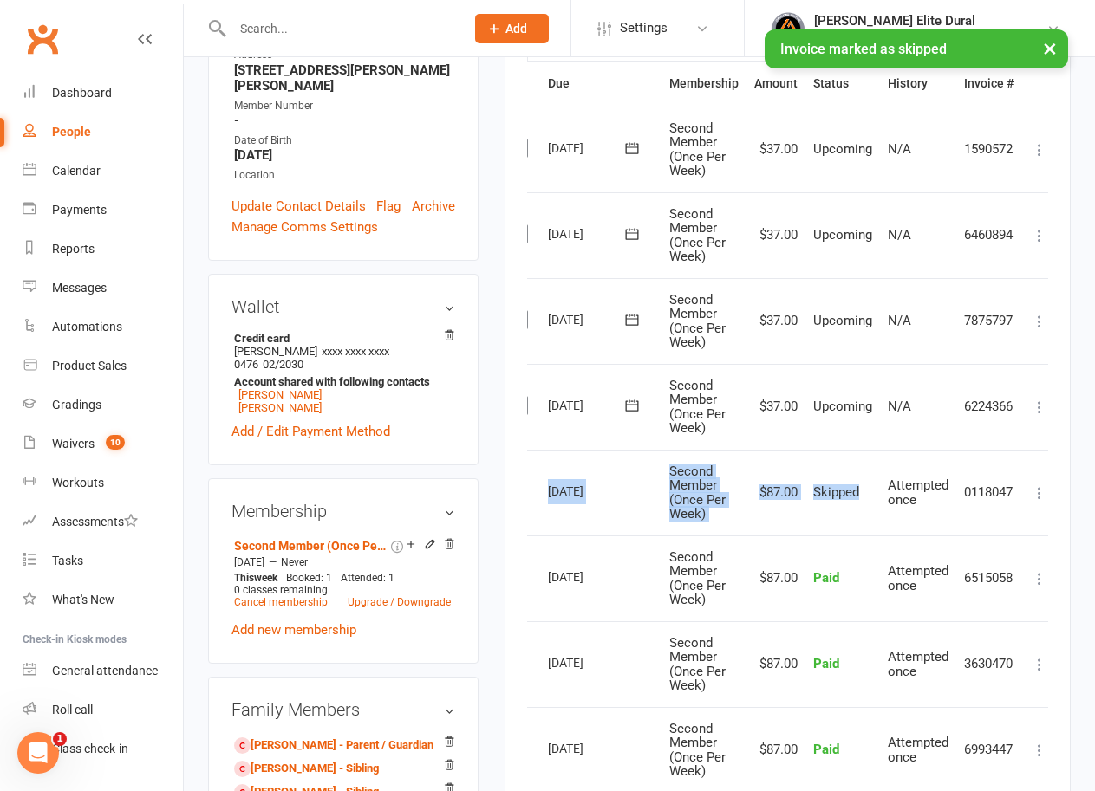
scroll to position [0, 0]
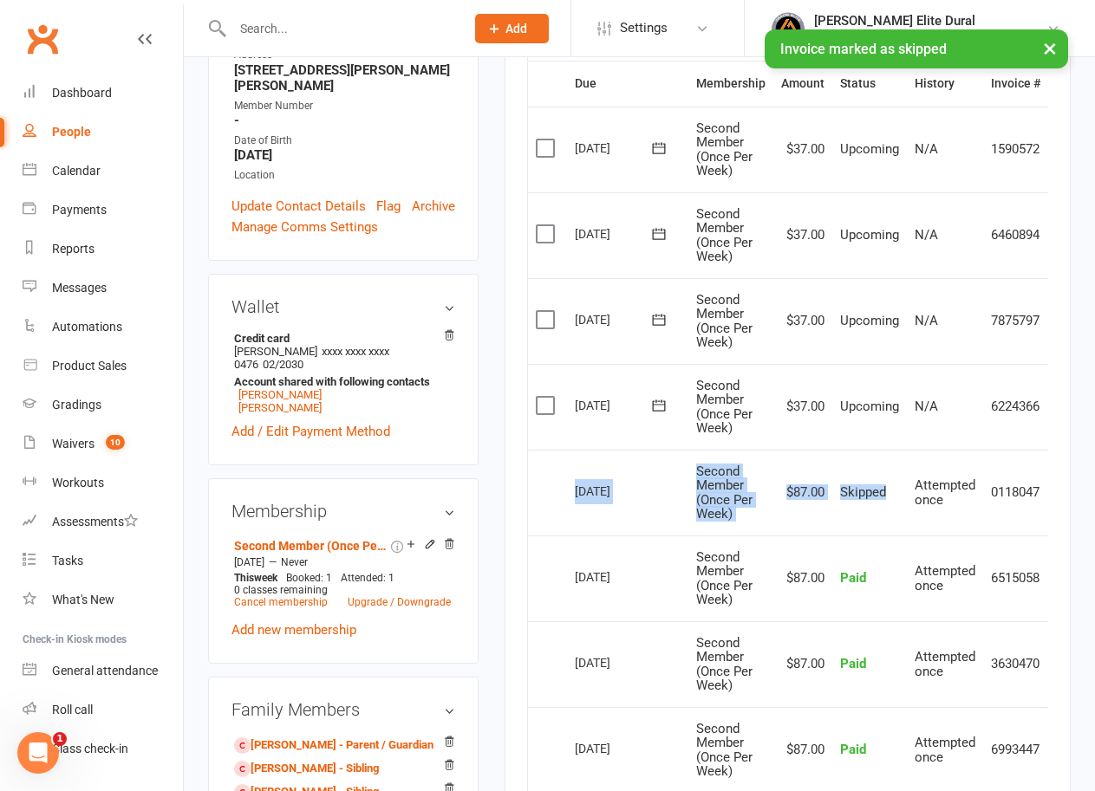
drag, startPoint x: 858, startPoint y: 494, endPoint x: 594, endPoint y: 485, distance: 264.5
click at [550, 485] on tr "Select this [DATE] [PERSON_NAME] Second Member (Once Per Week) $87.00 Skipped A…" at bounding box center [806, 493] width 556 height 86
click at [788, 485] on td "$87.00" at bounding box center [802, 493] width 59 height 86
click at [761, 480] on td "Second Member (Once Per Week)" at bounding box center [730, 493] width 85 height 86
drag, startPoint x: 760, startPoint y: 515, endPoint x: 661, endPoint y: 486, distance: 102.9
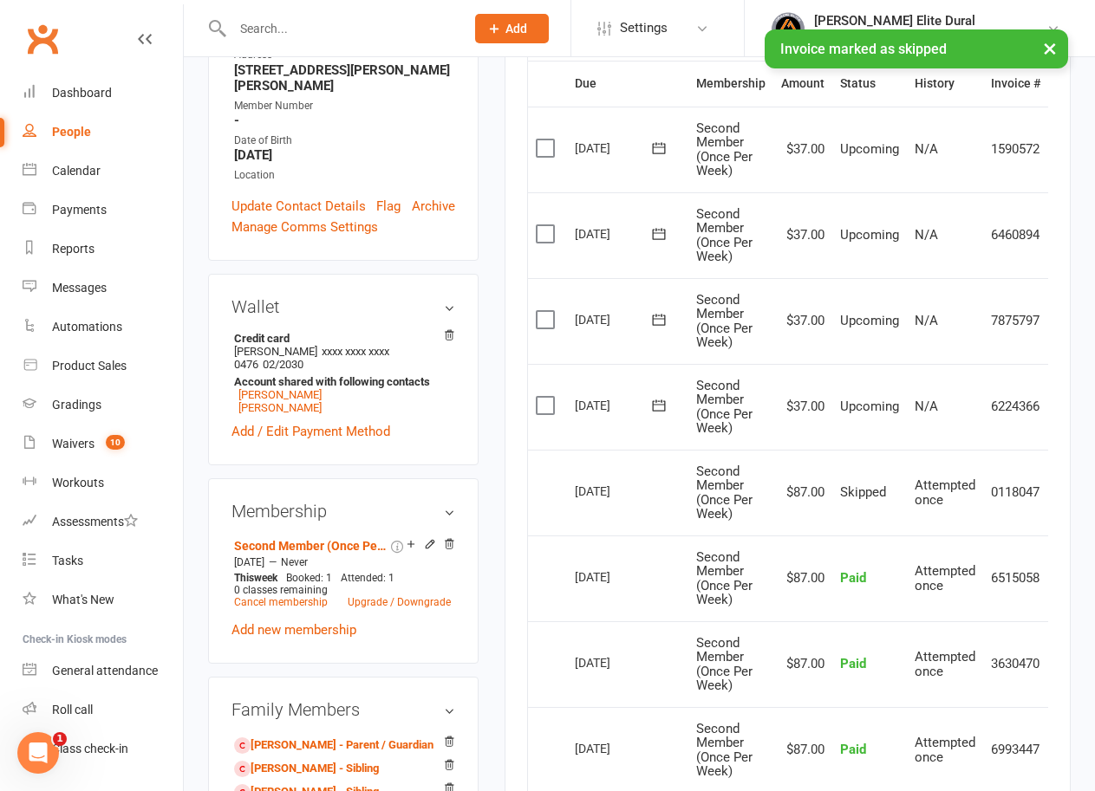
click at [661, 486] on tr "Select this [DATE] [PERSON_NAME] Second Member (Once Per Week) $87.00 Skipped A…" at bounding box center [806, 493] width 556 height 86
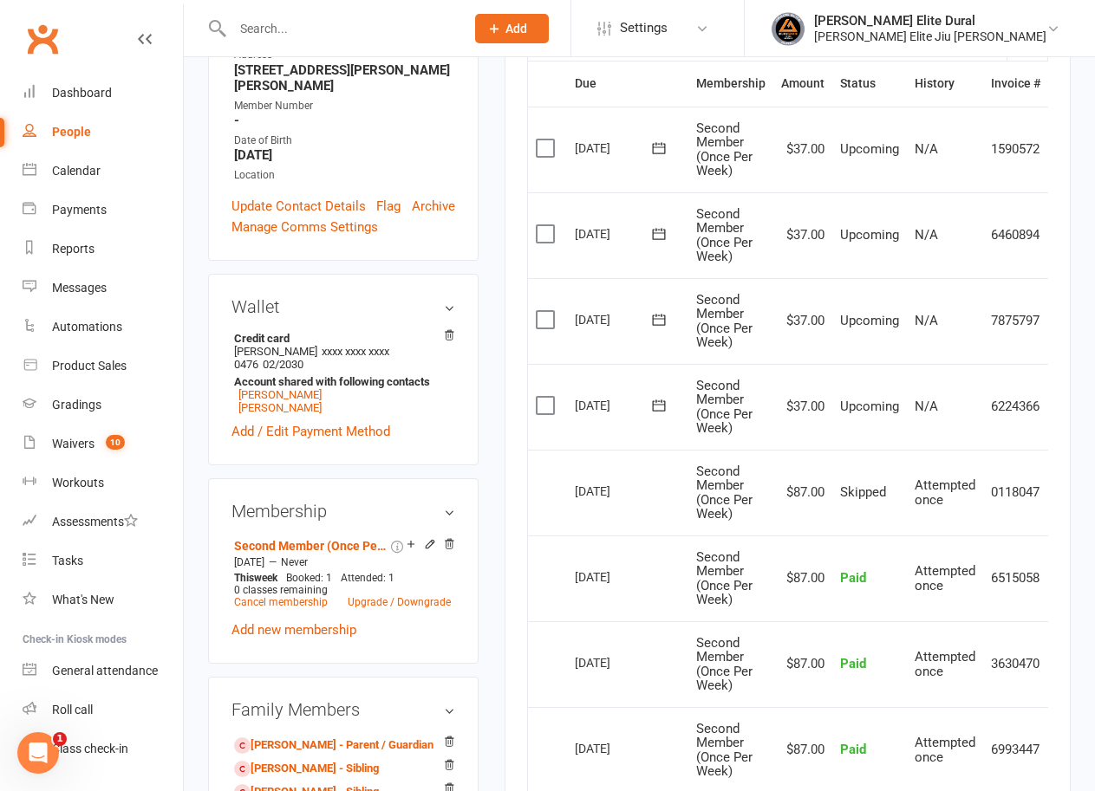
click at [656, 490] on div "[DATE]" at bounding box center [628, 490] width 106 height 25
drag, startPoint x: 572, startPoint y: 497, endPoint x: 1005, endPoint y: 491, distance: 432.5
click at [1005, 491] on tr "Select this [DATE] [PERSON_NAME] Second Member (Once Per Week) $87.00 Skipped A…" at bounding box center [806, 493] width 556 height 86
click at [1005, 491] on td "0118047" at bounding box center [1015, 493] width 65 height 86
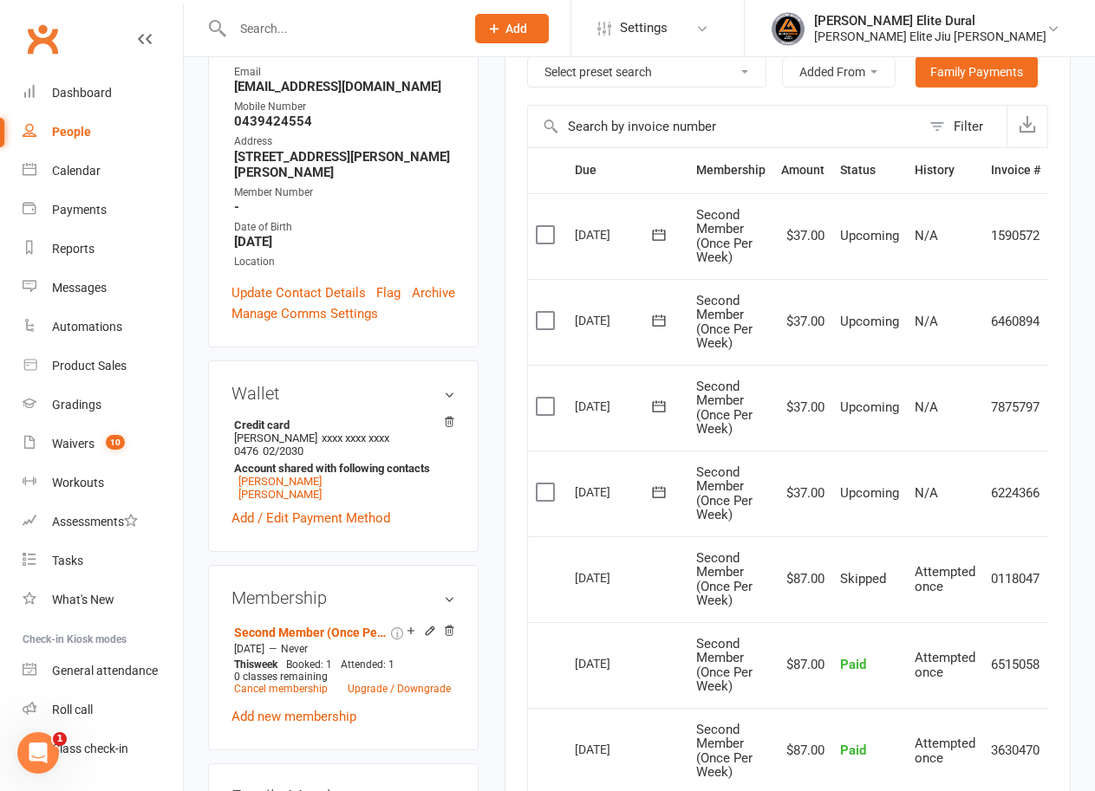
scroll to position [87, 0]
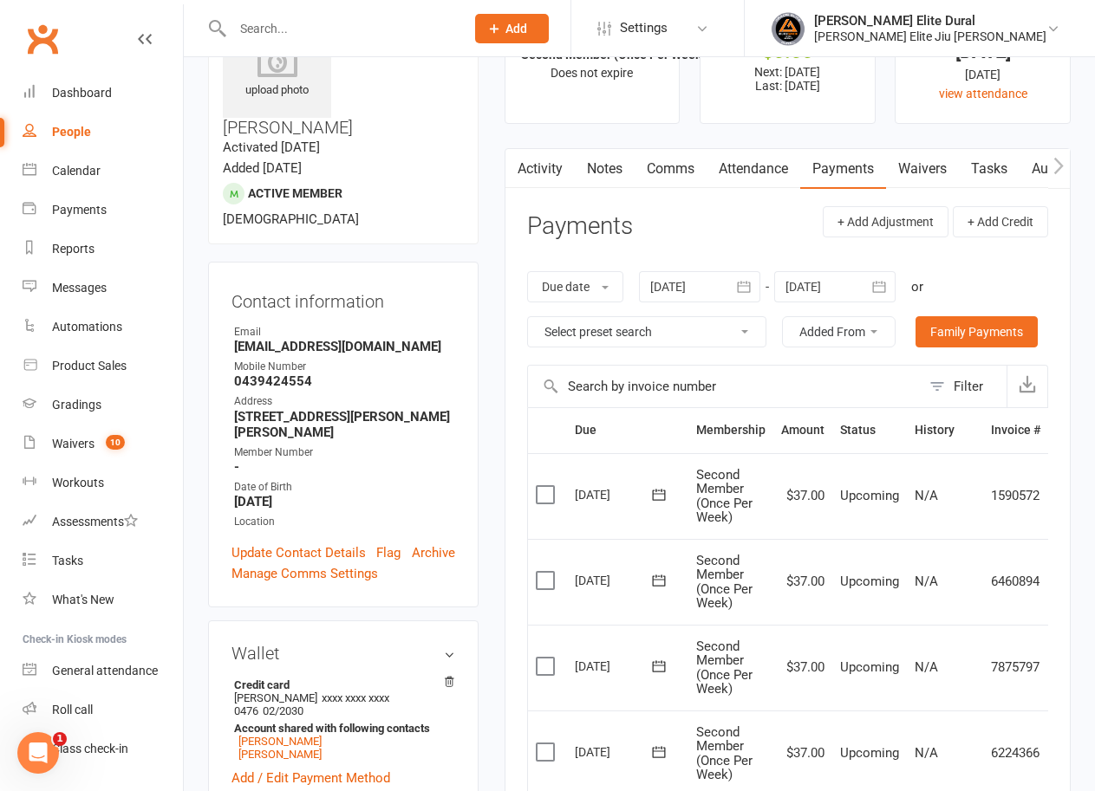
click at [923, 166] on link "Waivers" at bounding box center [922, 169] width 73 height 40
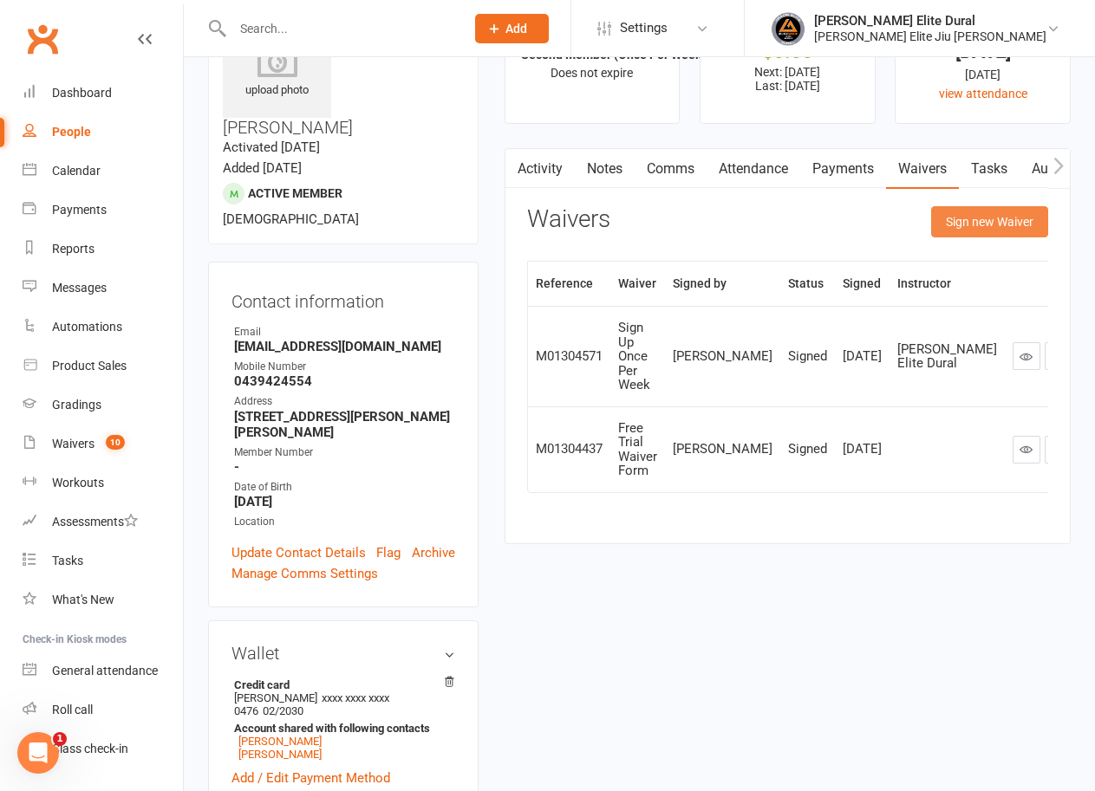
click at [956, 224] on button "Sign new Waiver" at bounding box center [989, 221] width 117 height 31
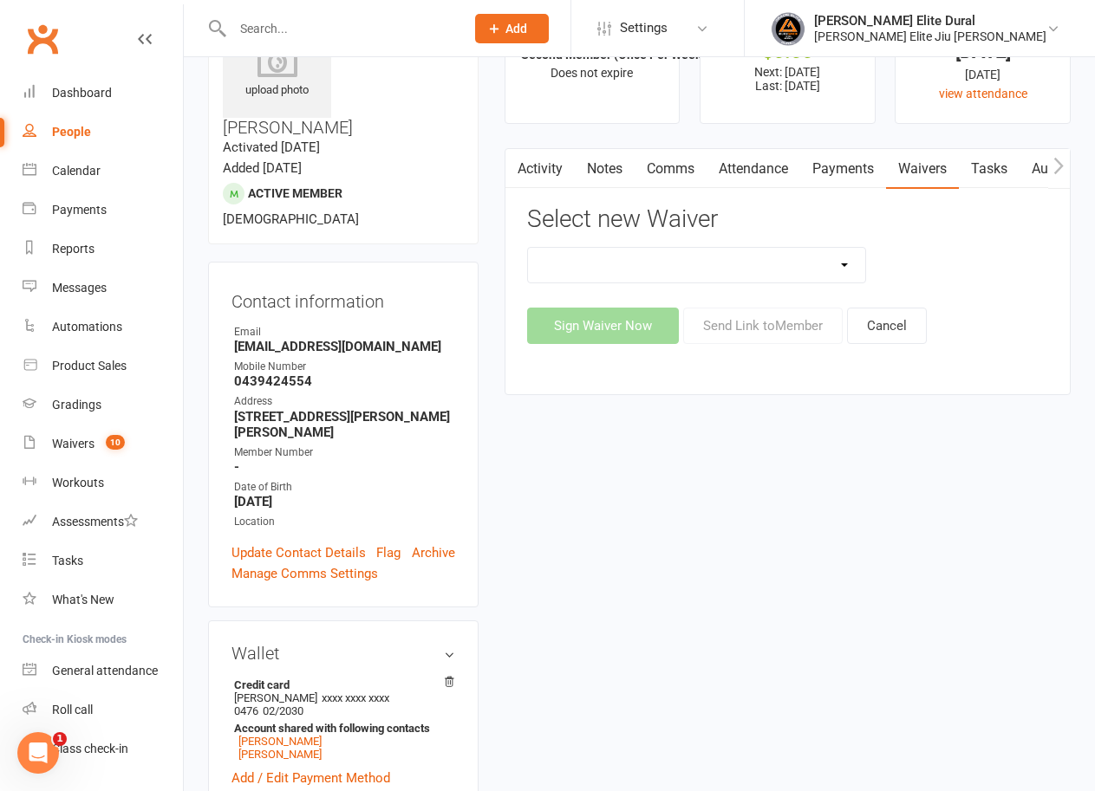
click at [760, 274] on select "Adults Twice Per Week Adults Unlimited Feedback Form Free Trial Waiver Form MEM…" at bounding box center [696, 265] width 337 height 35
select select "8642"
click at [528, 248] on select "Adults Twice Per Week Adults Unlimited Feedback Form Free Trial Waiver Form MEM…" at bounding box center [696, 265] width 337 height 35
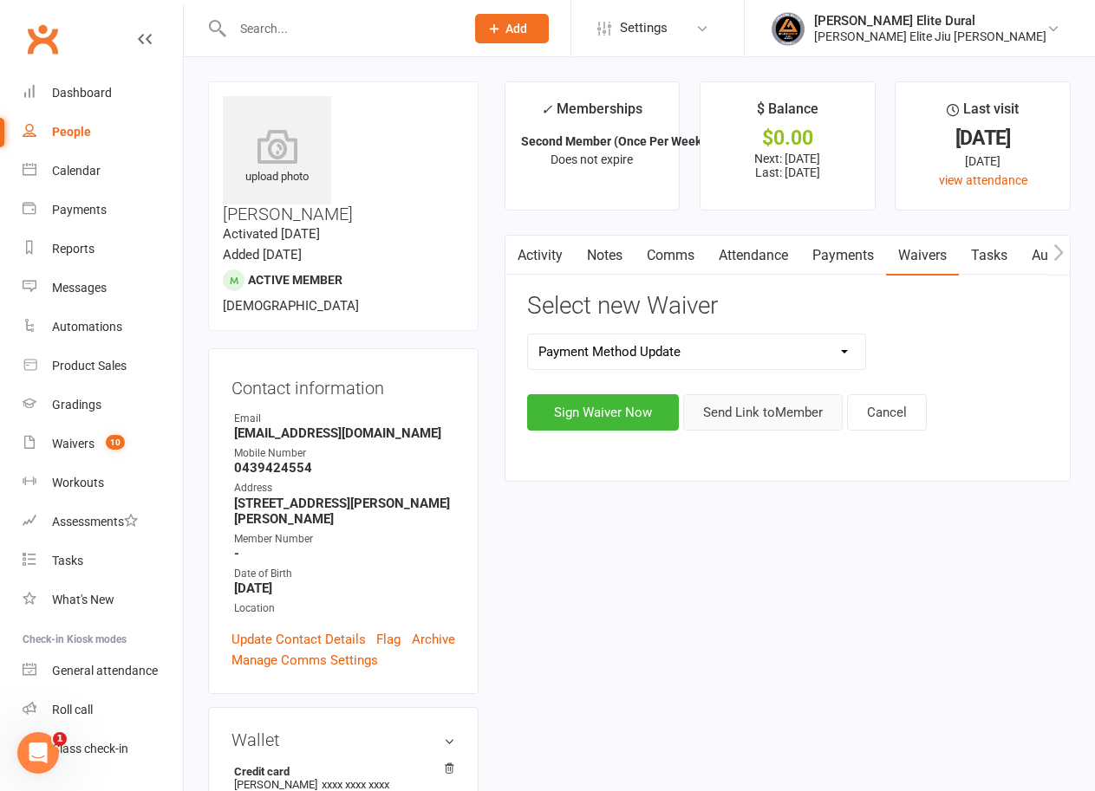
click at [774, 413] on button "Send Link to Member" at bounding box center [762, 412] width 159 height 36
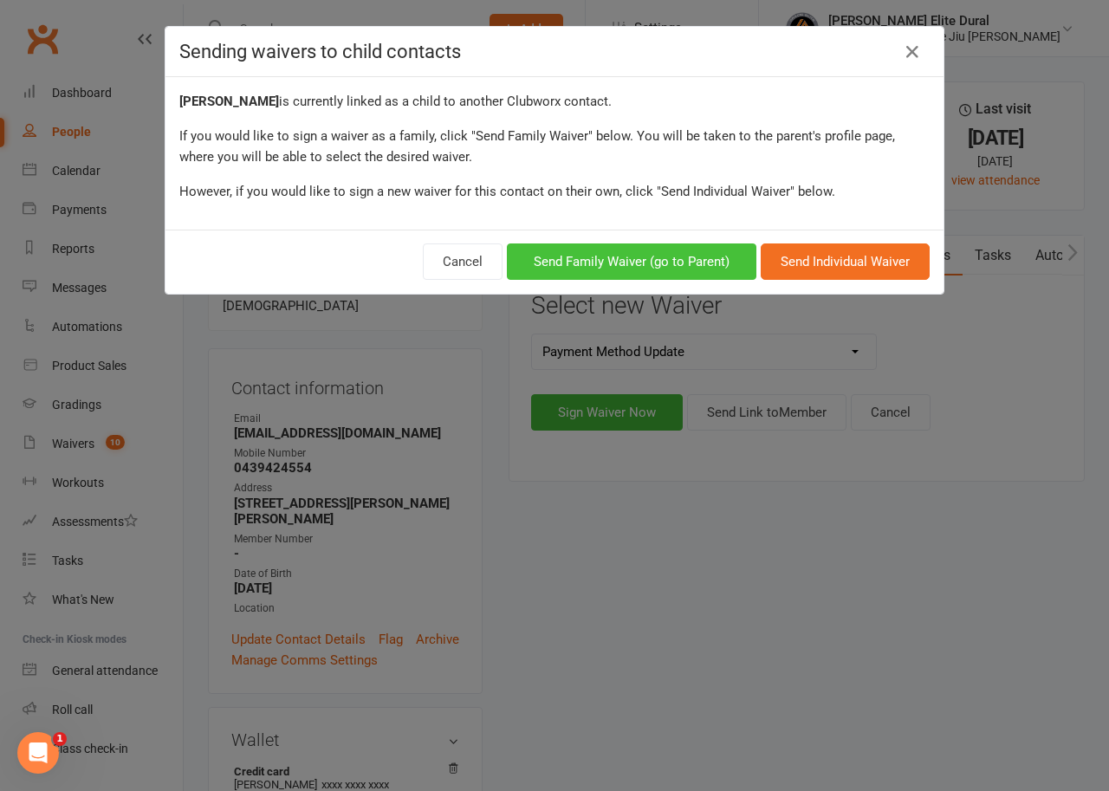
click at [630, 271] on button "Send Family Waiver (go to Parent)" at bounding box center [632, 262] width 250 height 36
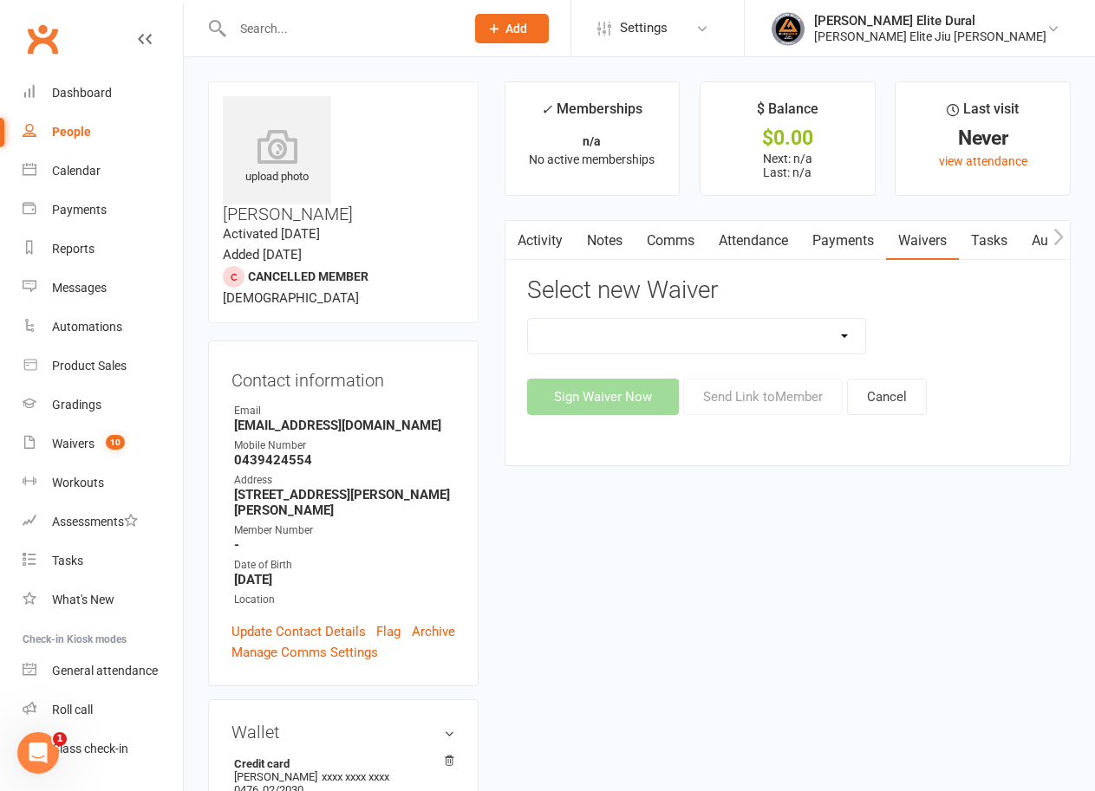
click at [815, 338] on select "Adults Twice Per Week Adults Unlimited Feedback Form Free Trial Waiver Form MEM…" at bounding box center [696, 336] width 337 height 35
select select "8642"
click at [528, 319] on select "Adults Twice Per Week Adults Unlimited Feedback Form Free Trial Waiver Form MEM…" at bounding box center [696, 336] width 337 height 35
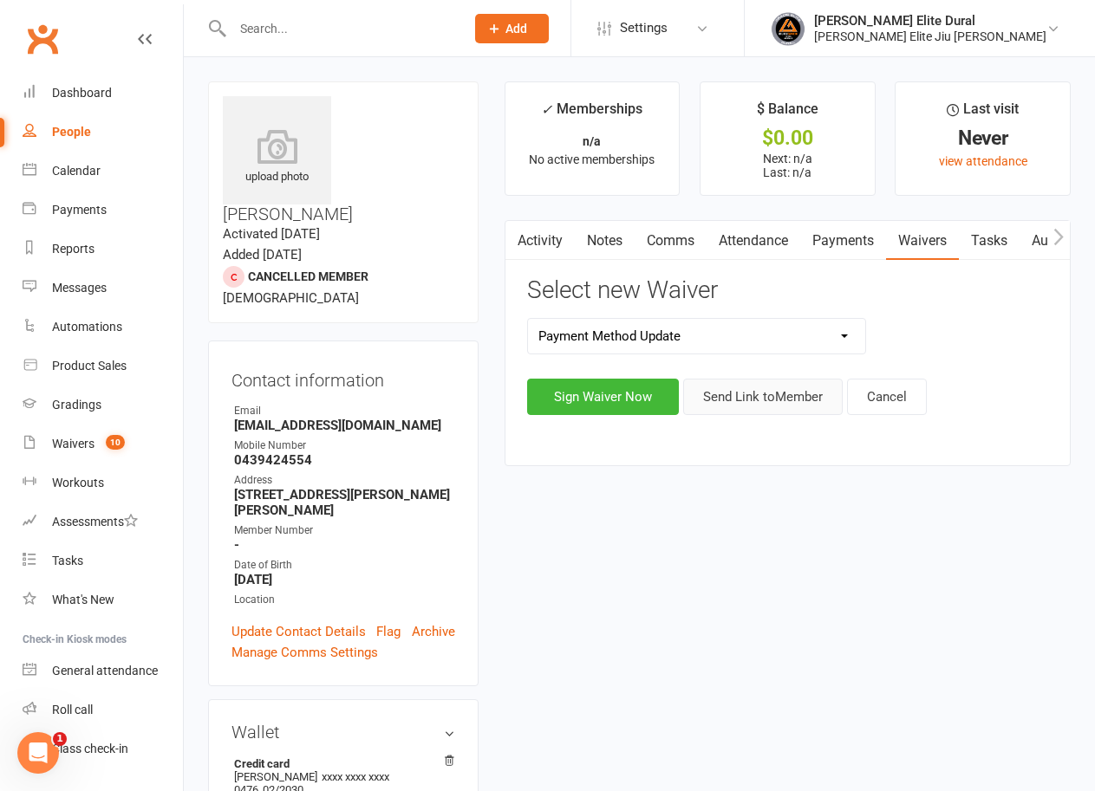
click at [775, 397] on button "Send Link to Member" at bounding box center [762, 397] width 159 height 36
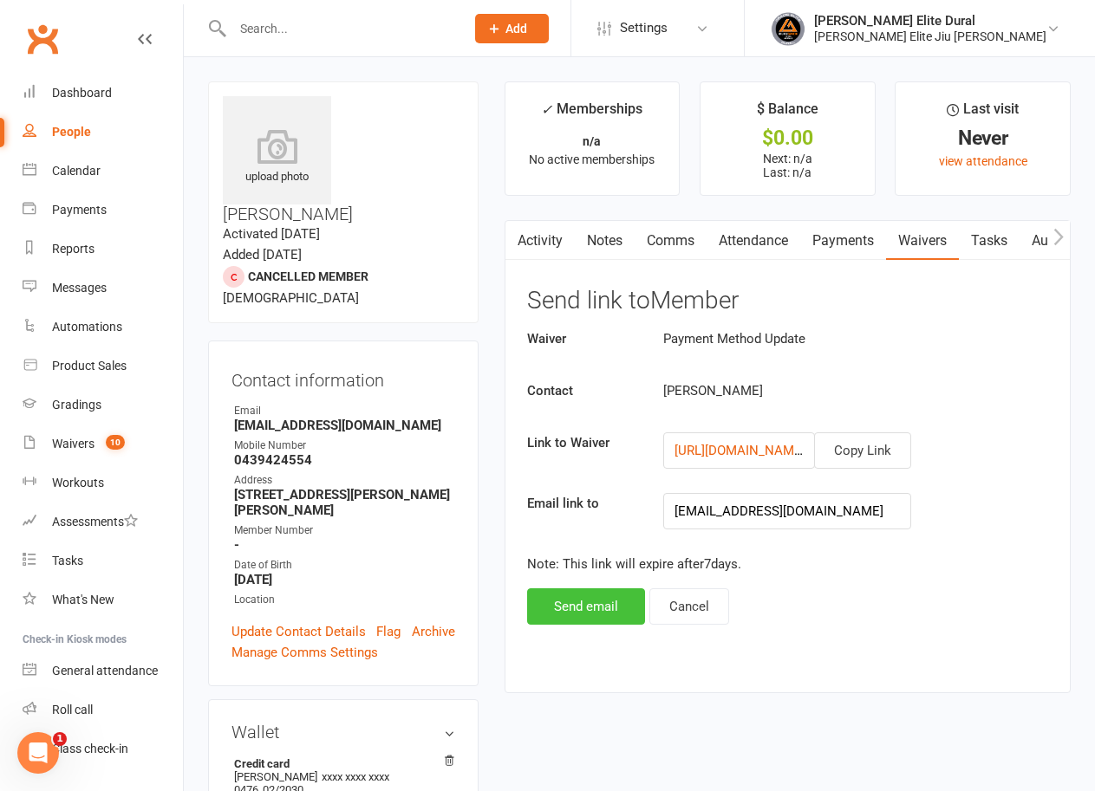
click at [599, 608] on button "Send email" at bounding box center [586, 607] width 118 height 36
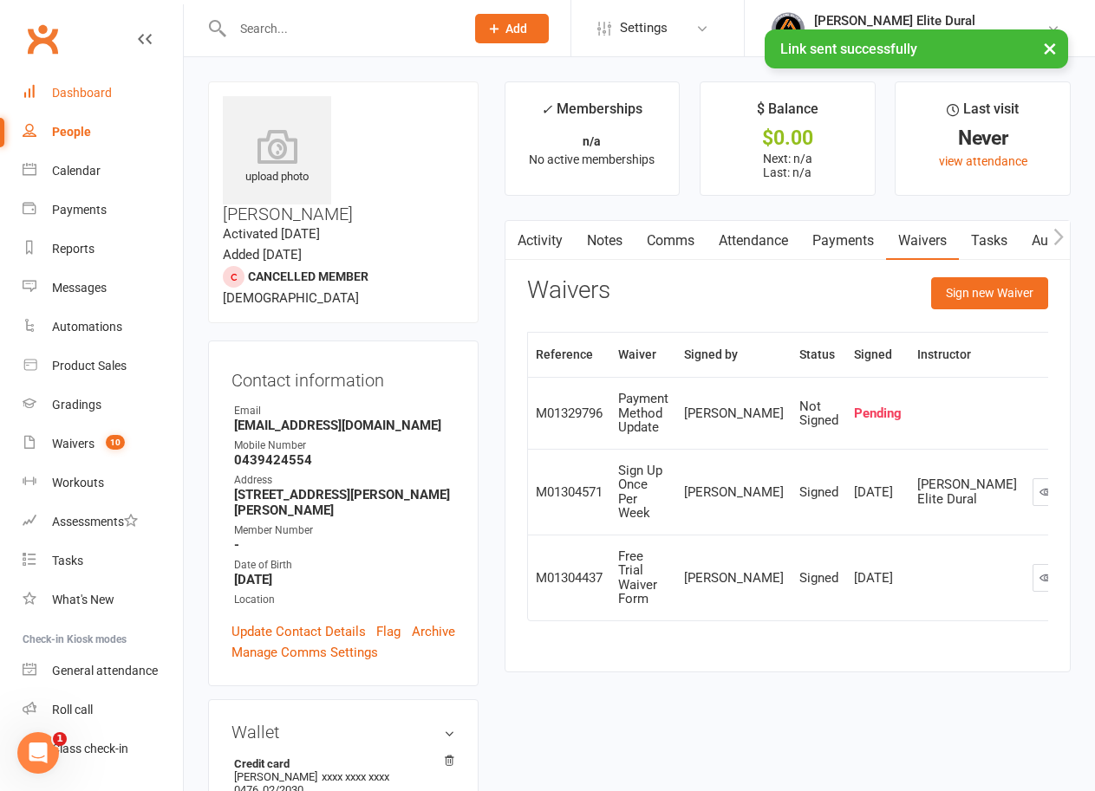
click at [75, 88] on div "Dashboard" at bounding box center [82, 93] width 60 height 14
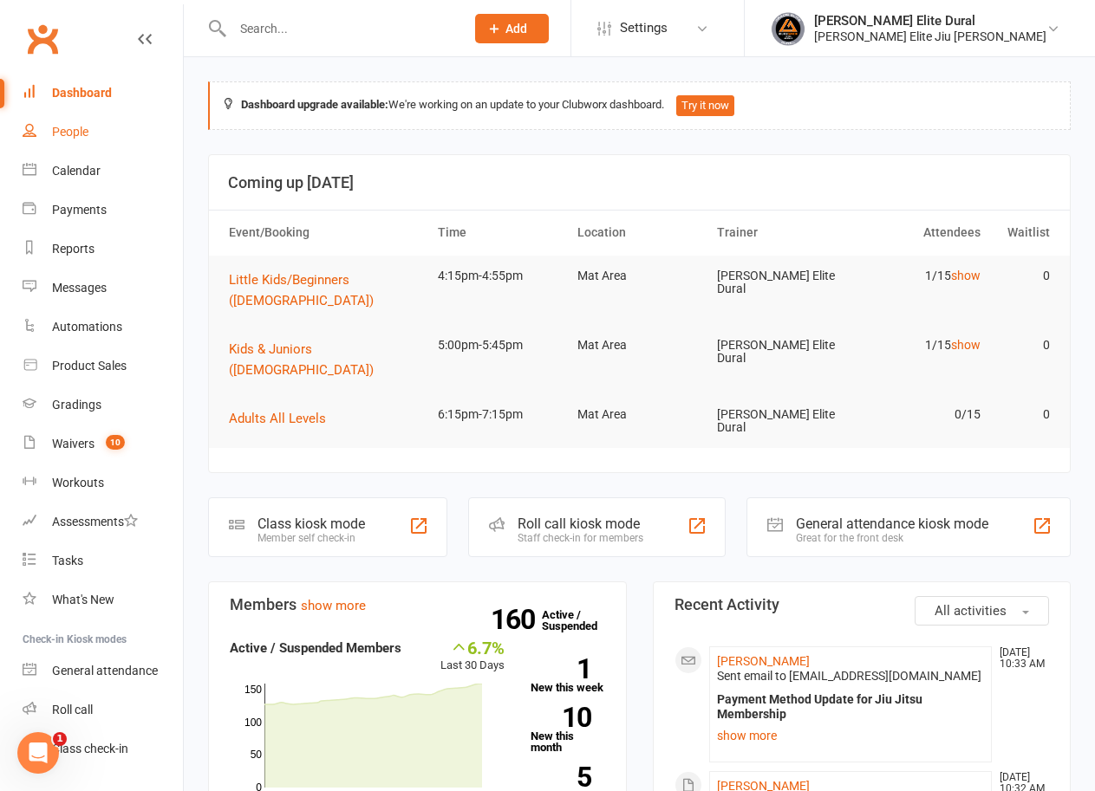
click at [83, 128] on div "People" at bounding box center [70, 132] width 36 height 14
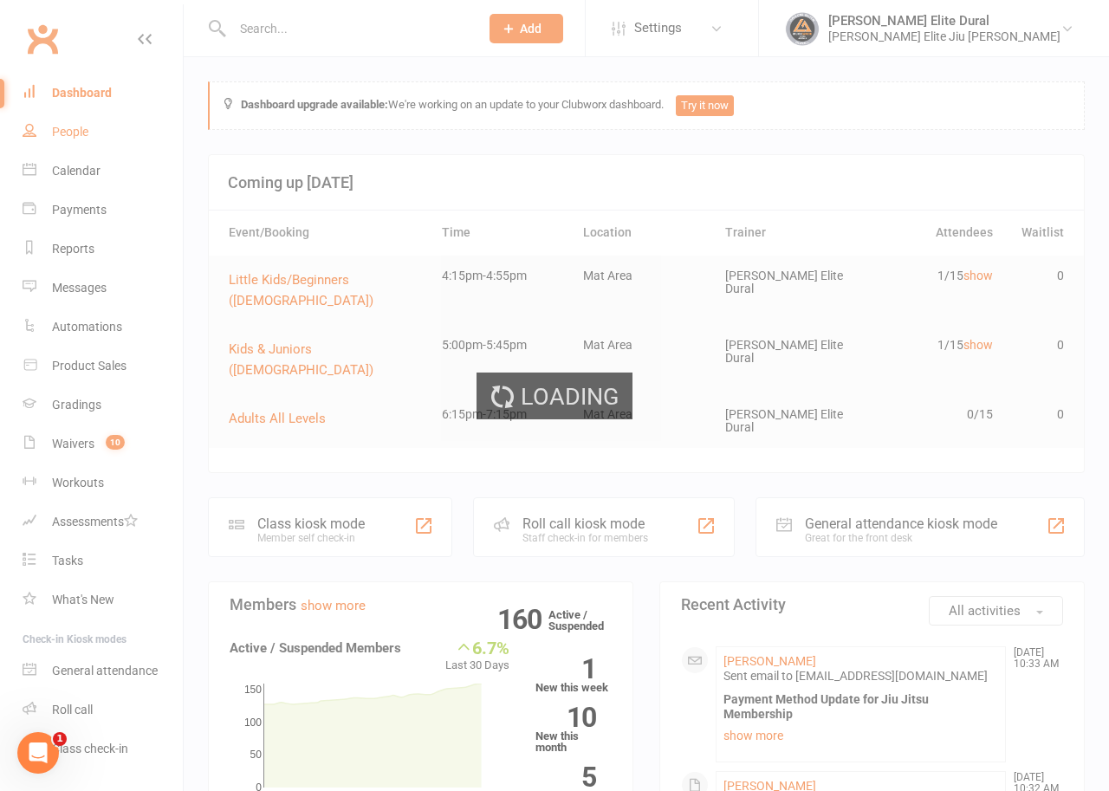
select select "100"
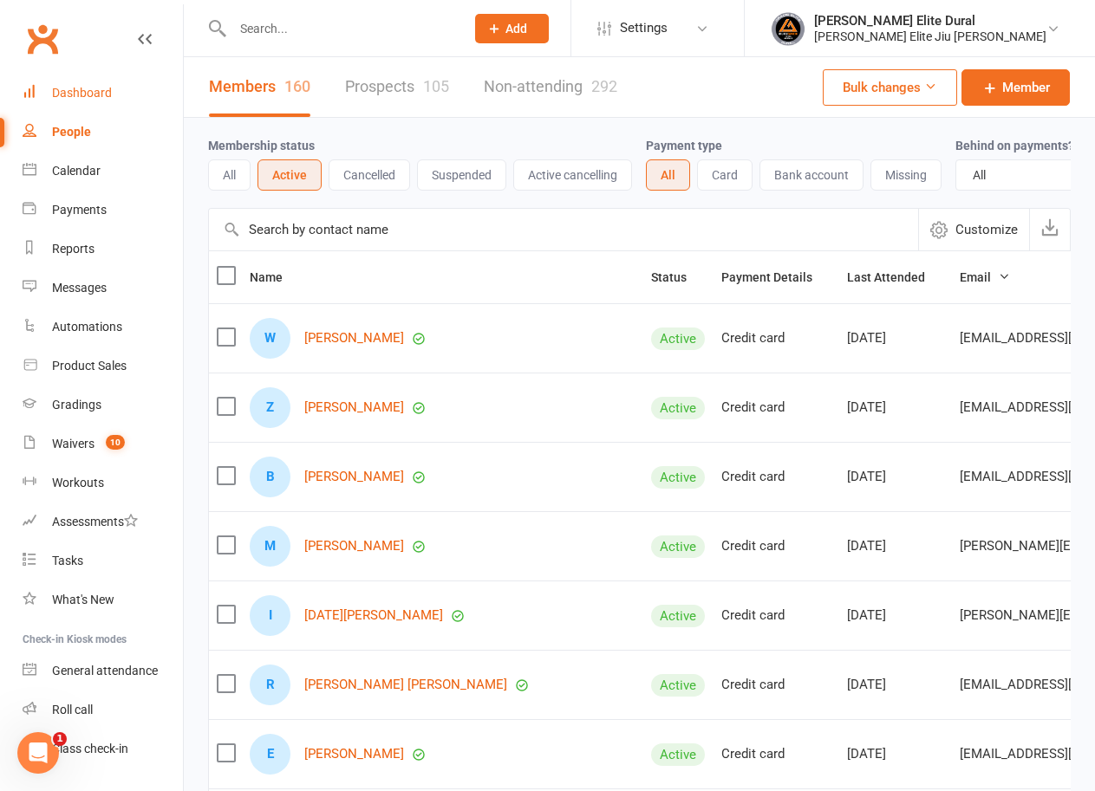
click at [87, 90] on div "Dashboard" at bounding box center [82, 93] width 60 height 14
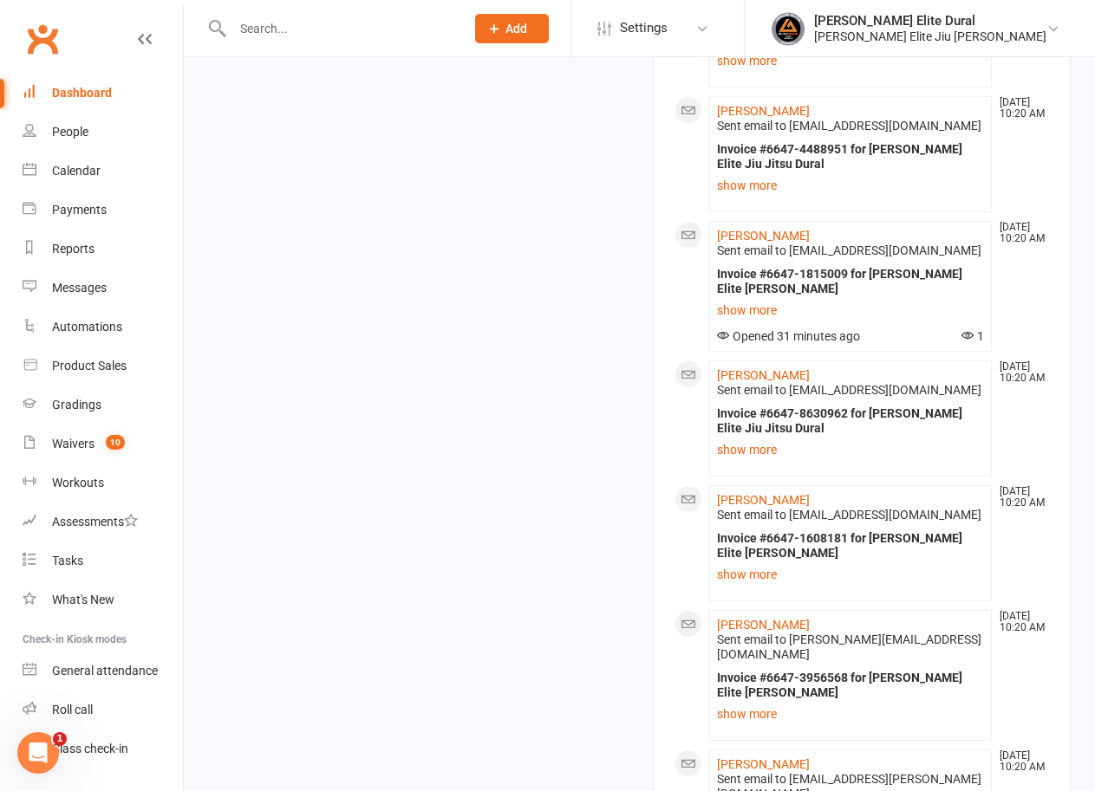
scroll to position [2305, 0]
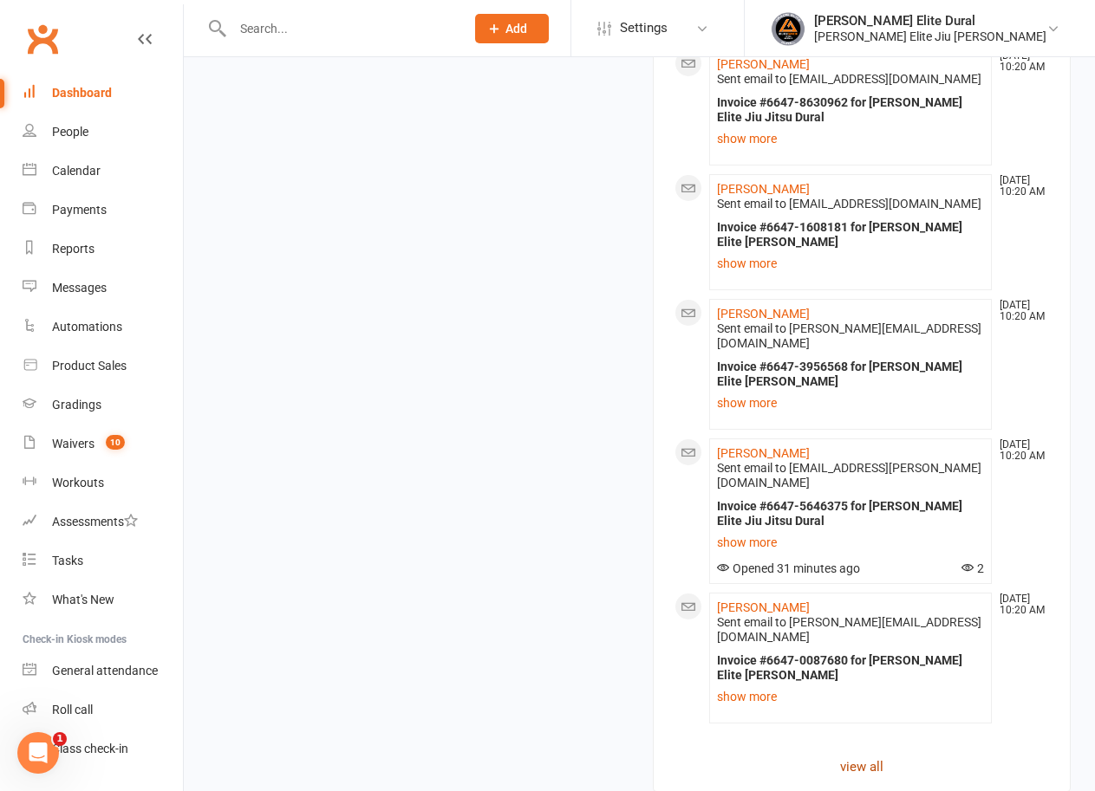
click at [869, 757] on link "view all" at bounding box center [861, 767] width 375 height 21
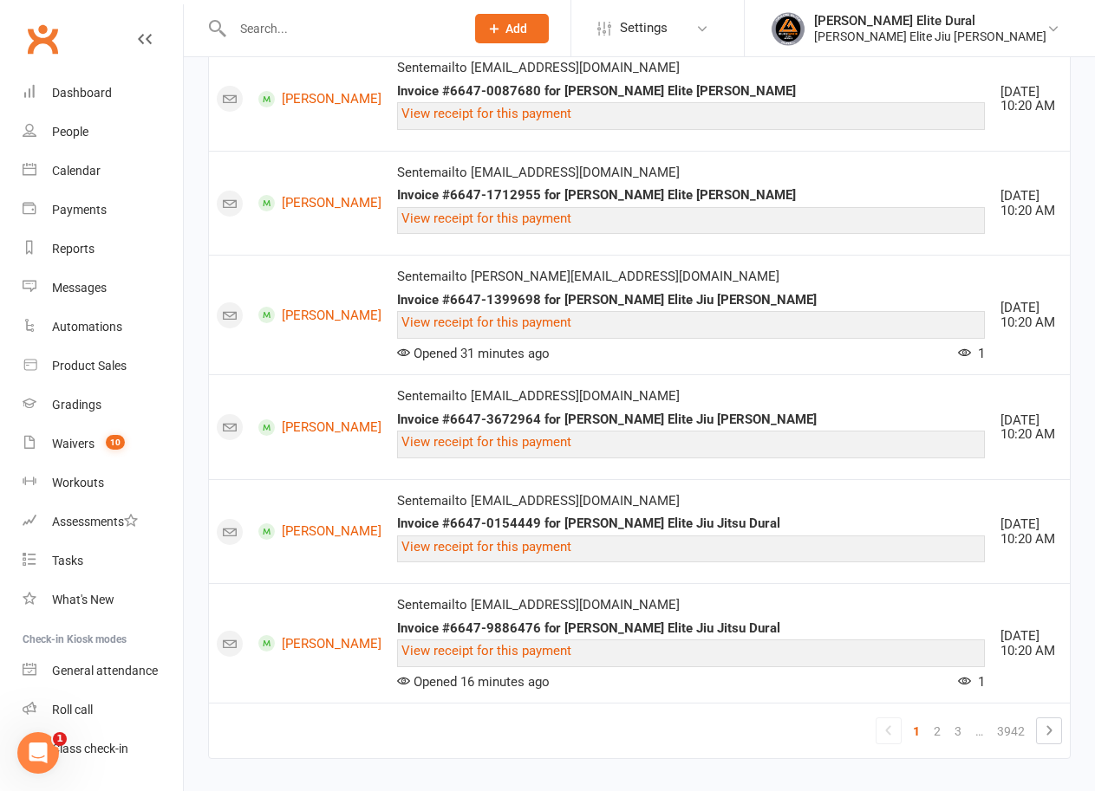
scroll to position [2177, 0]
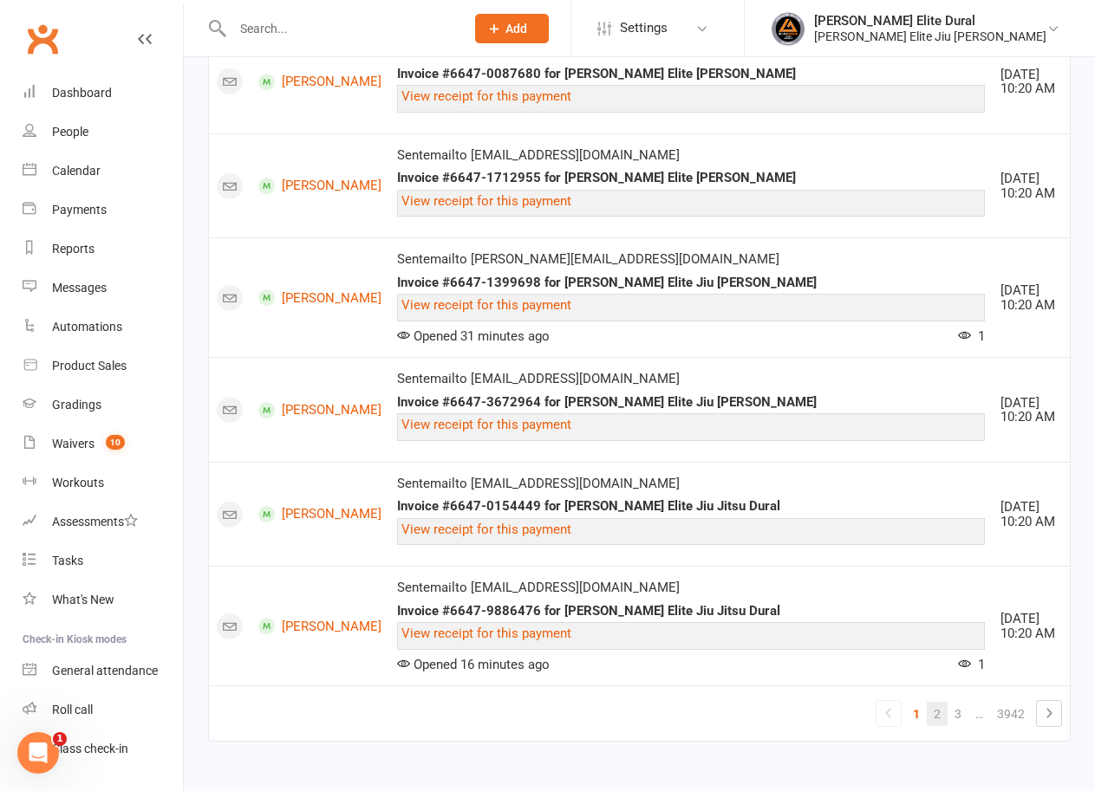
click at [938, 718] on link "2" at bounding box center [937, 714] width 21 height 24
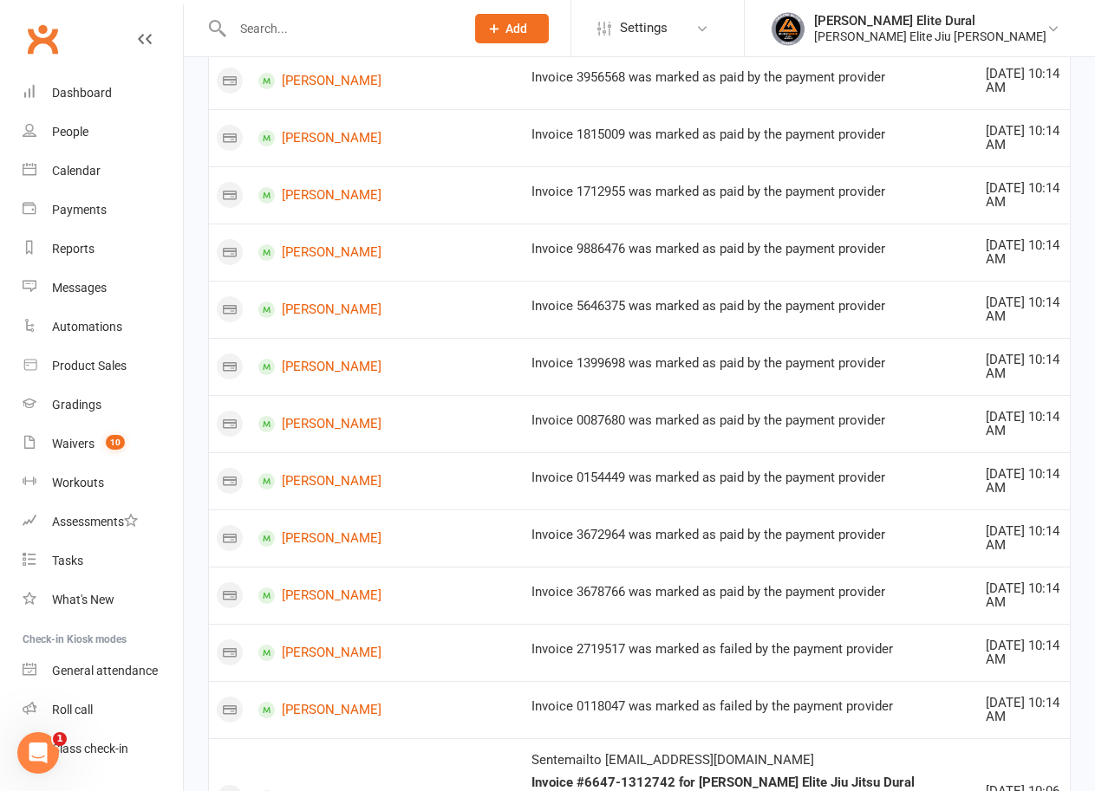
scroll to position [1213, 0]
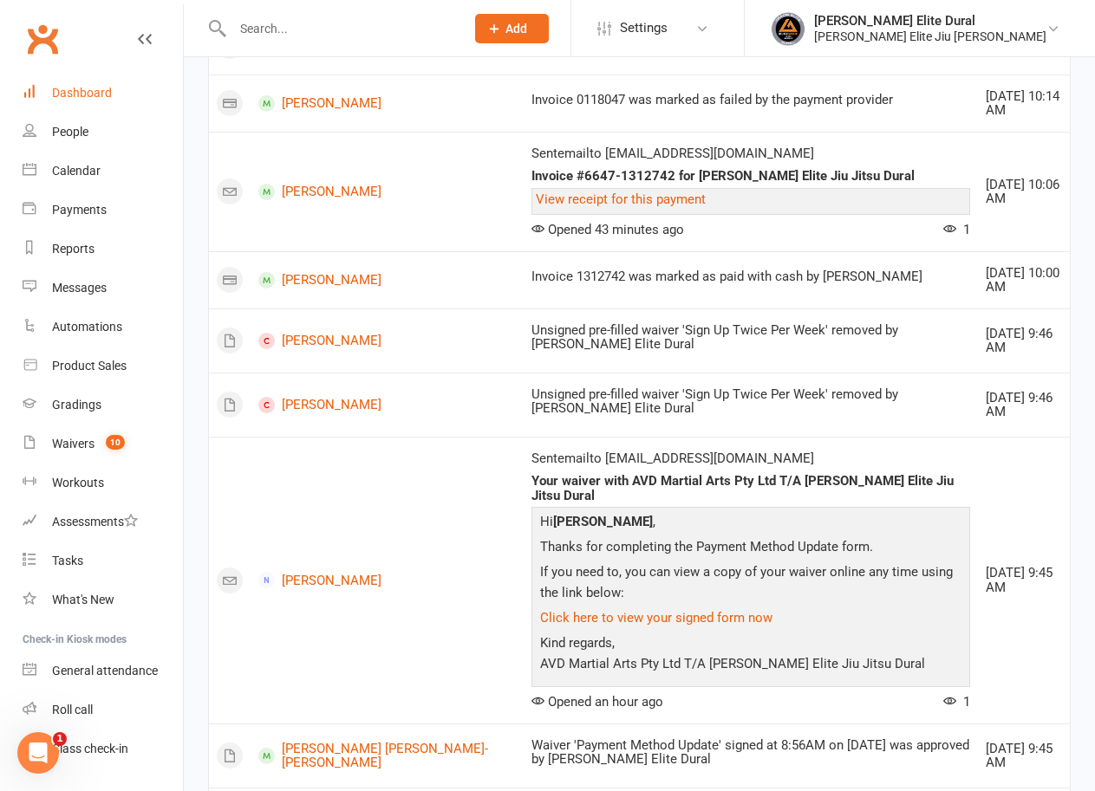
click at [97, 93] on div "Dashboard" at bounding box center [82, 93] width 60 height 14
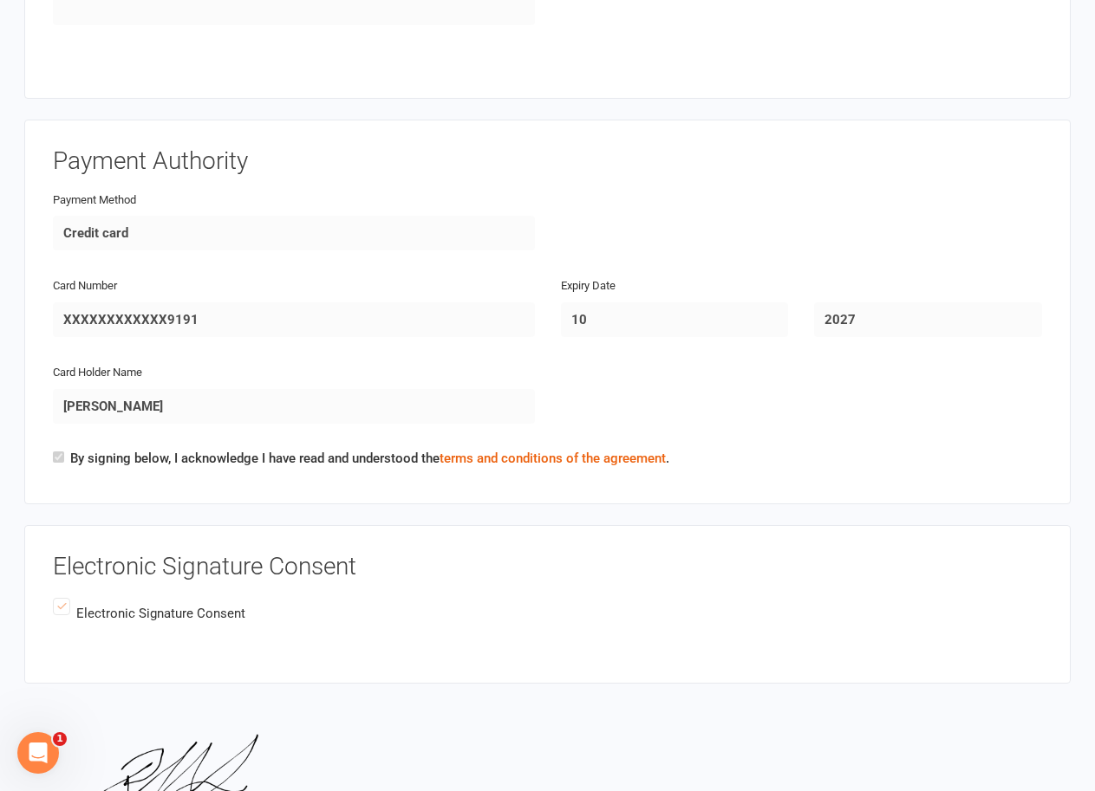
scroll to position [1560, 0]
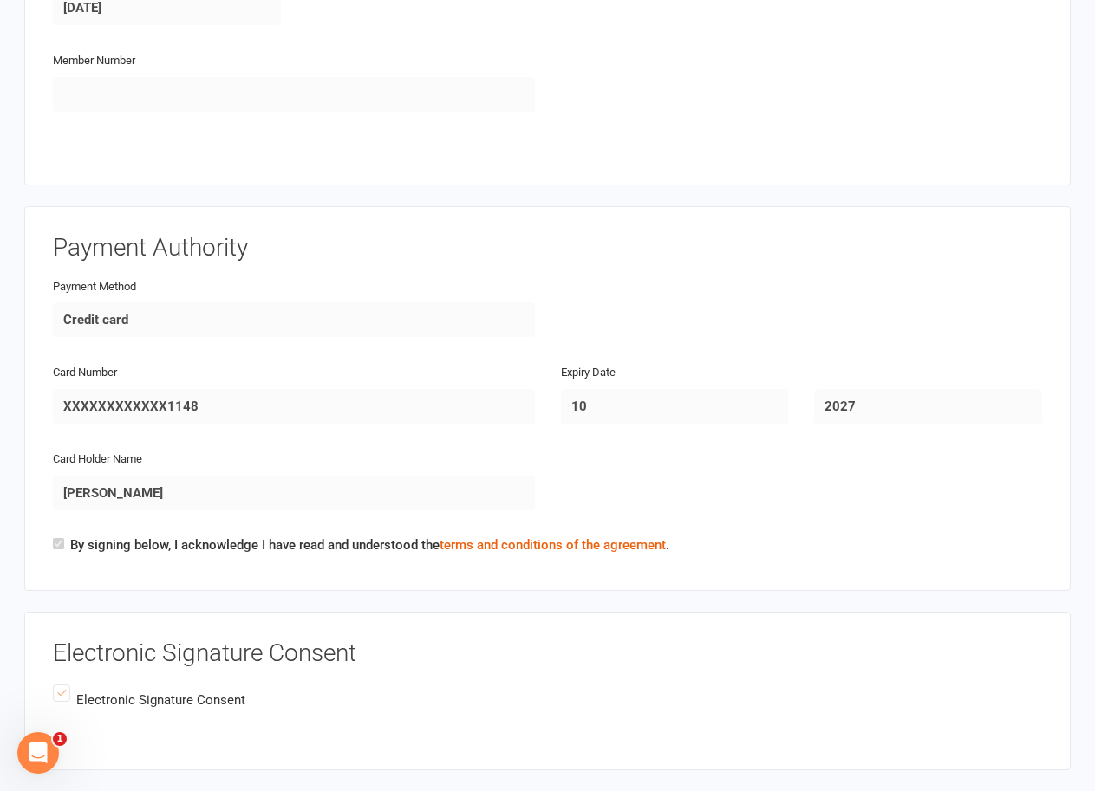
scroll to position [1907, 0]
